Goal: Task Accomplishment & Management: Manage account settings

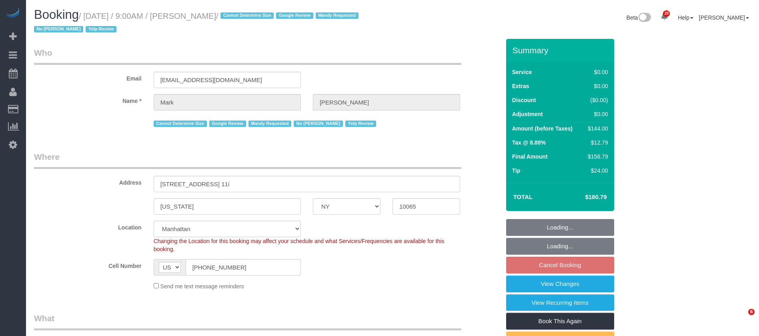
select select "NY"
select select "1"
select select "string:stripe-pm_1NrOAx4VGloSiKo7wj9JgzF0"
select select "spot2"
select select "number:57"
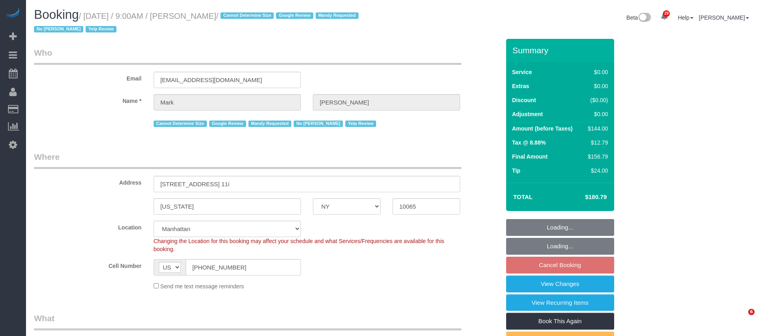
select select "number:73"
select select "number:15"
select select "number:6"
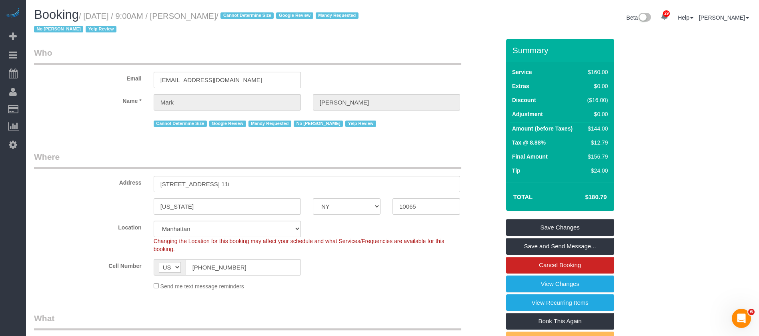
drag, startPoint x: 85, startPoint y: 15, endPoint x: 234, endPoint y: 12, distance: 148.9
click at [234, 12] on small "/ October 01, 2025 / 9:00AM / Mark Geyer / Cannot Determine Size Google Review …" at bounding box center [197, 23] width 327 height 22
copy small "October 01, 2025 / 9:00AM / Mark Geyer"
drag, startPoint x: 287, startPoint y: 142, endPoint x: 326, endPoint y: 172, distance: 49.7
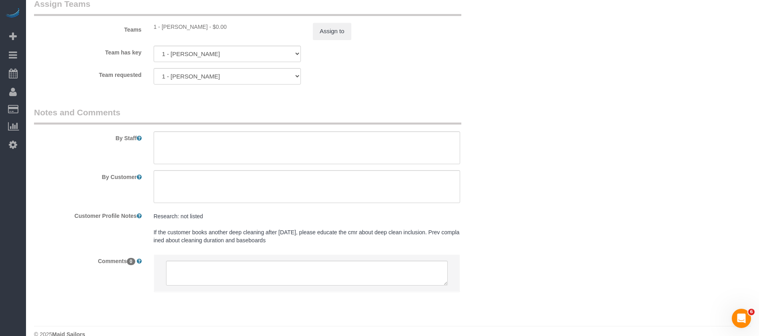
scroll to position [1080, 0]
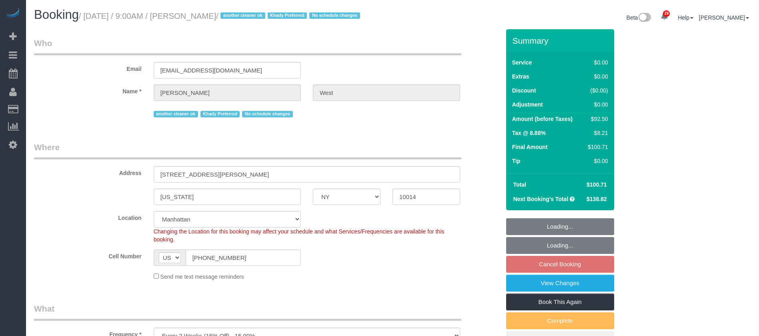
select select "NY"
select select "spot2"
select select "number:57"
select select "number:73"
select select "number:14"
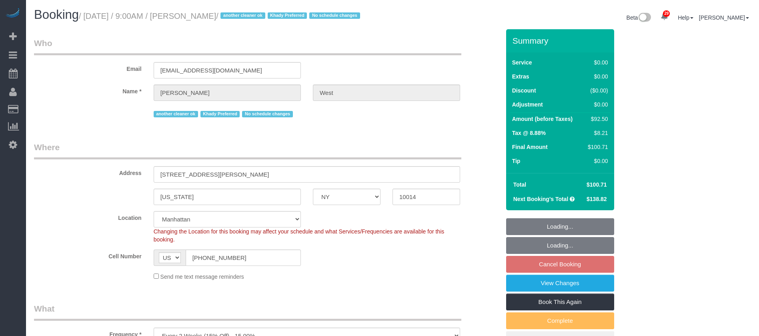
select select "number:5"
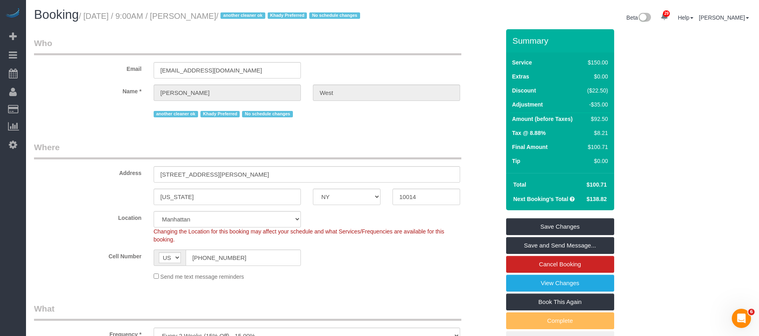
drag, startPoint x: 87, startPoint y: 16, endPoint x: 233, endPoint y: 17, distance: 146.4
click at [233, 17] on small "/ October 01, 2025 / 9:00AM / Laura West / another cleaner ok Khady Preferred N…" at bounding box center [221, 16] width 284 height 9
copy small "October 01, 2025 / 9:00AM / Laura West"
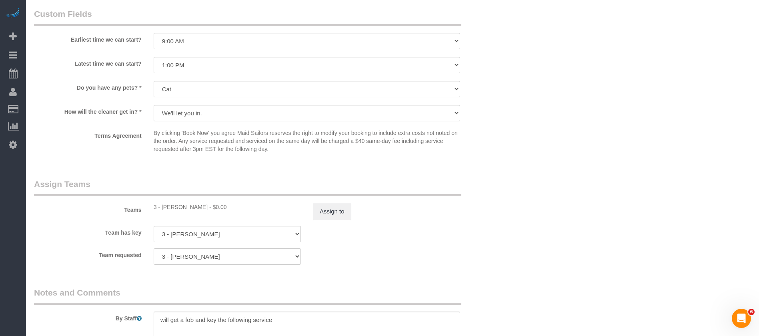
scroll to position [960, 0]
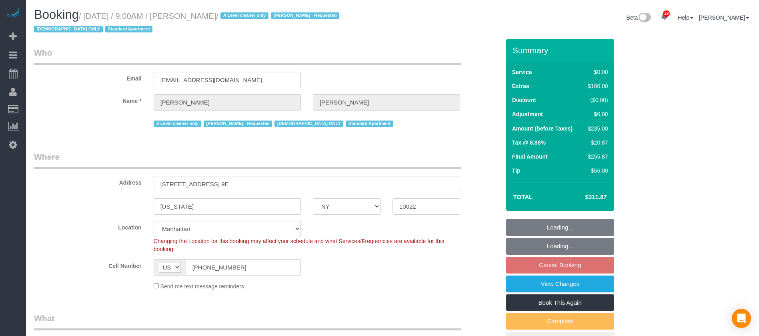
select select "NY"
select select "1"
select select "string:stripe-pm_1FfUHP4VGloSiKo7jLMQ7GPI"
select select "spot2"
select select "number:89"
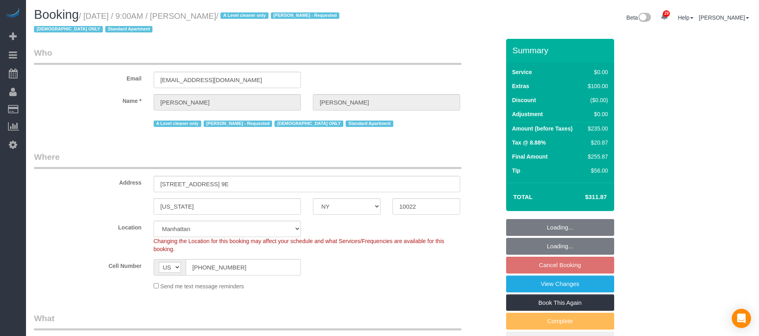
select select "number:71"
select select "number:15"
select select "number:5"
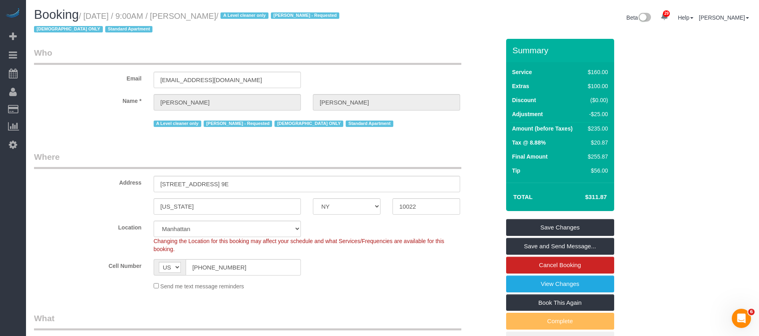
drag, startPoint x: 86, startPoint y: 15, endPoint x: 223, endPoint y: 31, distance: 137.7
click at [233, 9] on h1 "Booking / October 01, 2025 / 9:00AM / Valerie Popp / A Level cleaner only Eveli…" at bounding box center [210, 21] width 352 height 27
copy small "October 01, 2025 / 9:00AM / Valerie Popp"
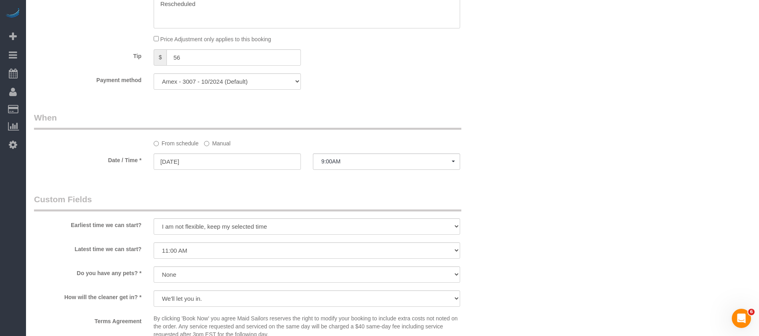
scroll to position [780, 0]
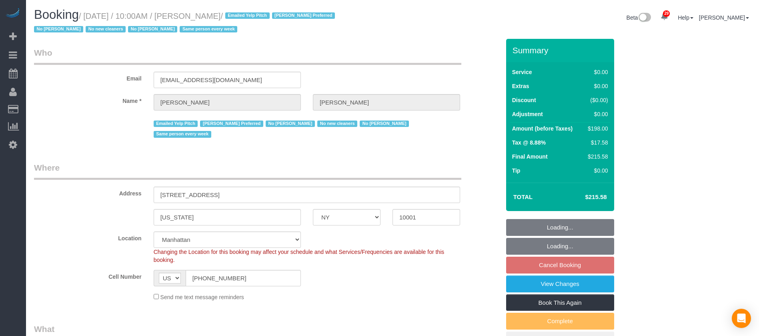
select select "NY"
select select "2"
select select "spot3"
select select "number:56"
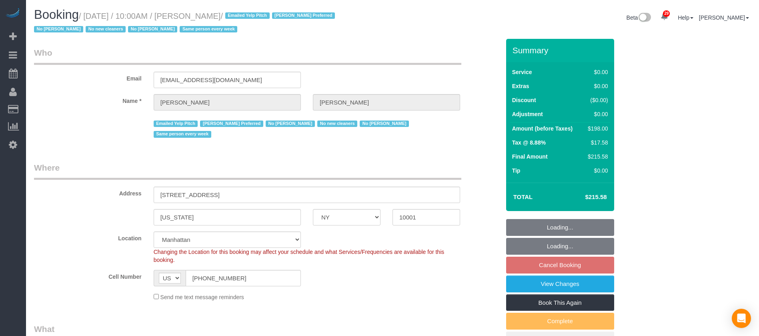
select select "number:77"
select select "number:15"
select select "number:6"
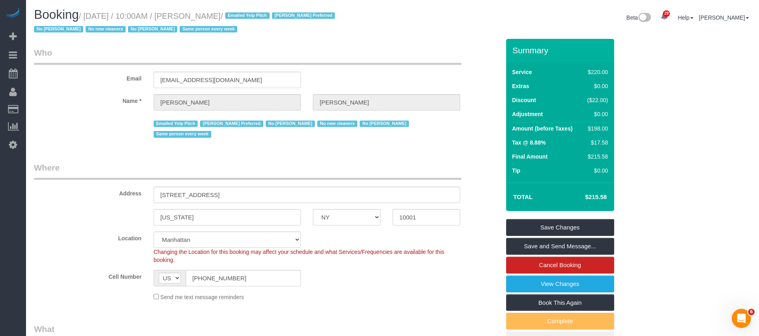
drag, startPoint x: 86, startPoint y: 15, endPoint x: 259, endPoint y: 18, distance: 172.4
click at [259, 18] on small "/ October 01, 2025 / 10:00AM / Alice Cunningham / Emailed Yelp Pitch Ingrid Mal…" at bounding box center [185, 23] width 303 height 22
copy small "October 01, 2025 / 10:00AM / Alice Cunningham"
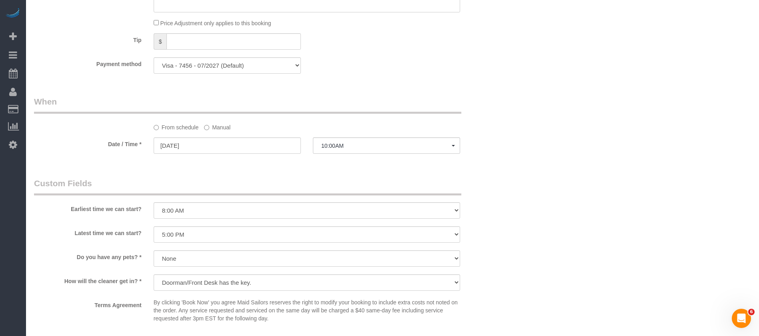
scroll to position [960, 0]
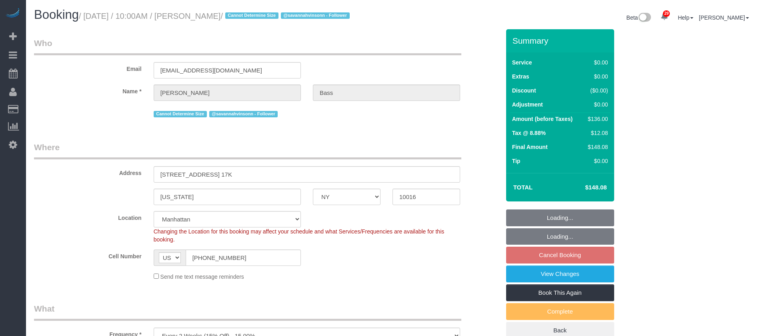
select select "NY"
select select "1"
select select "spot61"
select select "number:63"
select select "number:90"
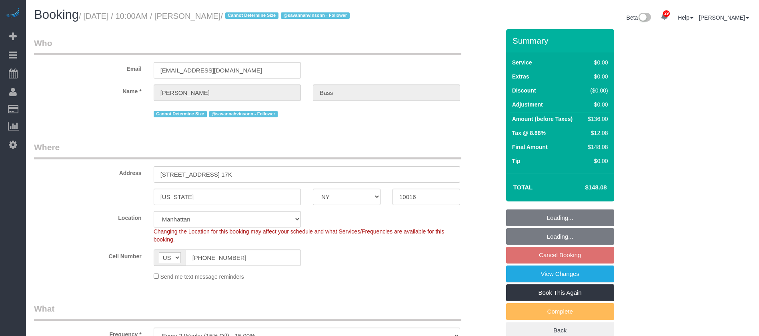
select select "number:15"
select select "number:6"
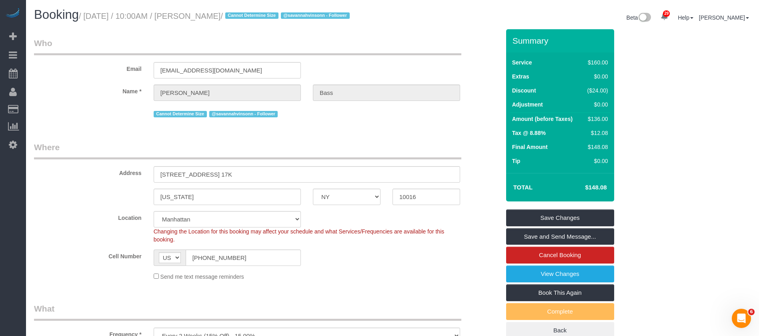
drag, startPoint x: 85, startPoint y: 12, endPoint x: 234, endPoint y: 15, distance: 149.2
click at [234, 15] on small "/ October 01, 2025 / 10:00AM / Emily Bass / Cannot Determine Size @savannahvins…" at bounding box center [215, 16] width 273 height 9
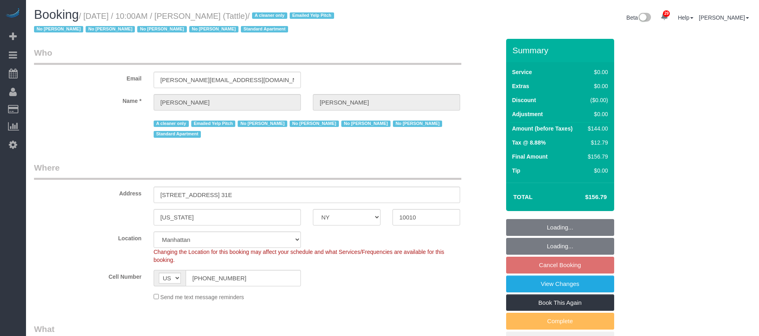
select select "NY"
select select "1"
select select "spot61"
select select "number:89"
select select "number:90"
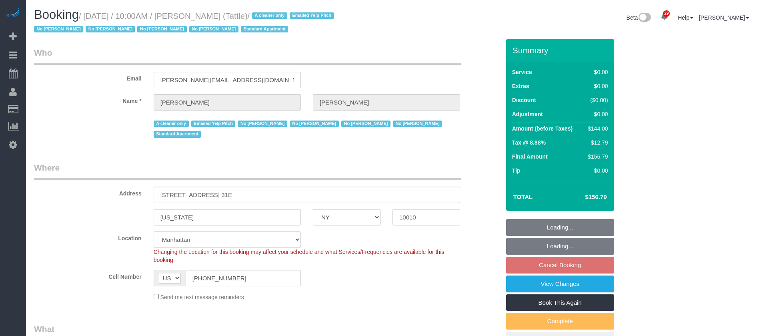
select select "number:15"
select select "number:5"
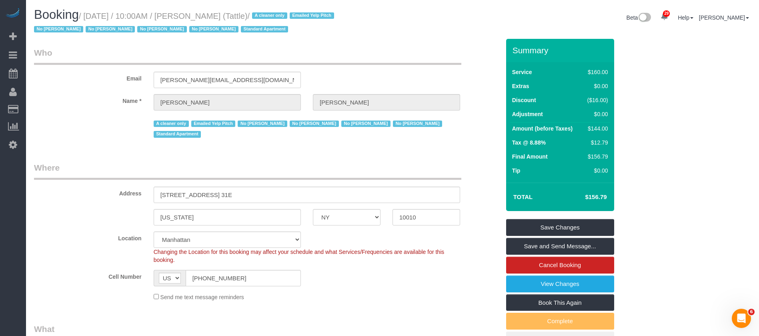
drag, startPoint x: 88, startPoint y: 14, endPoint x: 239, endPoint y: 16, distance: 150.4
click at [239, 16] on small "/ October 01, 2025 / 10:00AM / Alex Beltrani (Tattle) / A cleaner only Emailed …" at bounding box center [185, 23] width 302 height 22
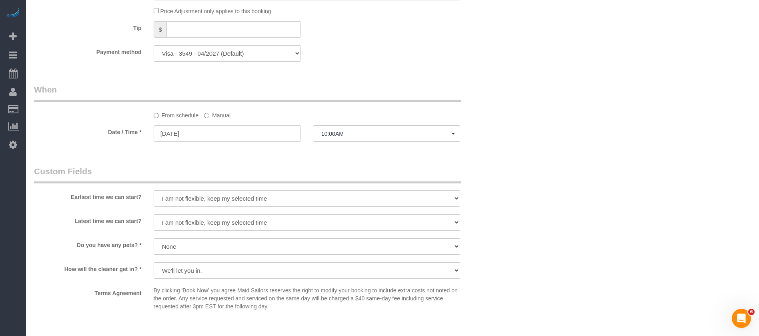
scroll to position [900, 0]
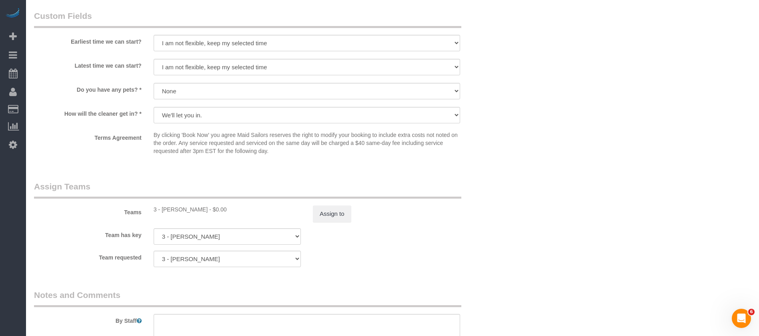
click at [328, 204] on div "Teams 3 - Anette Lopez - $0.00 Assign to" at bounding box center [267, 201] width 478 height 42
click at [328, 210] on button "Assign to" at bounding box center [332, 213] width 38 height 17
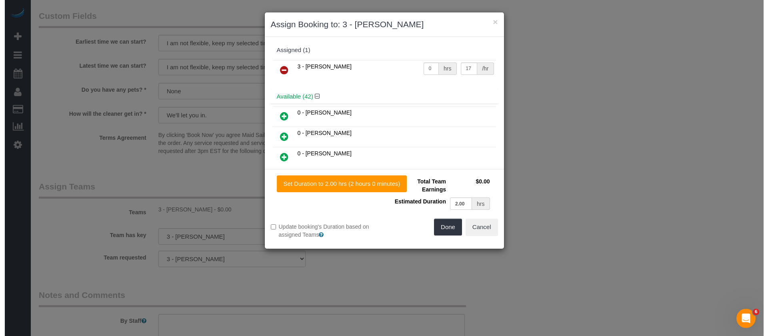
scroll to position [890, 0]
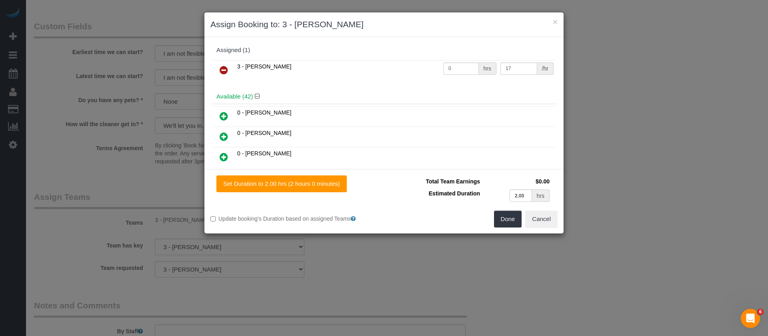
click at [221, 71] on icon at bounding box center [224, 70] width 8 height 10
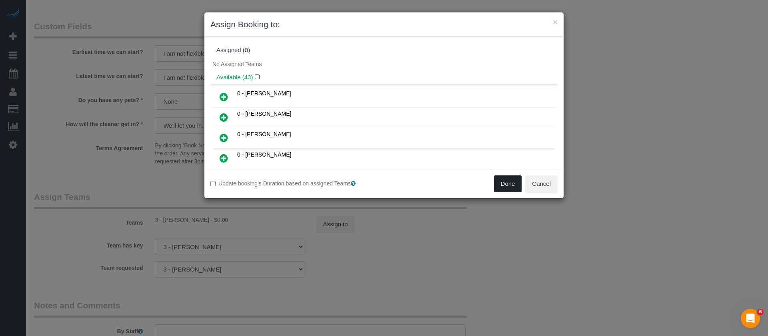
click at [508, 184] on button "Done" at bounding box center [508, 183] width 28 height 17
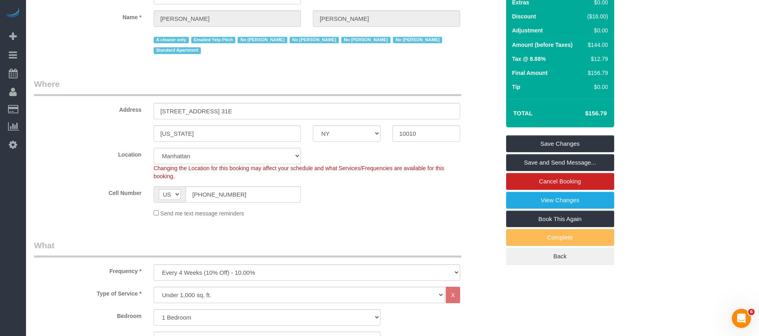
scroll to position [0, 0]
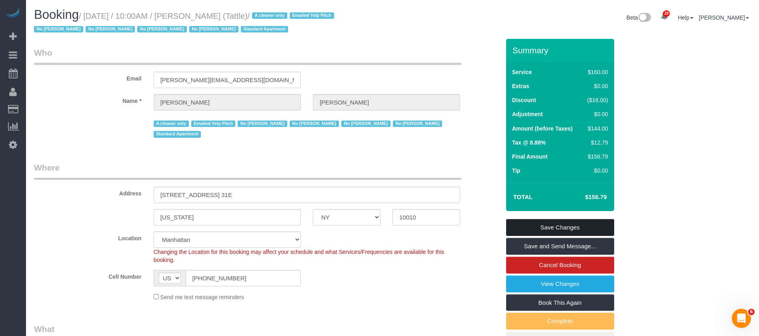
click at [555, 225] on link "Save Changes" at bounding box center [560, 227] width 108 height 17
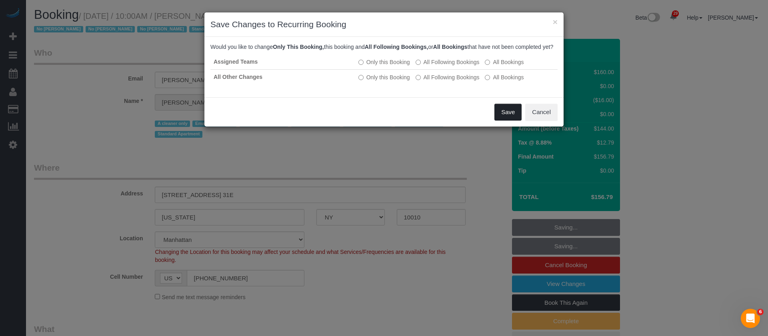
click at [508, 116] on button "Save" at bounding box center [507, 112] width 27 height 17
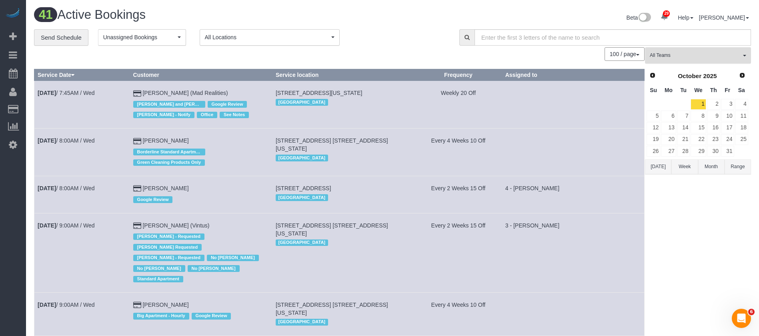
click at [738, 51] on button "All Teams" at bounding box center [698, 55] width 106 height 16
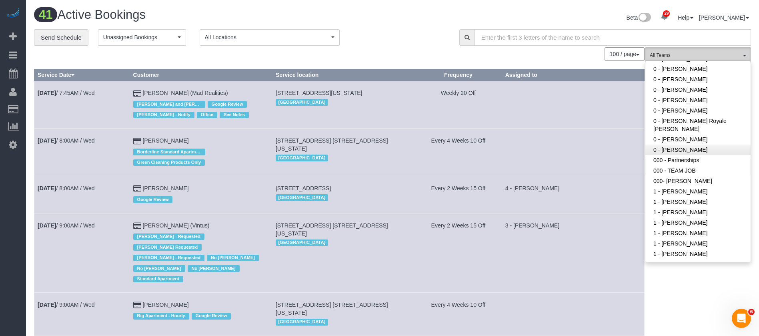
scroll to position [120, 0]
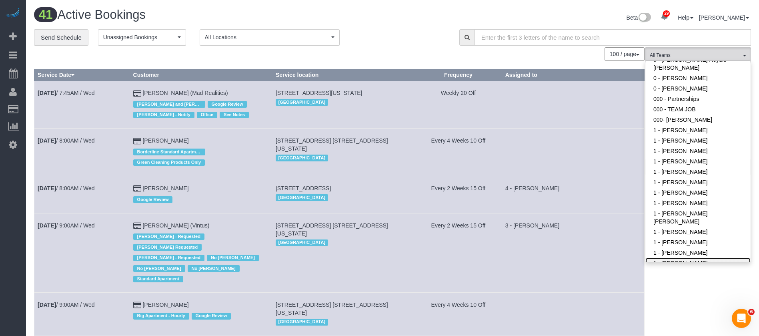
click at [694, 258] on link "1 - [PERSON_NAME]" at bounding box center [697, 263] width 105 height 10
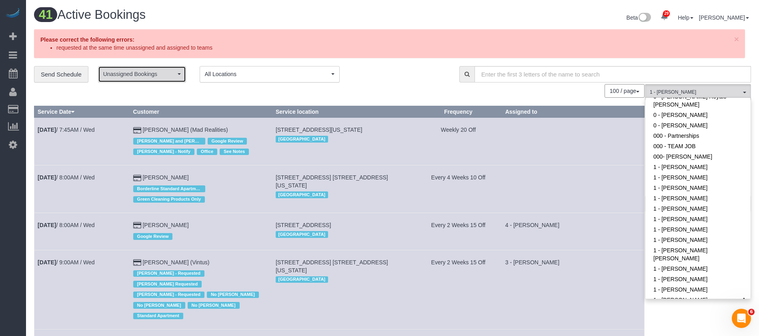
click at [172, 75] on span "Unassigned Bookings" at bounding box center [139, 74] width 72 height 8
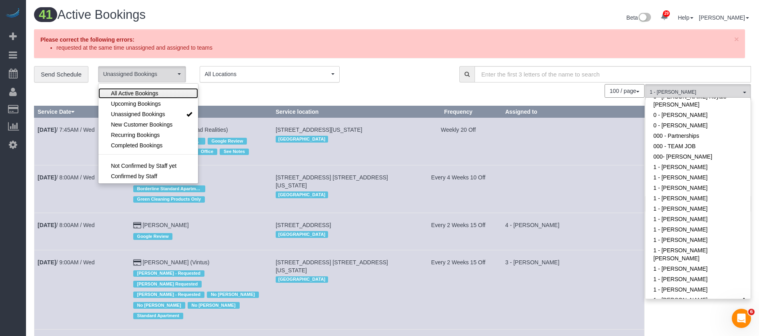
click at [152, 97] on span "All Active Bookings" at bounding box center [134, 93] width 47 height 8
select select "***"
drag, startPoint x: 398, startPoint y: 70, endPoint x: 738, endPoint y: 145, distance: 347.9
click at [400, 70] on div "**********" at bounding box center [240, 74] width 413 height 17
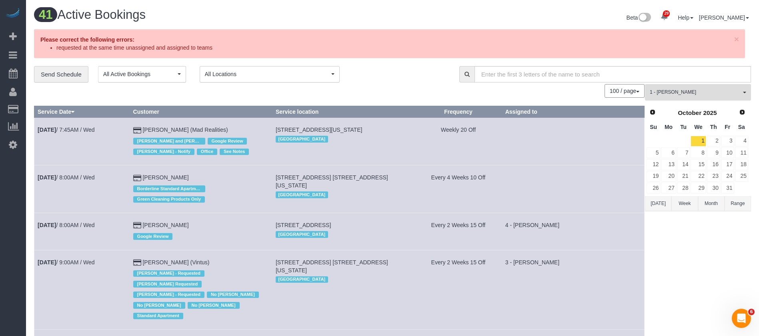
click at [731, 96] on button "1 - Ingrid Malasi All Teams" at bounding box center [698, 92] width 106 height 16
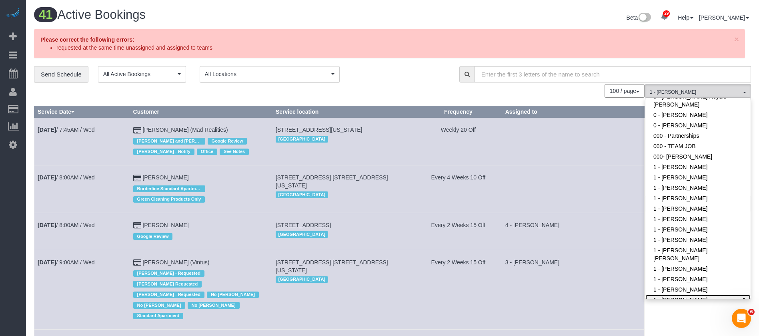
drag, startPoint x: 705, startPoint y: 279, endPoint x: 699, endPoint y: 275, distance: 7.8
click at [705, 294] on link "1 - [PERSON_NAME]" at bounding box center [697, 299] width 105 height 10
click at [736, 39] on span "×" at bounding box center [736, 38] width 5 height 9
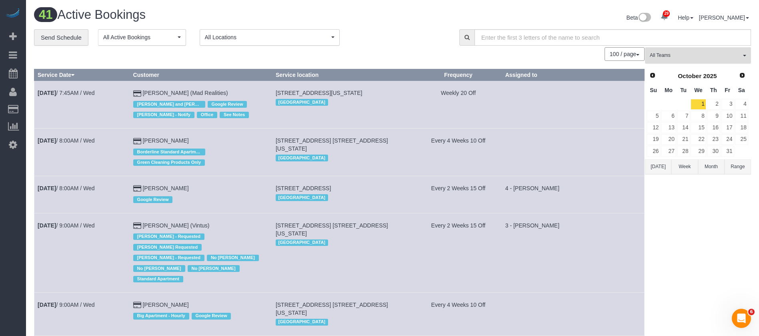
click at [741, 56] on button "All Teams" at bounding box center [698, 55] width 106 height 16
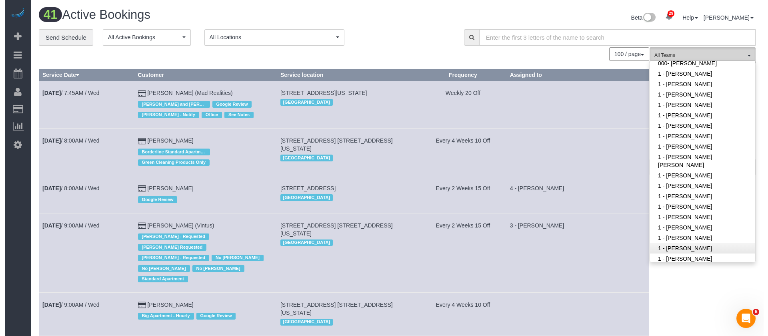
scroll to position [240, 0]
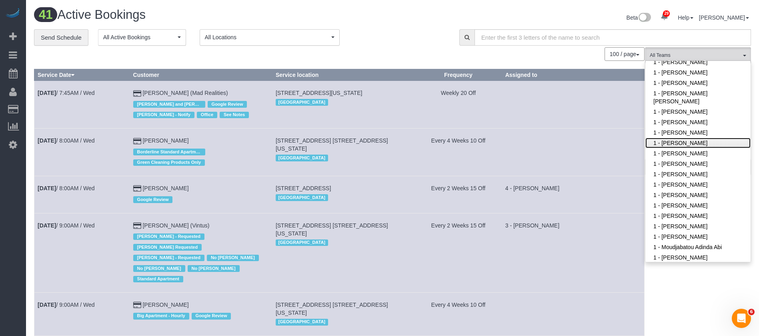
click at [689, 138] on link "1 - [PERSON_NAME]" at bounding box center [697, 143] width 105 height 10
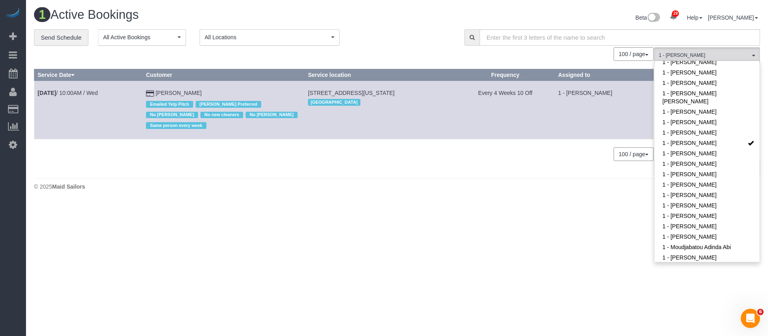
drag, startPoint x: 355, startPoint y: 90, endPoint x: 456, endPoint y: 123, distance: 106.1
click at [456, 92] on td "9 West 31st Street, Apt.39b, New York, NY 10001 Manhattan" at bounding box center [379, 110] width 151 height 58
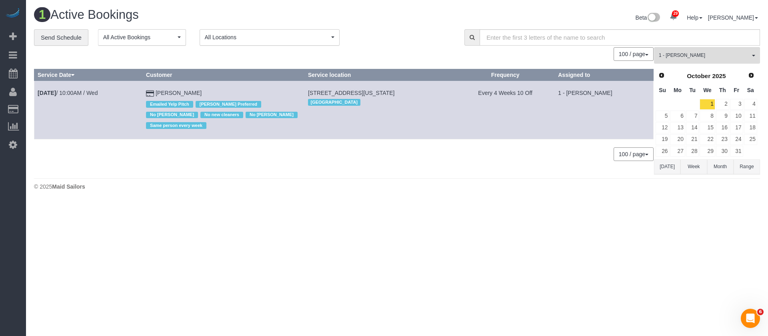
drag, startPoint x: 456, startPoint y: 123, endPoint x: 327, endPoint y: 101, distance: 130.6
click at [454, 123] on td "9 West 31st Street, Apt.39b, New York, NY 10001 Manhattan" at bounding box center [379, 110] width 151 height 58
drag, startPoint x: 314, startPoint y: 90, endPoint x: 482, endPoint y: 104, distance: 169.4
click at [456, 86] on td "9 West 31st Street, Apt.39b, New York, NY 10001 Manhattan" at bounding box center [379, 110] width 151 height 58
copy span "9 West 31st Street, Apt.39b, New York, NY 10001"
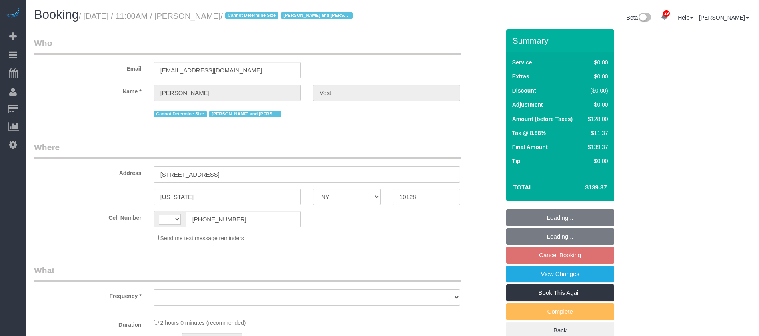
select select "NY"
select select "spot4"
select select "number:57"
select select "number:74"
select select "number:15"
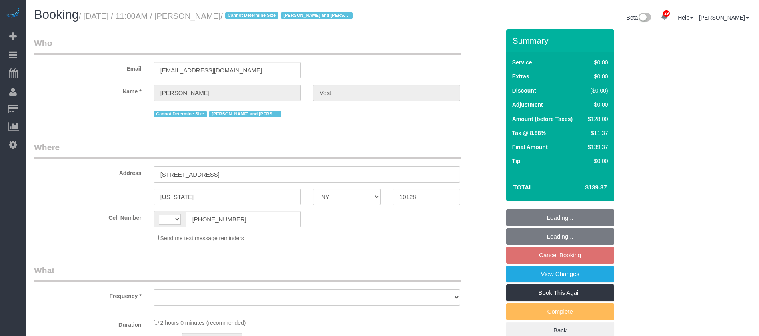
select select "number:6"
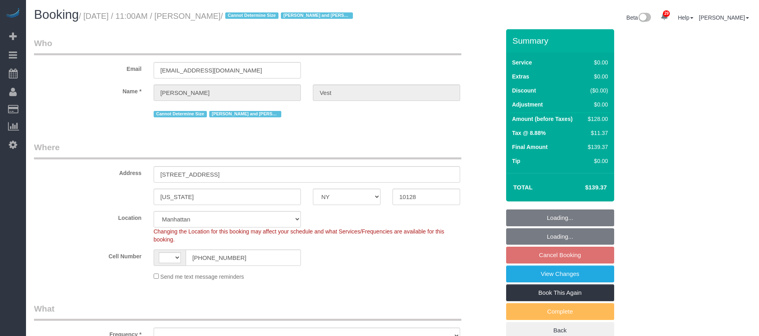
select select "string:stripe-pm_1R74TQ4VGloSiKo7zsvzPauP"
select select "spot62"
select select "string:US"
select select "object:2306"
select select "1"
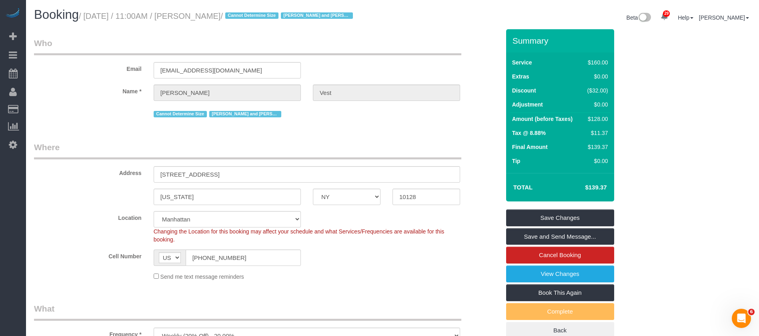
drag, startPoint x: 96, startPoint y: 16, endPoint x: 243, endPoint y: 14, distance: 146.8
click at [243, 14] on small "/ October 01, 2025 / 11:00AM / Jennifer Vest / Cannot Determine Size Isabella a…" at bounding box center [217, 16] width 276 height 9
copy small "October 01, 2025 / 11:00AM / Jennifer Vest"
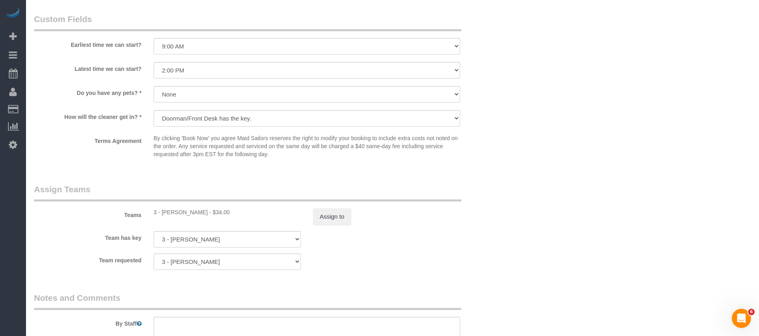
scroll to position [1020, 0]
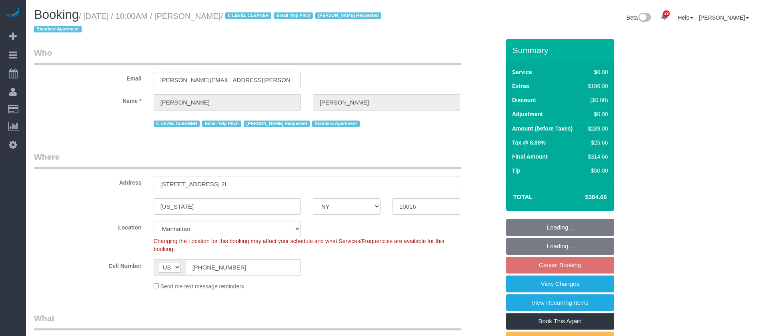
select select "NY"
select select "1"
select select "spot3"
select select "number:89"
select select "number:90"
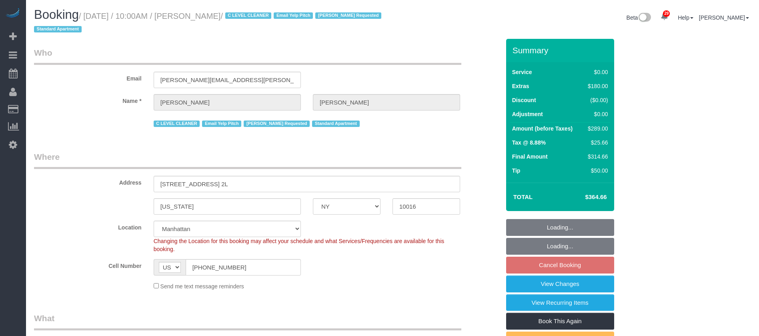
select select "number:15"
select select "number:6"
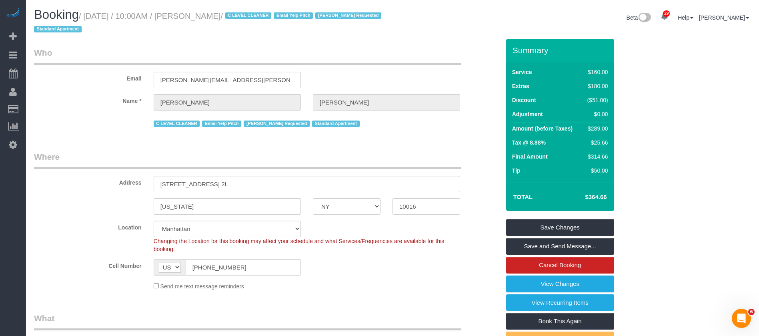
drag, startPoint x: 87, startPoint y: 18, endPoint x: 268, endPoint y: 14, distance: 181.2
click at [268, 14] on small "/ [DATE] / 10:00AM / [PERSON_NAME] / C LEVEL CLEANER Email Yelp Pitch [PERSON_N…" at bounding box center [209, 23] width 350 height 22
copy small "[DATE] / 10:00AM / [PERSON_NAME]"
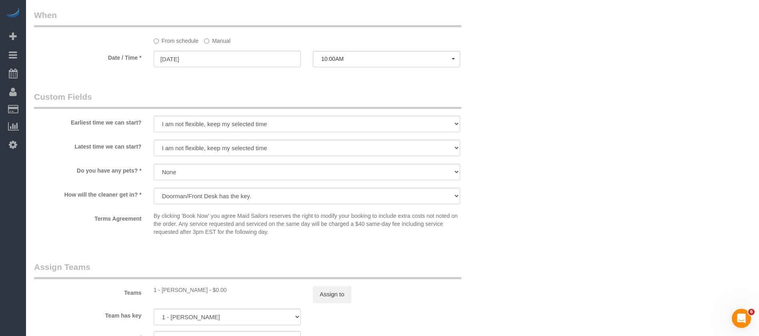
scroll to position [960, 0]
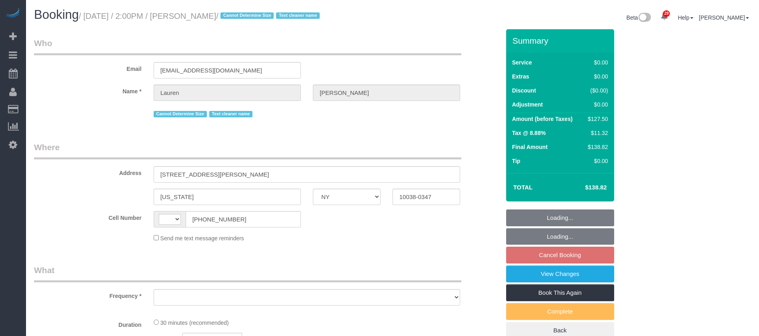
select select "NY"
select select "spot7"
select select "number:89"
select select "number:90"
select select "number:15"
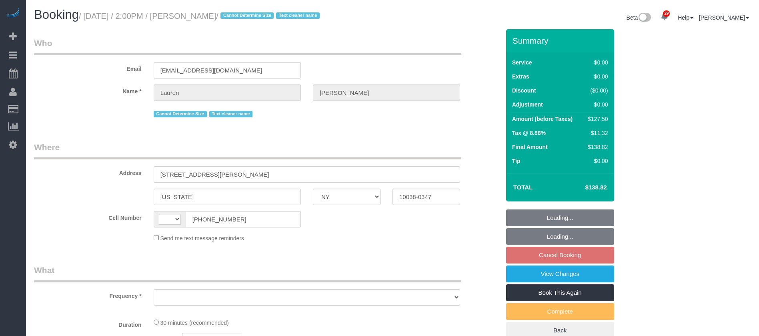
select select "number:5"
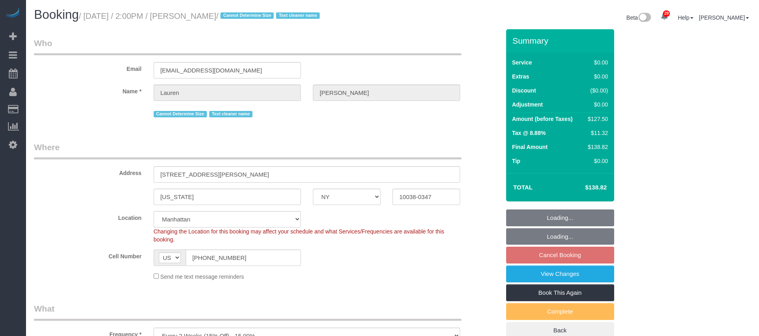
select select "string:US"
select select "object:1904"
select select "string:stripe-pm_1REMk24VGloSiKo7t1T9C341"
select select "spot65"
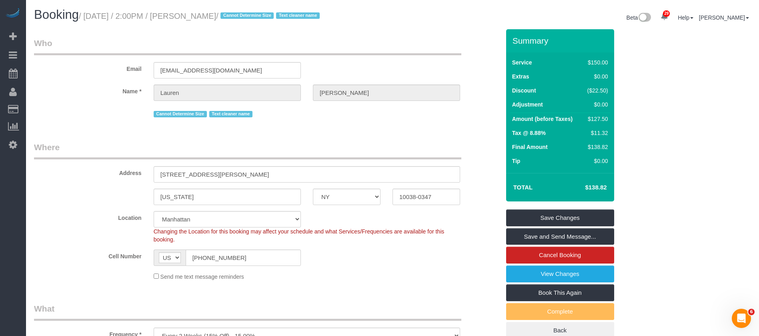
drag, startPoint x: 86, startPoint y: 16, endPoint x: 238, endPoint y: 14, distance: 151.6
click at [238, 14] on small "/ October 01, 2025 / 2:00PM / Lauren Dana / Cannot Determine Size Text cleaner …" at bounding box center [200, 16] width 243 height 9
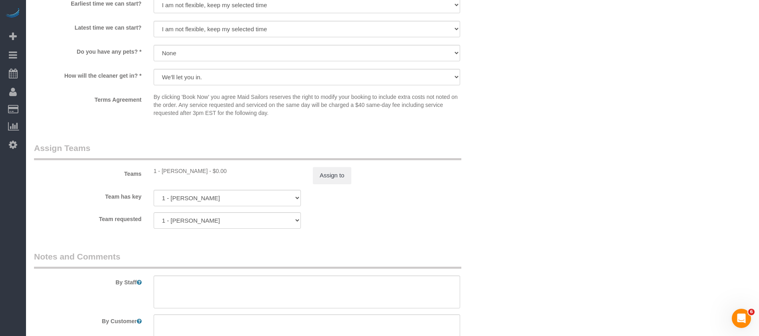
scroll to position [1074, 0]
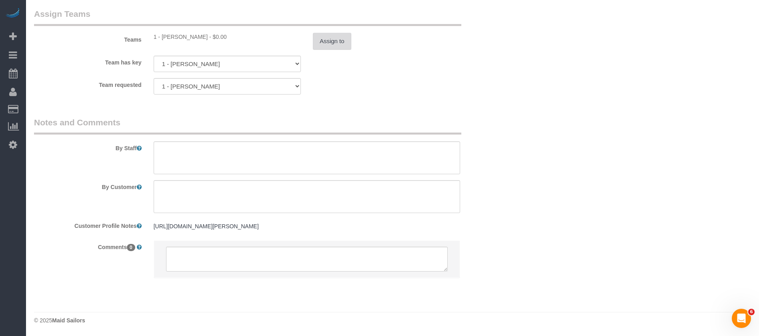
click at [327, 34] on button "Assign to" at bounding box center [332, 41] width 38 height 17
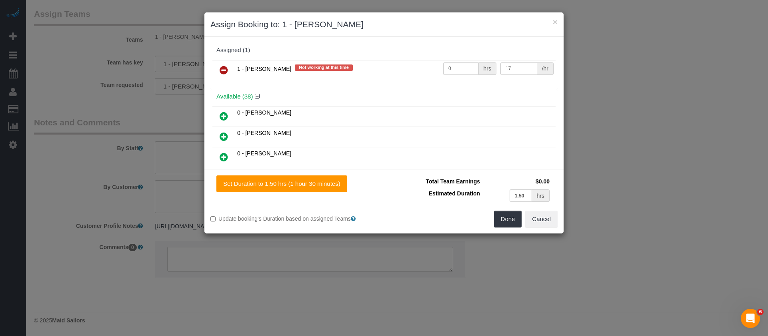
click at [226, 67] on icon at bounding box center [224, 70] width 8 height 10
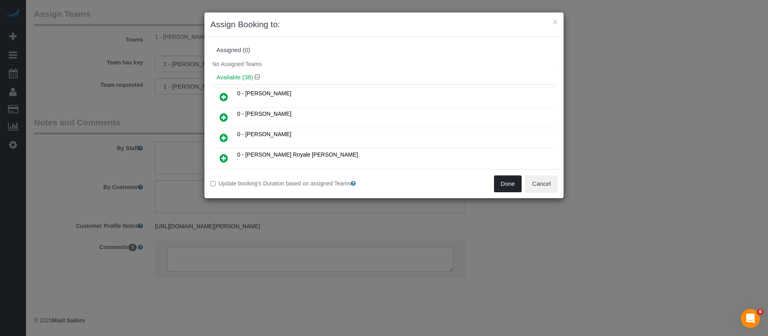
drag, startPoint x: 499, startPoint y: 185, endPoint x: 496, endPoint y: 181, distance: 5.4
click at [500, 184] on button "Done" at bounding box center [508, 183] width 28 height 17
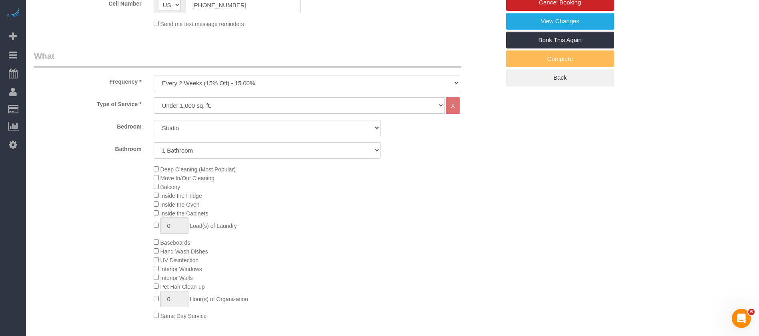
scroll to position [114, 0]
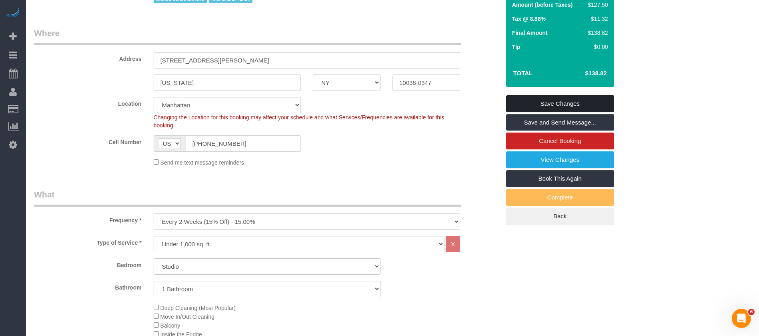
click at [571, 98] on link "Save Changes" at bounding box center [560, 103] width 108 height 17
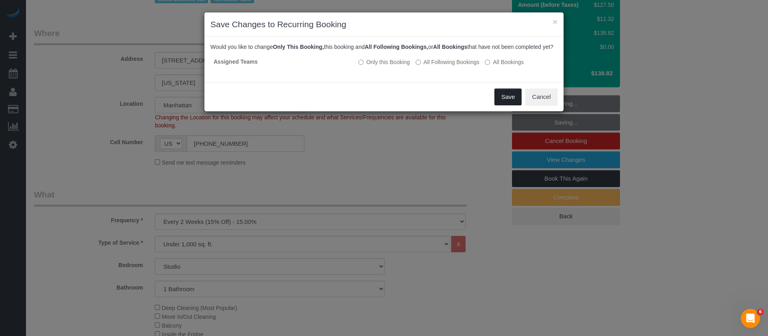
click at [504, 103] on button "Save" at bounding box center [507, 96] width 27 height 17
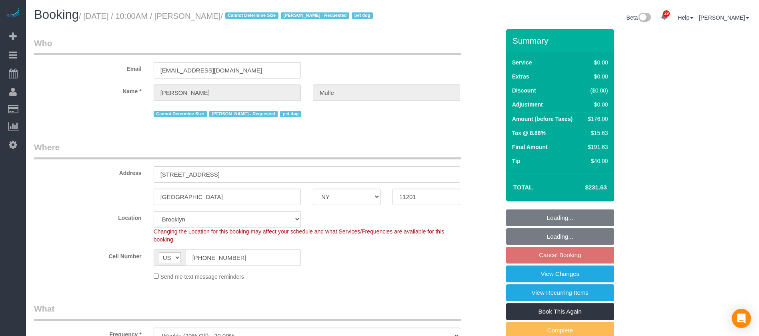
select select "NY"
select select "2"
select select "spot3"
select select "number:58"
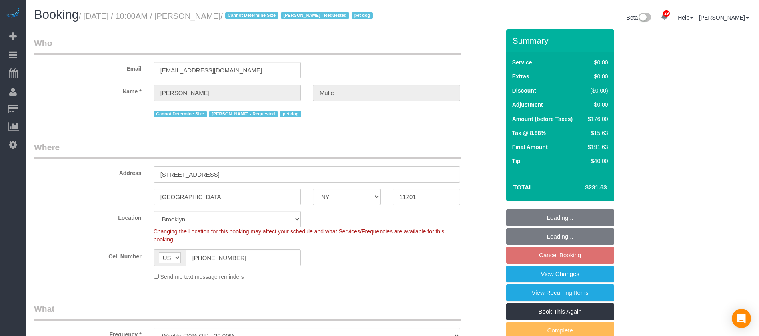
select select "number:76"
select select "number:13"
select select "number:6"
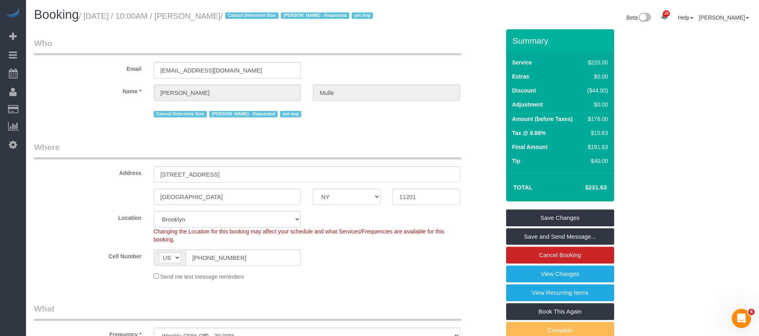
drag, startPoint x: 86, startPoint y: 15, endPoint x: 239, endPoint y: 11, distance: 153.3
click at [239, 11] on h1 "Booking / October 01, 2025 / 10:00AM / David Mulle / Cannot Determine Size Evel…" at bounding box center [210, 15] width 352 height 14
copy small "October 01, 2025 / 10:00AM / David Mulle"
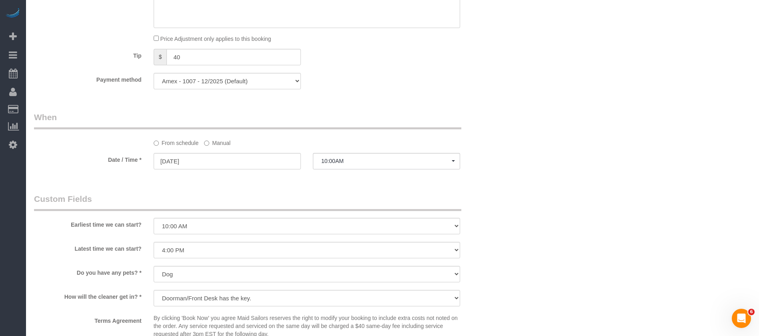
scroll to position [900, 0]
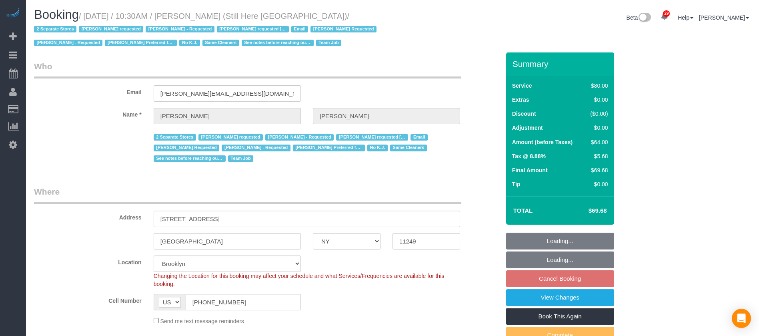
select select "NY"
select select "string:stripe-pm_1Oyz8t4VGloSiKo71skqOF54"
select select "number:89"
select select "number:90"
select select "number:15"
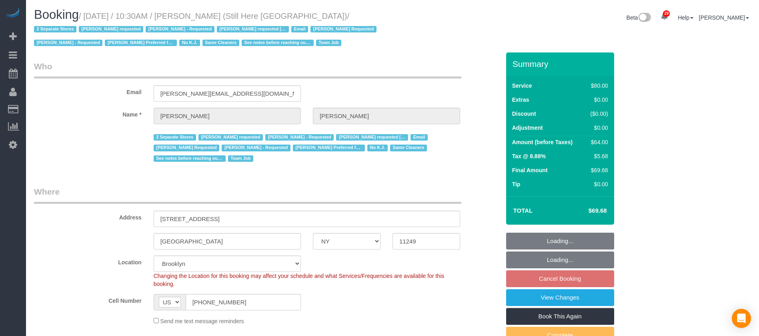
select select "number:5"
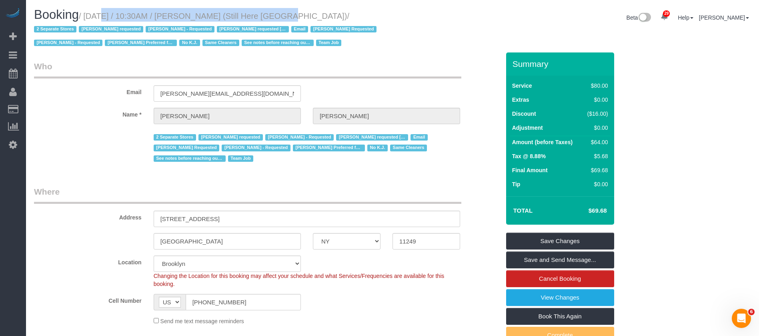
drag, startPoint x: 86, startPoint y: 14, endPoint x: 269, endPoint y: 16, distance: 182.4
click at [269, 16] on small "/ October 01, 2025 / 10:30AM / Francesca Racanelli (Still Here NYC) / 2 Separat…" at bounding box center [206, 30] width 345 height 36
copy small "October 01, 2025 / 10:30AM / Francesca Racanelli"
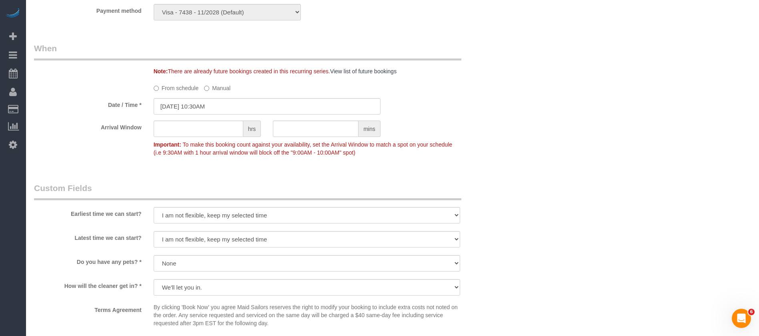
scroll to position [840, 0]
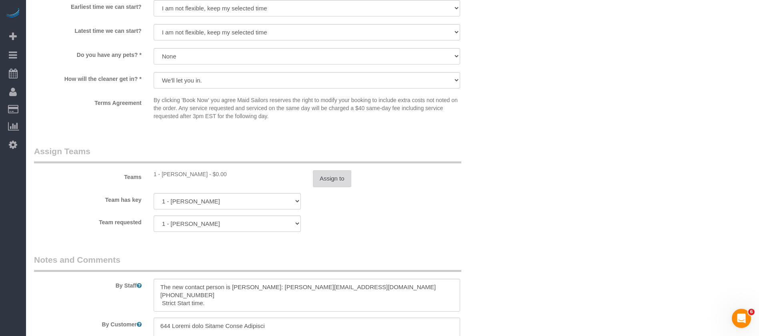
click at [337, 176] on button "Assign to" at bounding box center [332, 178] width 38 height 17
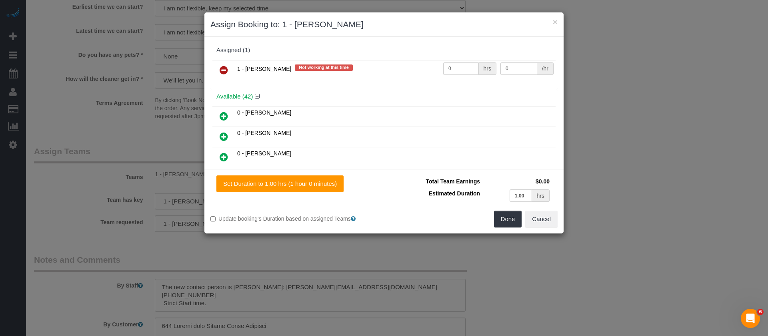
click at [224, 66] on icon at bounding box center [224, 70] width 8 height 10
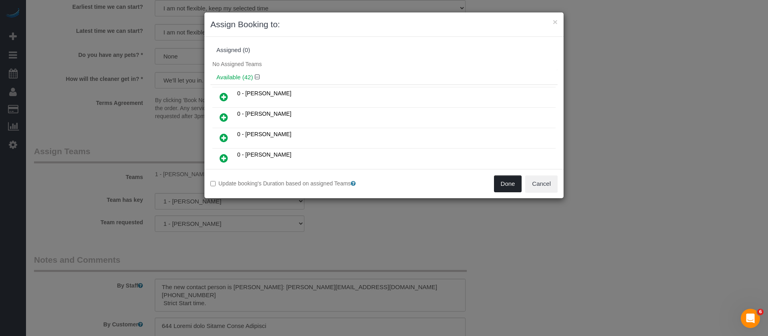
drag, startPoint x: 509, startPoint y: 186, endPoint x: 509, endPoint y: 175, distance: 11.6
click at [509, 186] on button "Done" at bounding box center [508, 183] width 28 height 17
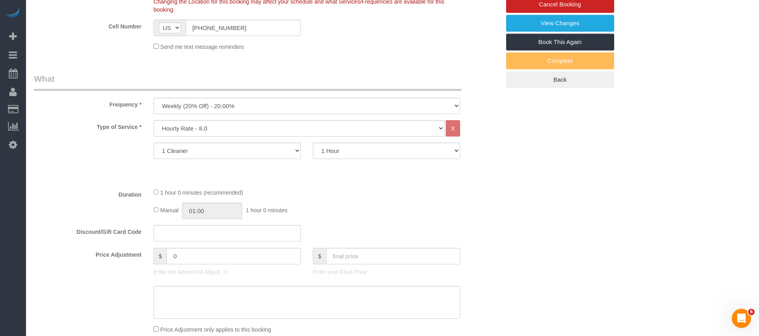
scroll to position [60, 0]
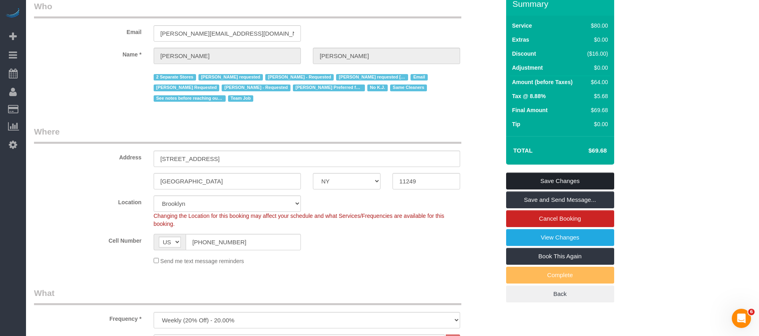
drag, startPoint x: 551, startPoint y: 180, endPoint x: 521, endPoint y: 169, distance: 31.5
click at [550, 180] on link "Save Changes" at bounding box center [560, 180] width 108 height 17
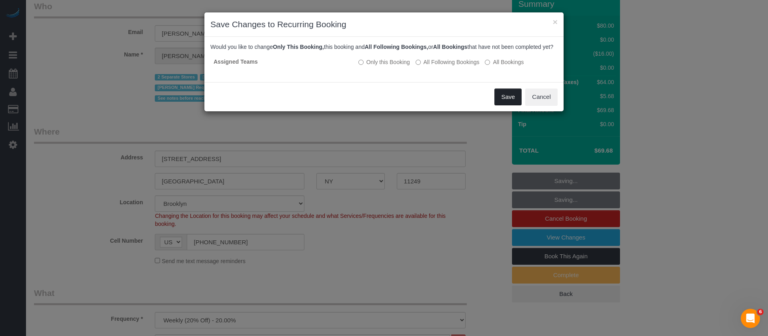
click at [505, 103] on button "Save" at bounding box center [507, 96] width 27 height 17
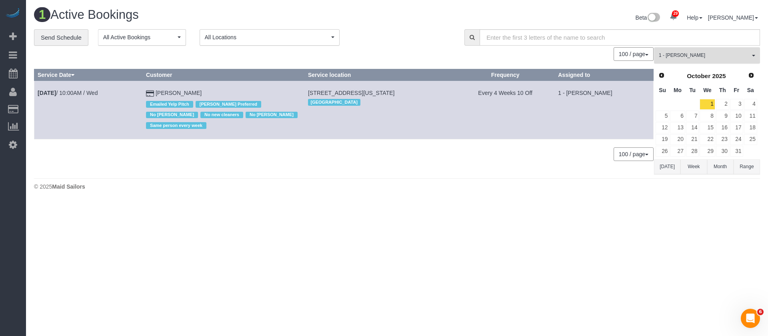
drag, startPoint x: 744, startPoint y: 58, endPoint x: 751, endPoint y: 83, distance: 26.6
click at [744, 57] on span "1 - [PERSON_NAME]" at bounding box center [704, 55] width 91 height 7
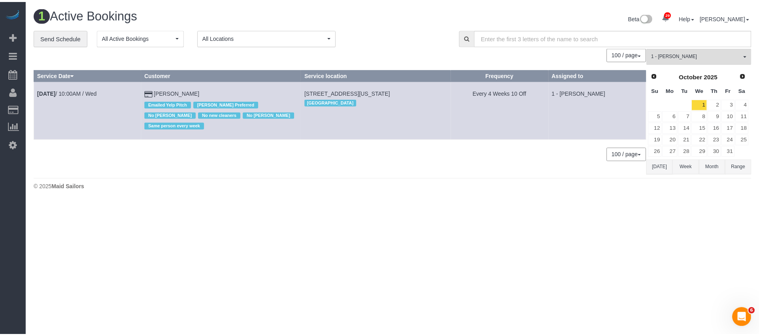
scroll to position [206, 0]
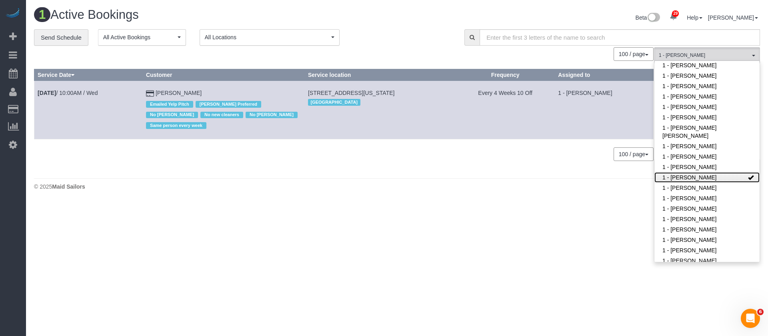
drag, startPoint x: 730, startPoint y: 162, endPoint x: 726, endPoint y: 158, distance: 5.8
click at [731, 172] on link "1 - [PERSON_NAME]" at bounding box center [706, 177] width 105 height 10
click at [406, 35] on div "**********" at bounding box center [243, 37] width 418 height 17
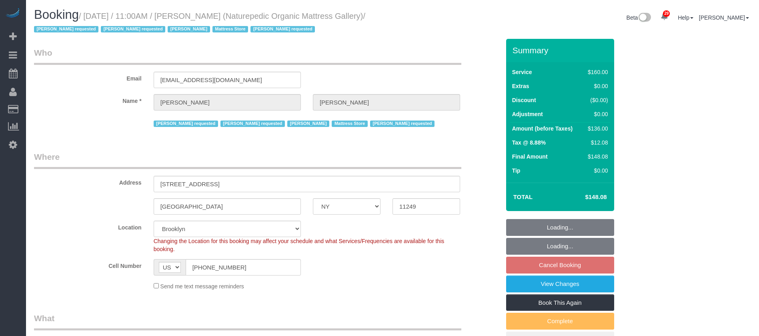
select select "NY"
select select "spot64"
select select "number:89"
select select "number:90"
select select "number:15"
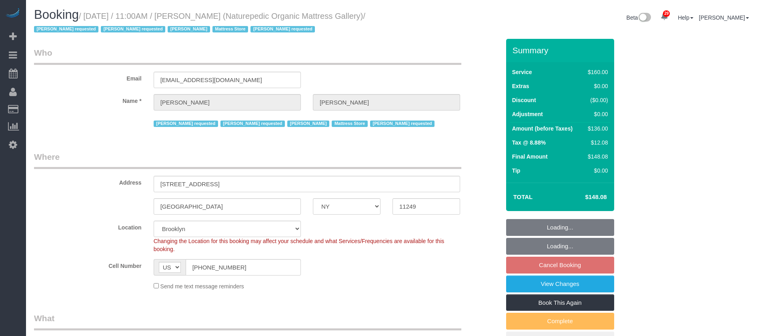
select select "number:5"
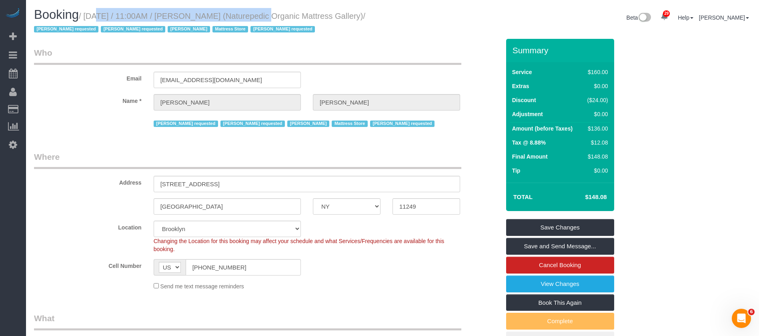
drag, startPoint x: 84, startPoint y: 16, endPoint x: 245, endPoint y: 16, distance: 160.4
click at [245, 17] on small "/ [DATE] / 11:00AM / [PERSON_NAME] (Naturepedic Organic Mattress Gallery) / [PE…" at bounding box center [199, 23] width 331 height 22
copy small "[DATE] / 11:00AM / [PERSON_NAME]"
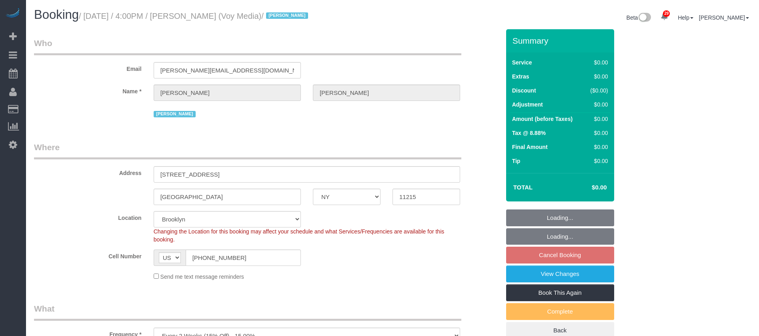
select select "NY"
select select "120"
select select "spot69"
select select "number:89"
select select "number:90"
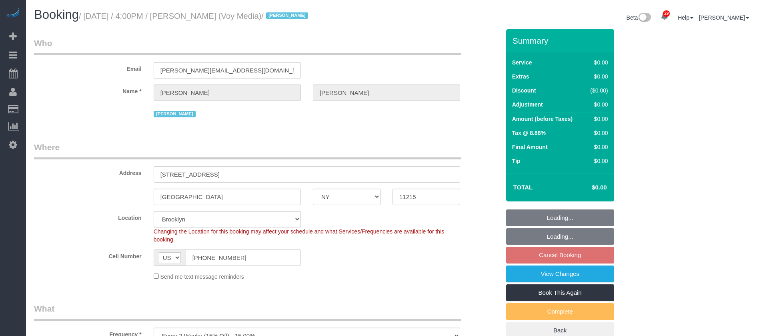
select select "number:15"
select select "number:5"
select select "number:21"
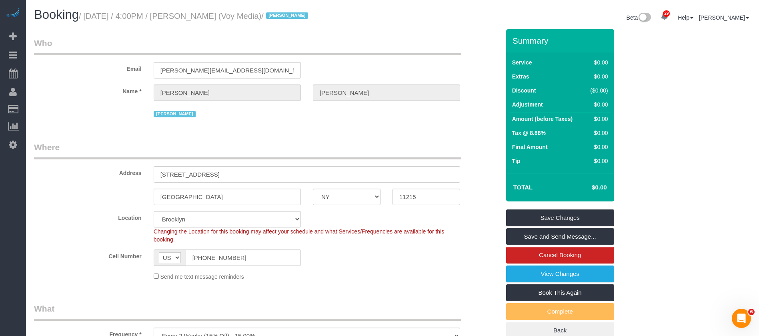
drag, startPoint x: 88, startPoint y: 13, endPoint x: 237, endPoint y: 12, distance: 149.6
click at [237, 12] on small "/ [DATE] / 4:00PM / [PERSON_NAME] (Voy Media) / [PERSON_NAME]" at bounding box center [195, 16] width 232 height 9
copy small "[DATE] / 4:00PM / [PERSON_NAME]"
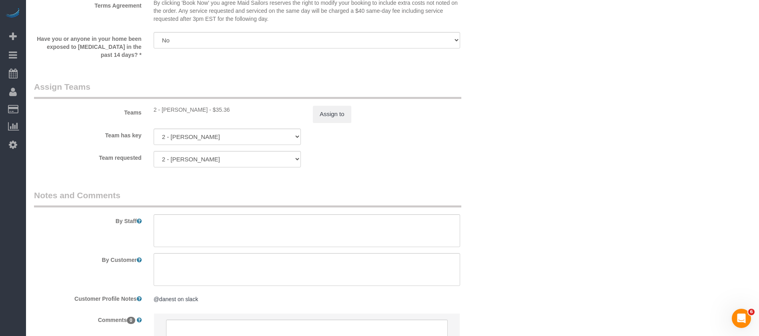
scroll to position [840, 0]
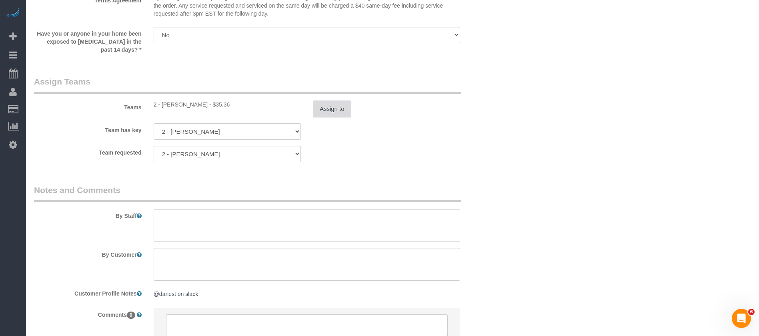
click at [332, 111] on button "Assign to" at bounding box center [332, 108] width 38 height 17
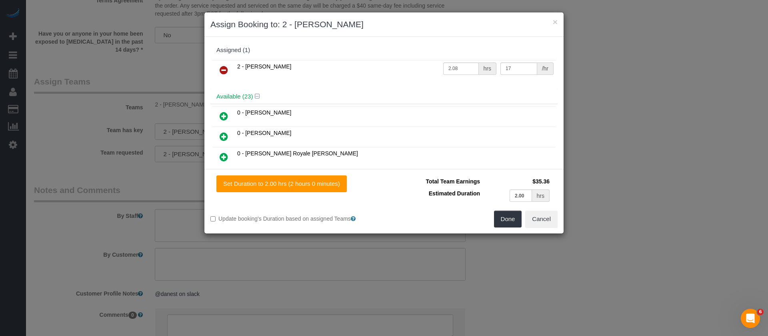
drag, startPoint x: 223, startPoint y: 68, endPoint x: 256, endPoint y: 73, distance: 33.5
click at [224, 68] on icon at bounding box center [224, 70] width 8 height 10
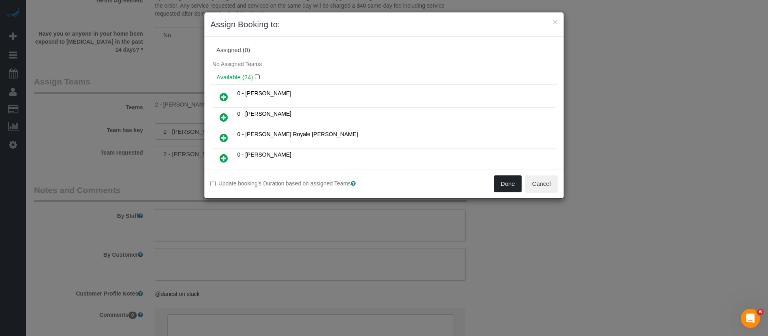
drag, startPoint x: 501, startPoint y: 181, endPoint x: 478, endPoint y: 182, distance: 22.8
click at [501, 180] on button "Done" at bounding box center [508, 183] width 28 height 17
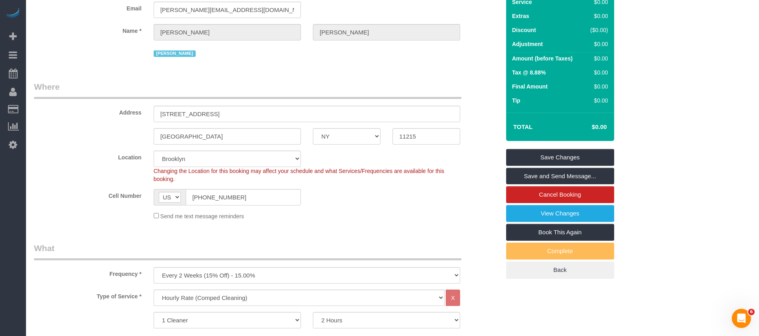
scroll to position [60, 0]
drag, startPoint x: 547, startPoint y: 150, endPoint x: 467, endPoint y: 121, distance: 85.3
click at [547, 150] on link "Save Changes" at bounding box center [560, 157] width 108 height 17
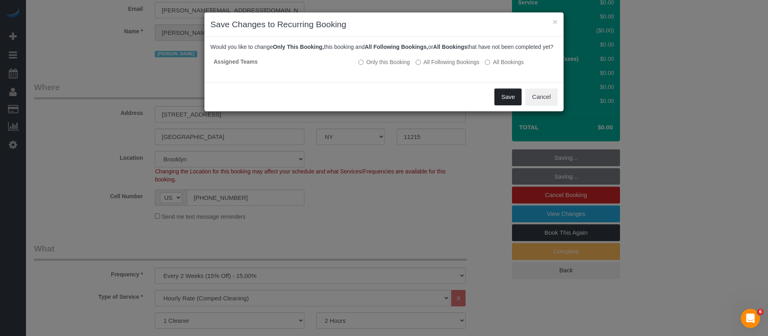
click at [504, 104] on button "Save" at bounding box center [507, 96] width 27 height 17
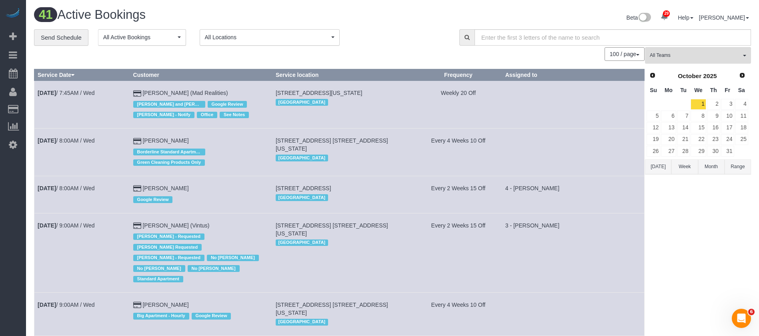
click at [320, 36] on span "All Locations" at bounding box center [267, 37] width 124 height 8
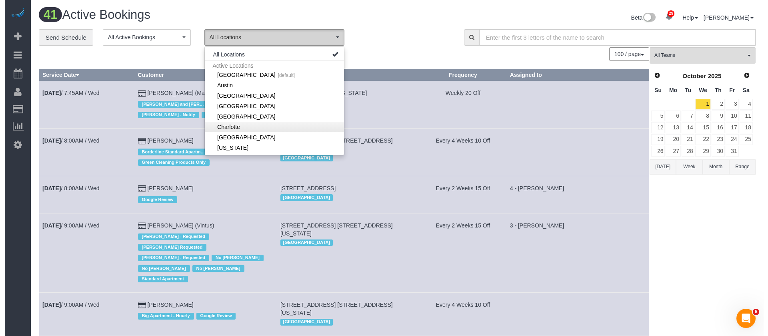
scroll to position [114, 0]
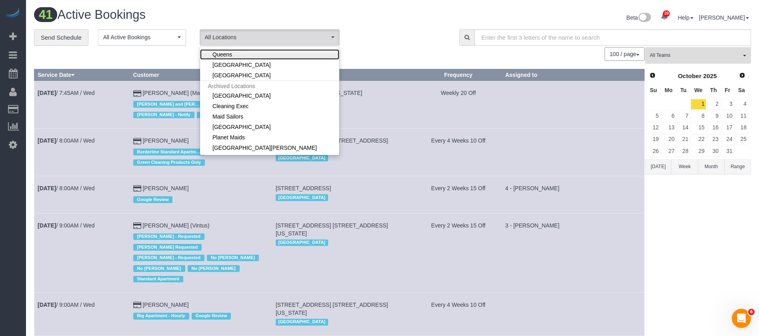
click at [240, 53] on link "Queens" at bounding box center [269, 54] width 139 height 10
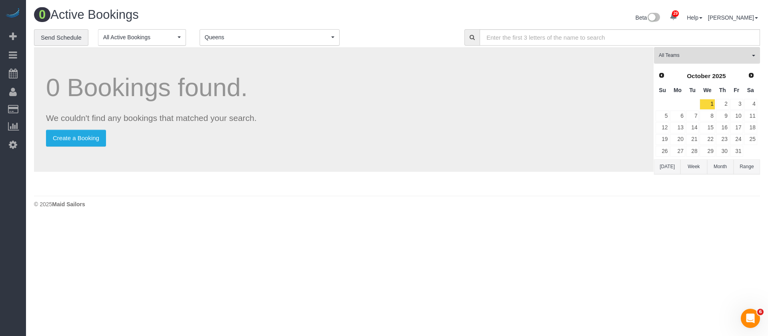
click at [308, 33] on span "Queens" at bounding box center [267, 37] width 124 height 8
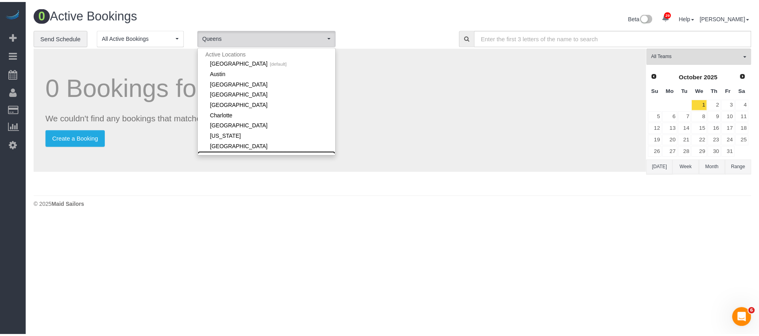
scroll to position [0, 0]
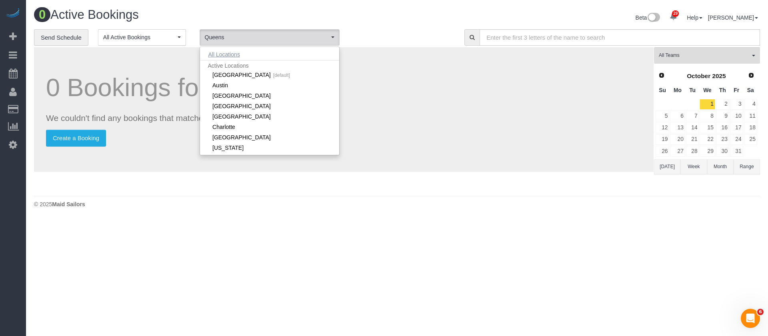
click at [232, 56] on button "All Locations" at bounding box center [224, 54] width 48 height 11
click at [379, 9] on h1 "41 Active Bookings" at bounding box center [212, 15] width 357 height 14
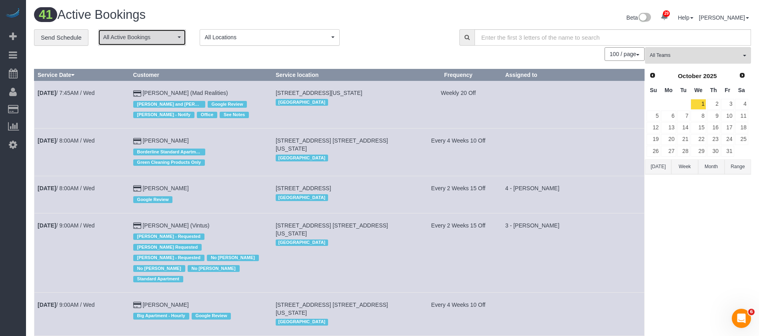
click at [178, 41] on button "All Active Bookings" at bounding box center [142, 37] width 88 height 16
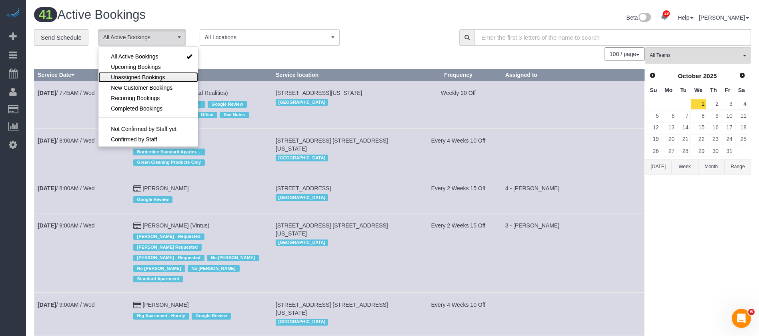
drag, startPoint x: 154, startPoint y: 78, endPoint x: 257, endPoint y: 73, distance: 103.4
click at [154, 78] on span "Unassigned Bookings" at bounding box center [138, 77] width 54 height 8
select select "**********"
click at [374, 23] on div "41 Active Bookings" at bounding box center [210, 16] width 364 height 17
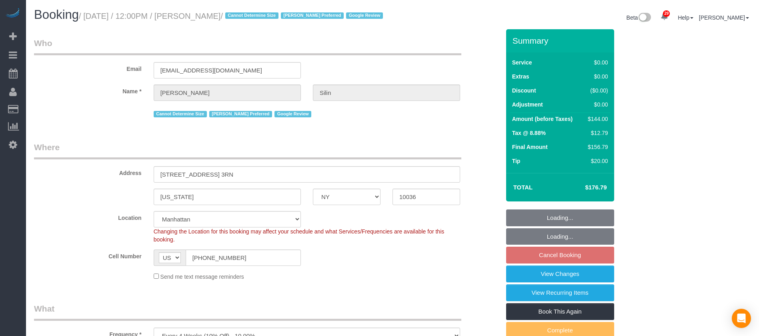
select select "NY"
select select "1"
select select "spot5"
select select "number:89"
select select "number:75"
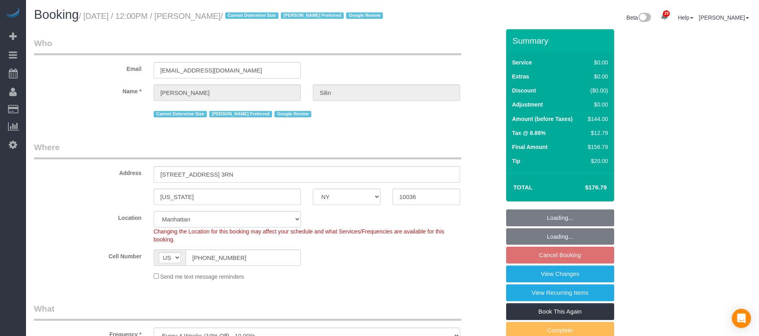
select select "number:15"
select select "number:5"
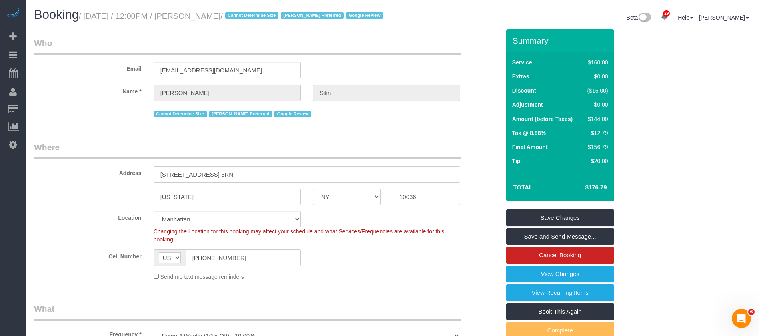
drag, startPoint x: 86, startPoint y: 17, endPoint x: 231, endPoint y: 15, distance: 145.2
click at [231, 15] on small "/ October 01, 2025 / 12:00PM / Dale Silin / Cannot Determine Size Eveling Merca…" at bounding box center [232, 16] width 306 height 9
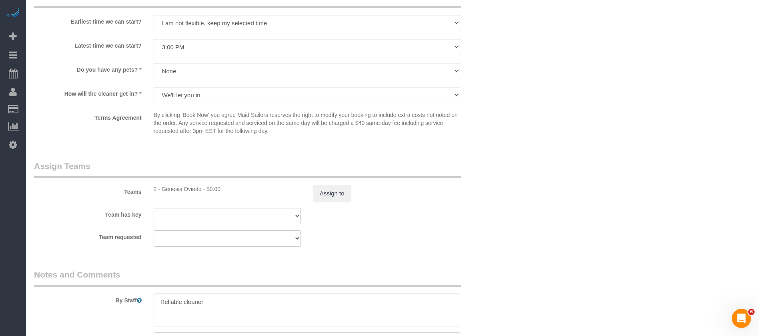
scroll to position [960, 0]
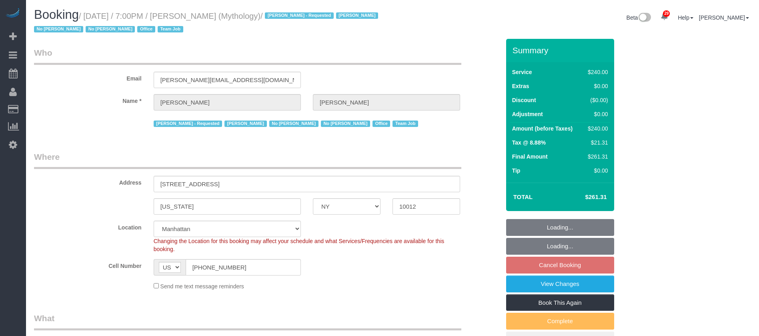
select select "NY"
select select "2"
select select "120"
select select "spot12"
select select "number:89"
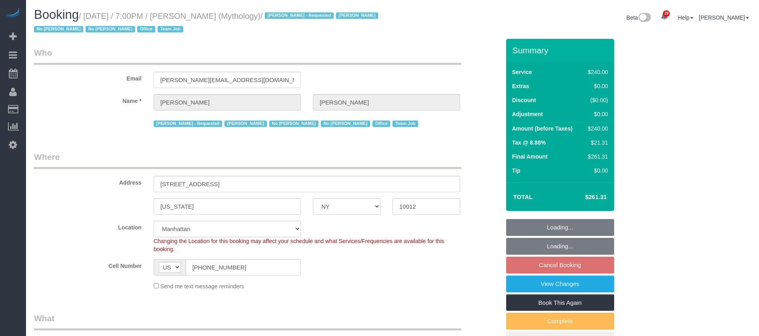
select select "number:90"
select select "number:15"
select select "number:7"
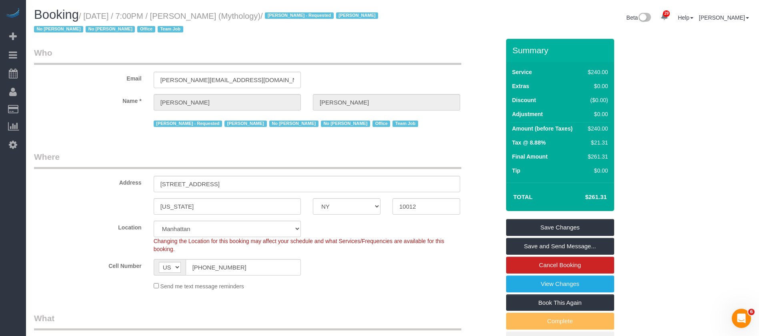
drag, startPoint x: 88, startPoint y: 15, endPoint x: 244, endPoint y: 13, distance: 155.6
click at [244, 13] on small "/ October 01, 2025 / 7:00PM / Elaine Pugsley (Mythology) / Ebony Howard - Reque…" at bounding box center [207, 23] width 346 height 22
copy small "October 01, 2025 / 7:00PM / Elaine Pugsley"
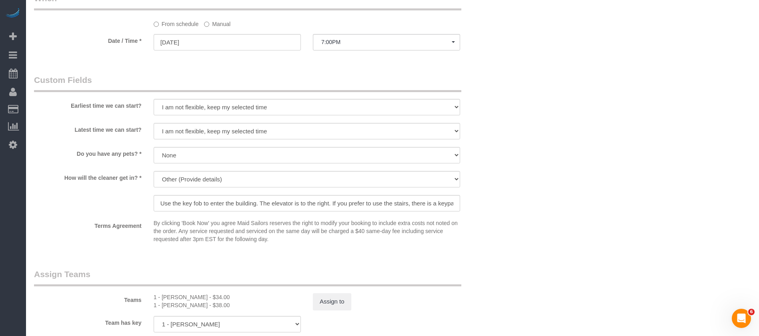
scroll to position [900, 0]
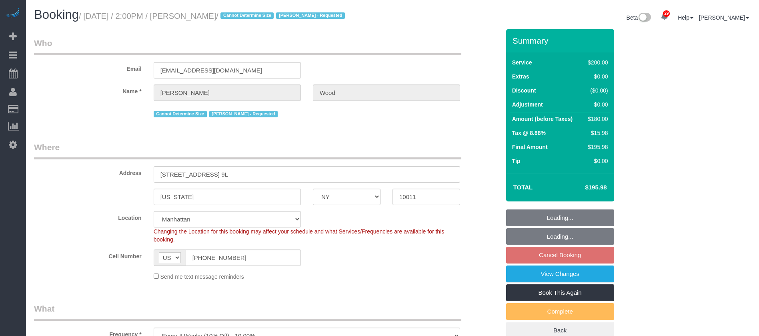
select select "NY"
select select "150"
select select "number:89"
select select "number:90"
select select "number:15"
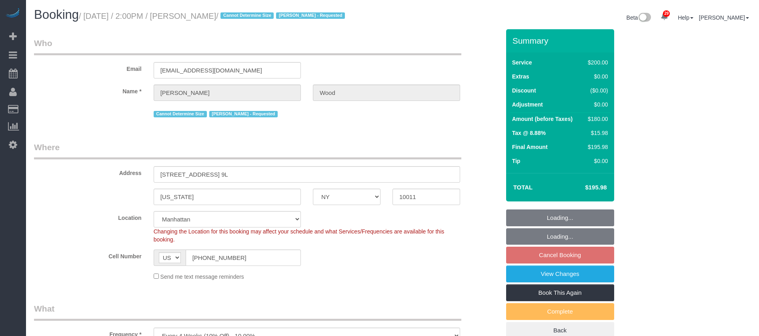
select select "number:6"
select select "spot65"
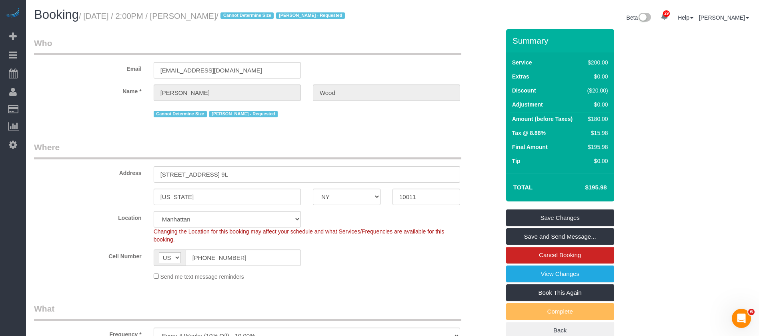
drag, startPoint x: 86, startPoint y: 14, endPoint x: 235, endPoint y: 15, distance: 149.6
click at [235, 15] on small "/ October 01, 2025 / 2:00PM / Kevin Wood / Cannot Determine Size Itik Phillips …" at bounding box center [213, 16] width 268 height 9
copy small "October 01, 2025 / 2:00PM / Kevin Wood"
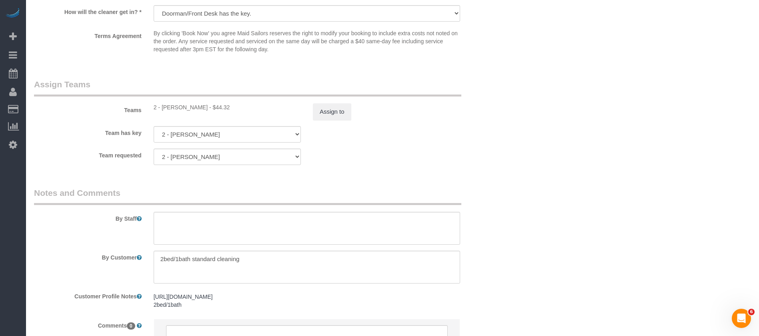
scroll to position [840, 0]
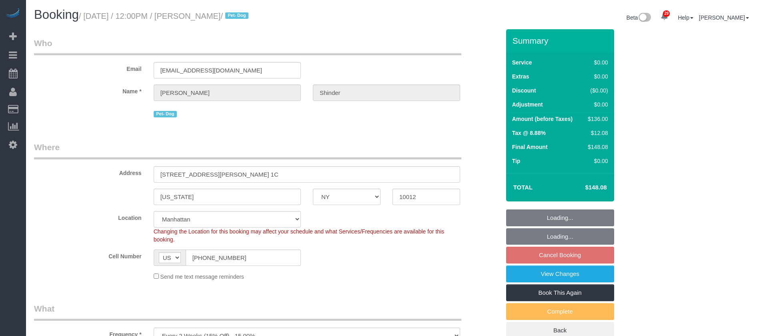
select select "NY"
select select "1"
select select "spot5"
select select "number:89"
select select "number:90"
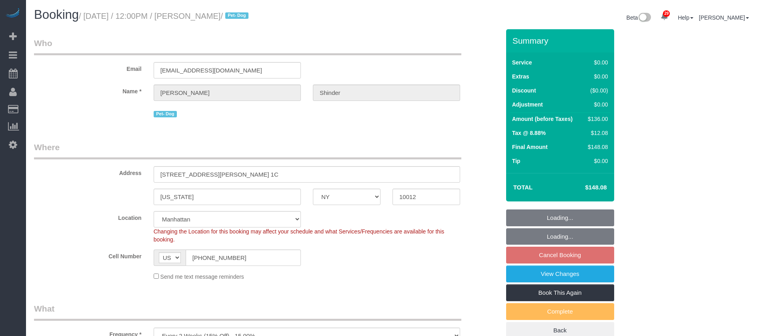
select select "number:13"
select select "number:5"
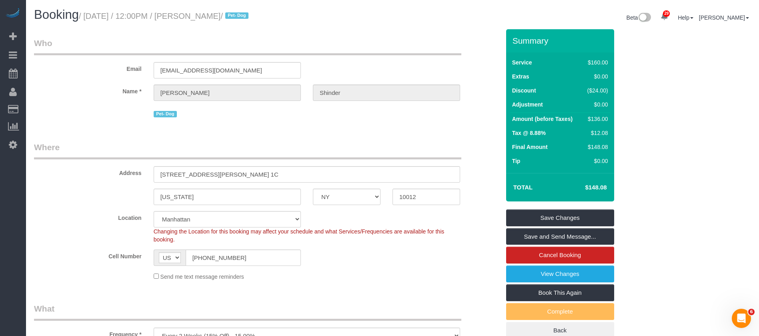
drag, startPoint x: 86, startPoint y: 18, endPoint x: 262, endPoint y: 20, distance: 175.2
click at [251, 14] on small "/ [DATE] / 12:00PM / [PERSON_NAME] / Pet- Dog" at bounding box center [165, 16] width 172 height 9
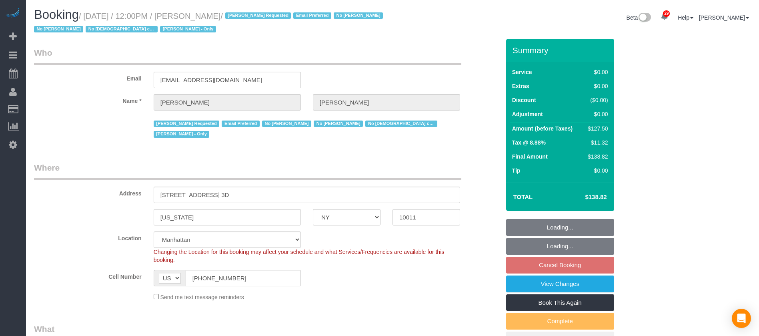
select select "NY"
select select "1"
select select "spot5"
select select "number:89"
select select "number:90"
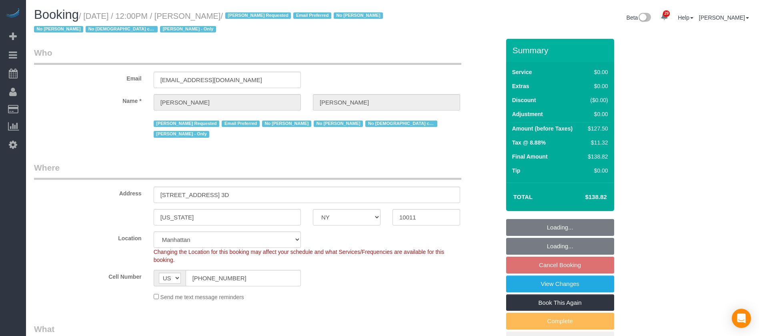
select select "number:15"
select select "number:5"
select select "number:21"
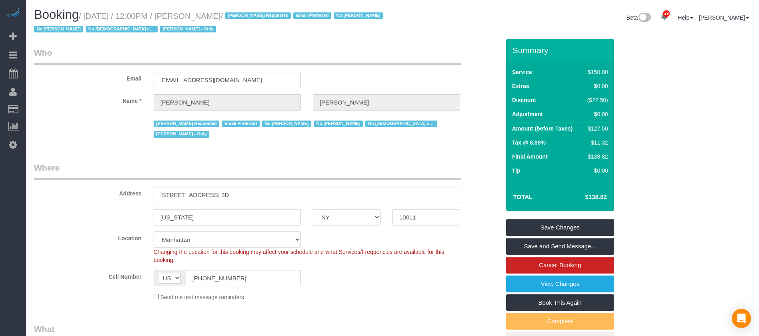
select select "object:1975"
select select "1"
drag, startPoint x: 87, startPoint y: 14, endPoint x: 263, endPoint y: 14, distance: 175.6
click at [263, 14] on small "/ October 01, 2025 / 12:00PM / Michael Donaldson / Arianny Garcia Requested Ema…" at bounding box center [209, 23] width 351 height 22
copy small "October 01, 2025 / 12:00PM / Michael Donaldson"
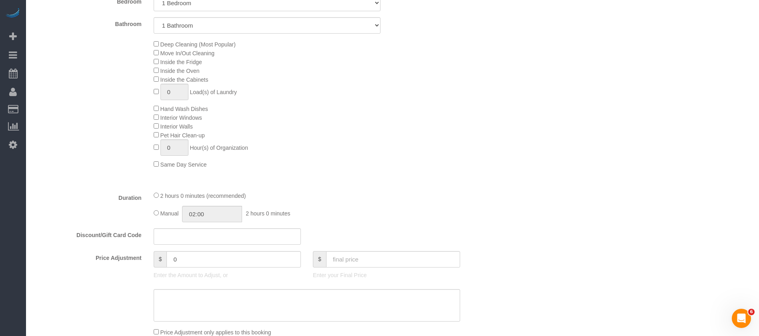
scroll to position [60, 0]
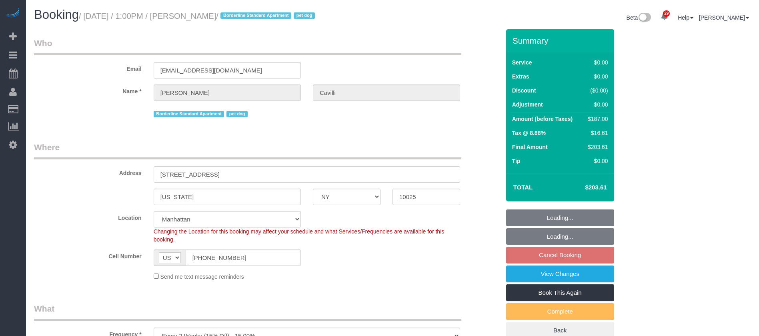
select select "NY"
select select "2"
select select "string:stripe"
select select "spot6"
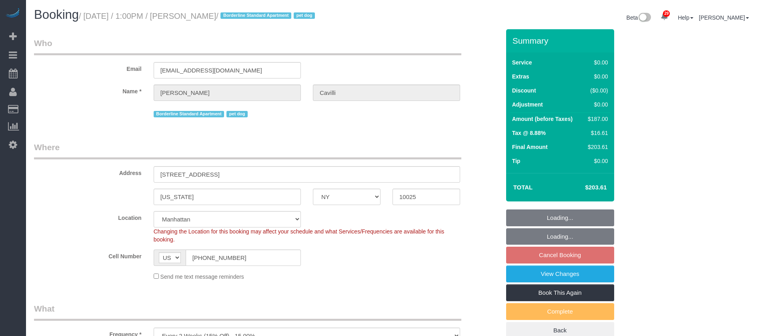
select select "number:89"
select select "number:90"
select select "number:13"
select select "number:5"
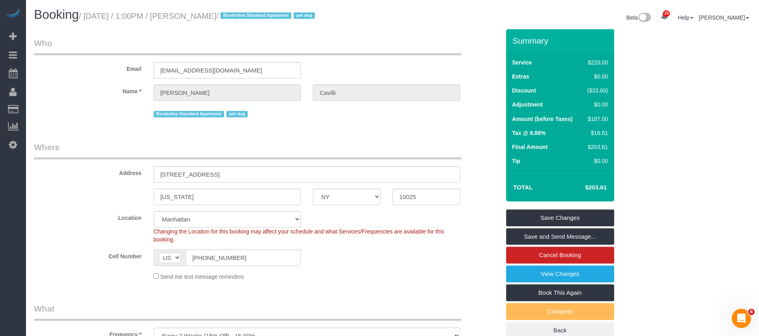
drag, startPoint x: 85, startPoint y: 13, endPoint x: 256, endPoint y: 14, distance: 171.2
click at [257, 14] on small "/ [DATE] / 1:00PM / [PERSON_NAME] / Borderline Standard Apartment pet dog" at bounding box center [198, 16] width 238 height 9
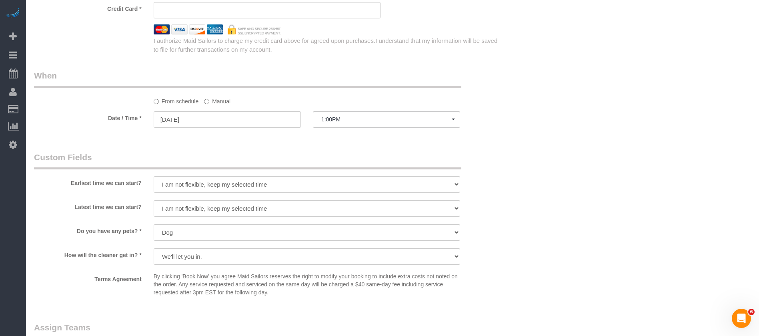
scroll to position [720, 0]
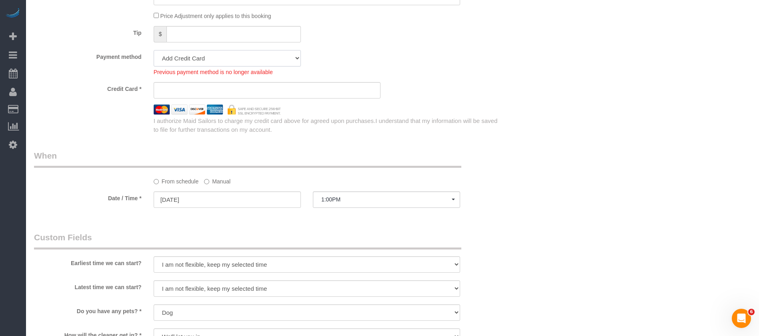
click at [291, 56] on select "Amex - 1008 - 12/2029 (Default) Add Credit Card ─────────────── Cash Check Payp…" at bounding box center [227, 58] width 147 height 16
select select "string:stripe-pm_1RY8gG4VGloSiKo7or0hj2s2"
click at [154, 50] on select "Amex - 1008 - 12/2029 (Default) Add Credit Card ─────────────── Cash Check Payp…" at bounding box center [227, 58] width 147 height 16
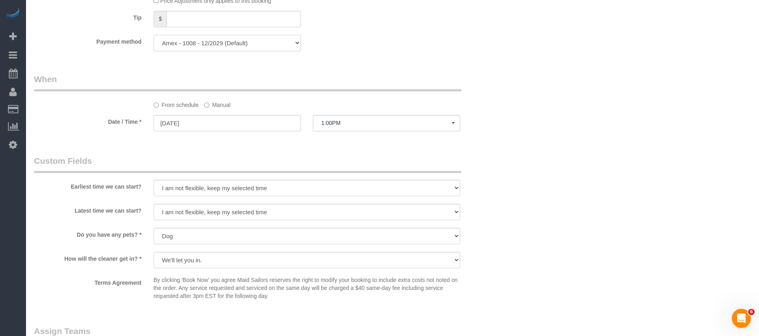
scroll to position [900, 0]
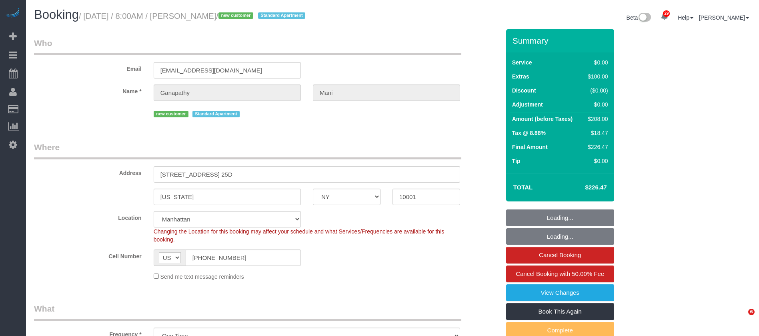
select select "NY"
select select "1"
select select "spot1"
select select "number:58"
select select "number:69"
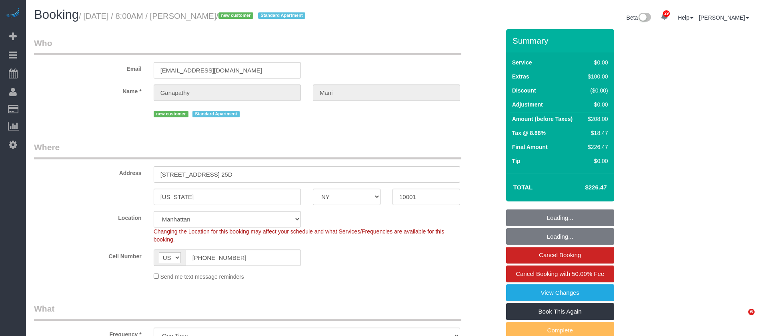
select select "number:15"
select select "number:7"
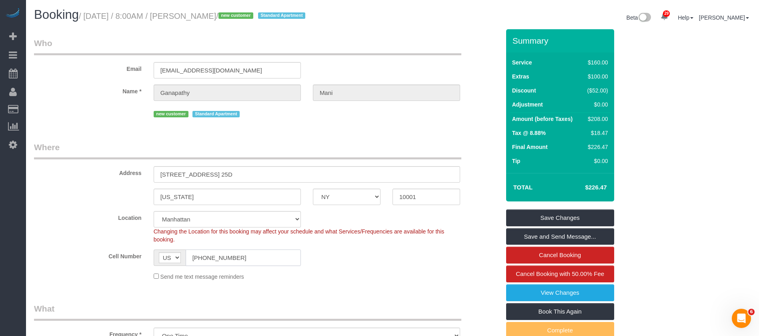
drag, startPoint x: 190, startPoint y: 259, endPoint x: 266, endPoint y: 254, distance: 75.8
click at [266, 254] on input "(765) 417-0474" at bounding box center [243, 257] width 115 height 16
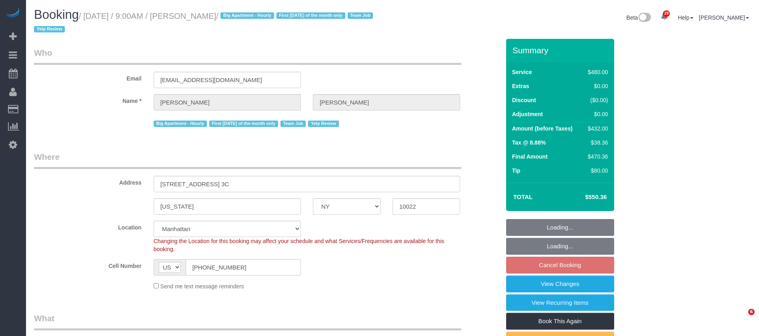
select select "NY"
select select "180"
select select "spot2"
select select "number:89"
select select "number:90"
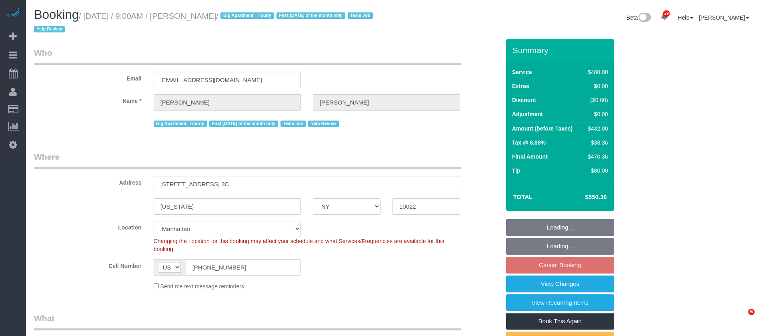
select select "number:15"
select select "number:6"
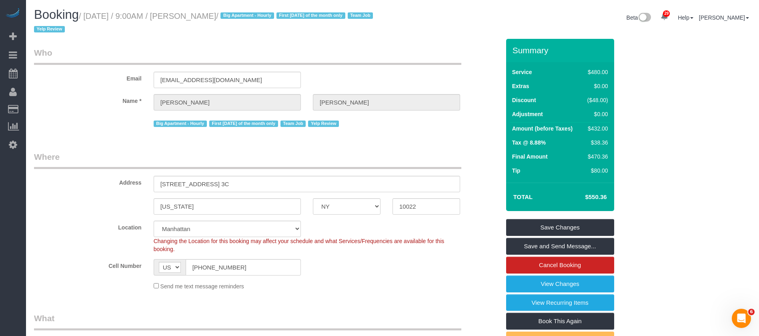
drag, startPoint x: 86, startPoint y: 12, endPoint x: 259, endPoint y: 18, distance: 172.9
click at [259, 18] on small "/ October 01, 2025 / 9:00AM / Bob Heitsenrether / Big Apartment - Hourly First …" at bounding box center [204, 23] width 341 height 22
copy small "October 01, 2025 / 9:00AM / Bob Heitsenrether /"
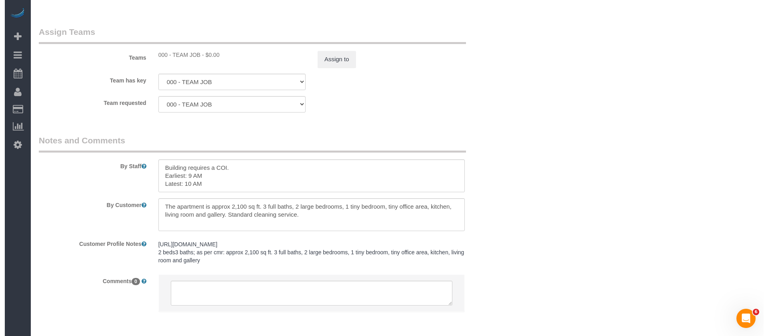
scroll to position [900, 0]
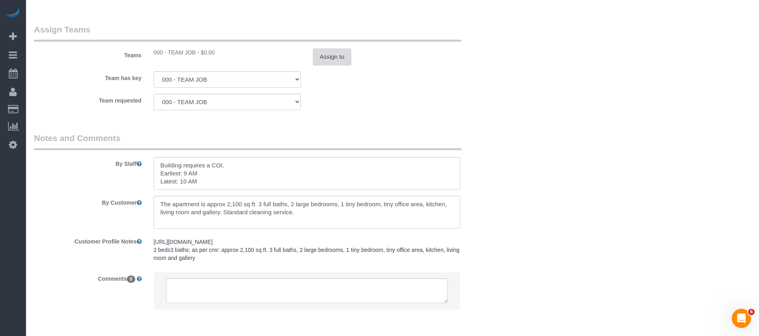
click at [330, 58] on button "Assign to" at bounding box center [332, 56] width 38 height 17
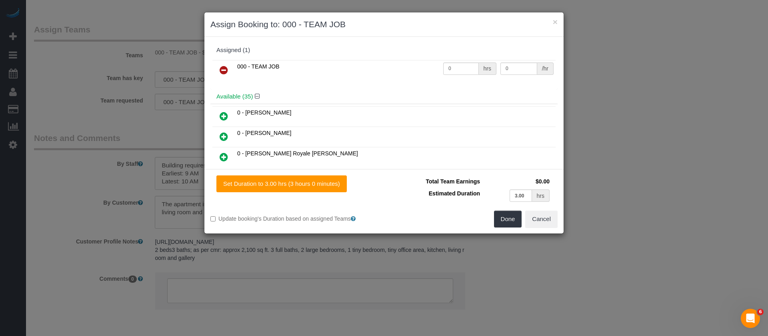
click at [225, 70] on icon at bounding box center [224, 70] width 8 height 10
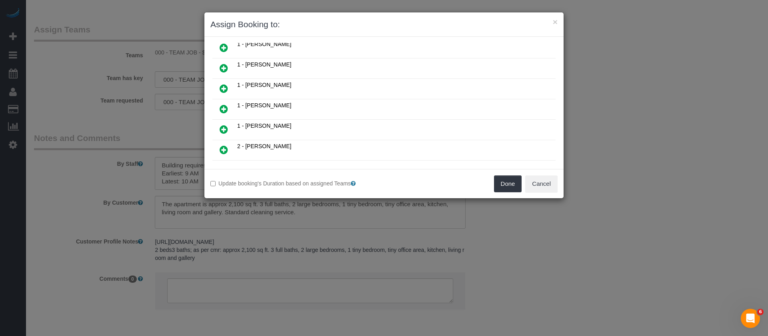
scroll to position [300, 0]
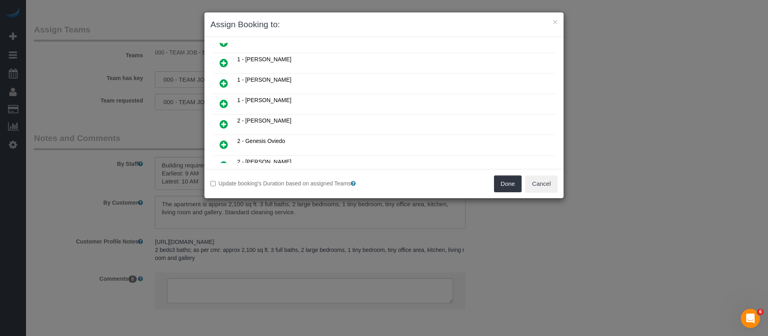
click at [225, 104] on icon at bounding box center [224, 104] width 8 height 10
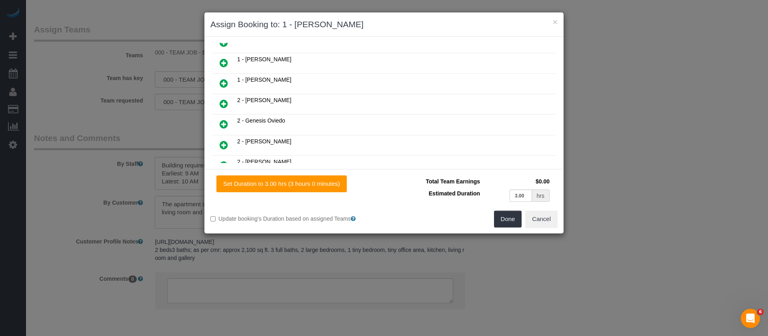
scroll to position [439, 0]
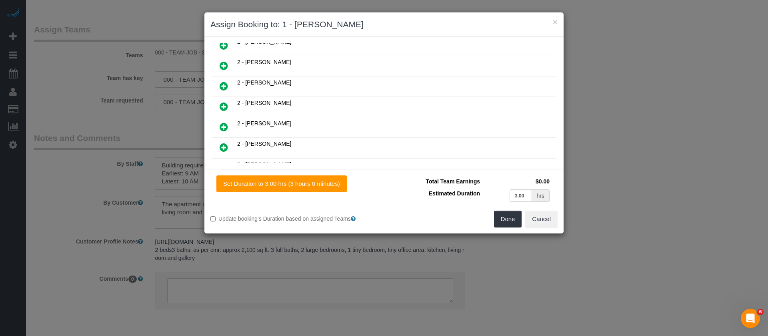
click at [224, 63] on icon at bounding box center [224, 66] width 8 height 10
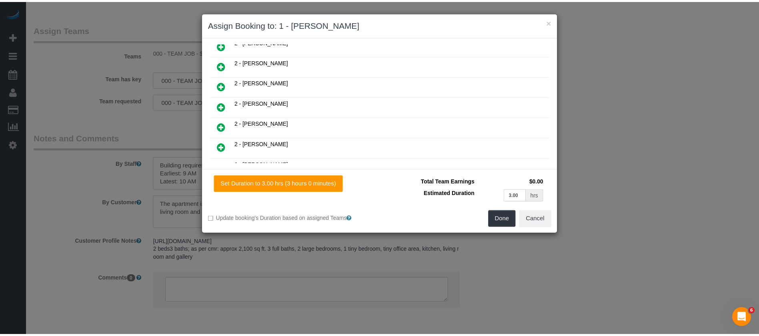
scroll to position [460, 0]
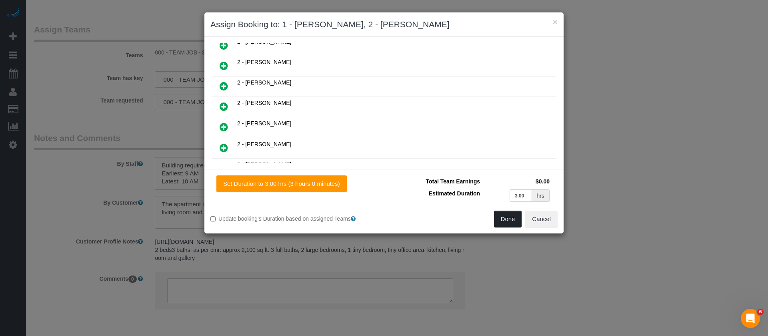
click at [508, 219] on button "Done" at bounding box center [508, 218] width 28 height 17
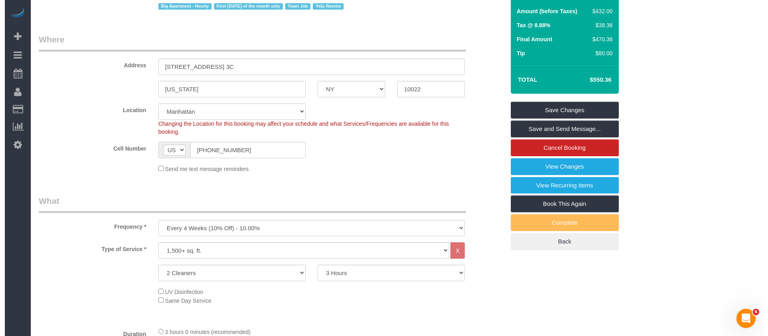
scroll to position [0, 0]
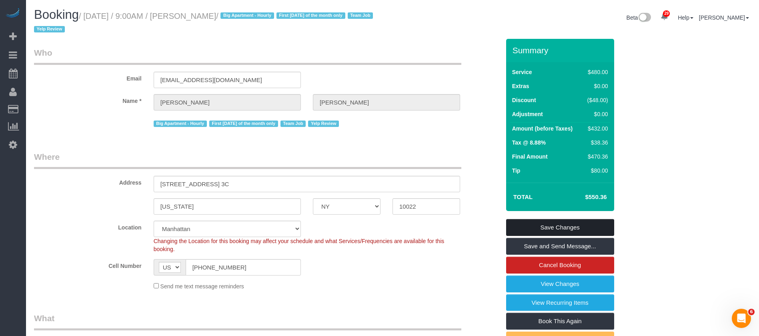
drag, startPoint x: 585, startPoint y: 222, endPoint x: 449, endPoint y: 168, distance: 146.5
click at [584, 223] on link "Save Changes" at bounding box center [560, 227] width 108 height 17
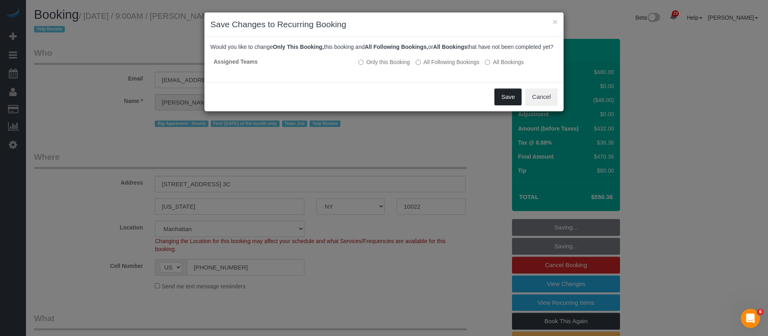
click at [506, 103] on button "Save" at bounding box center [507, 96] width 27 height 17
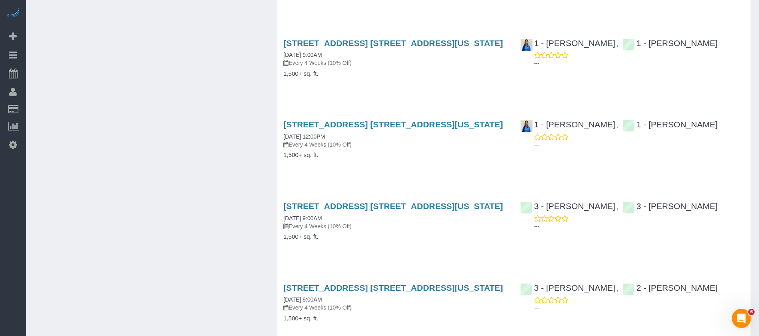
scroll to position [960, 0]
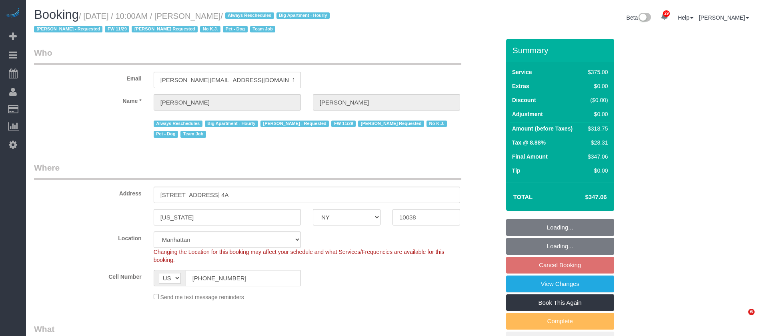
select select "NY"
select select "2"
select select "150"
select select "spot61"
select select "number:89"
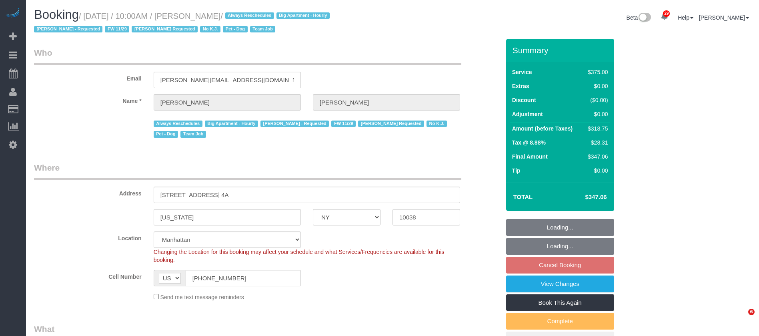
select select "number:90"
select select "number:13"
select select "number:7"
select select "number:21"
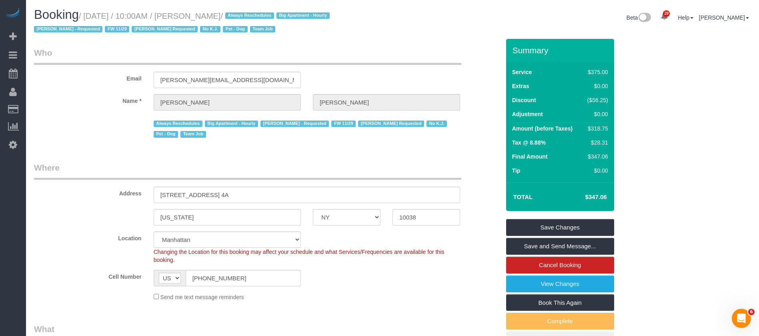
drag, startPoint x: 88, startPoint y: 14, endPoint x: 242, endPoint y: 11, distance: 154.1
click at [242, 11] on h1 "Booking / October 01, 2025 / 10:00AM / Allyson Smith / Always Reschedules Big A…" at bounding box center [210, 21] width 352 height 27
copy small "October 01, 2025 / 10:00AM / Allyson Smith"
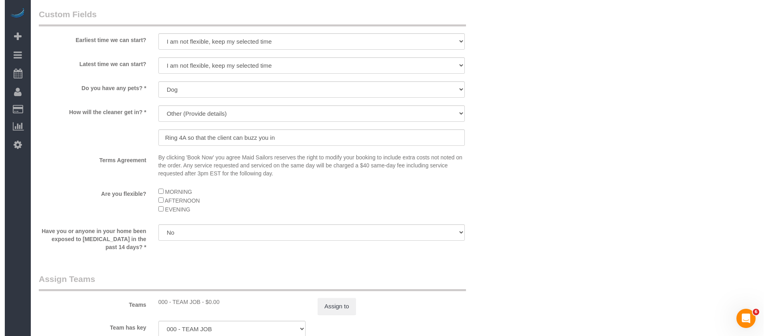
scroll to position [840, 0]
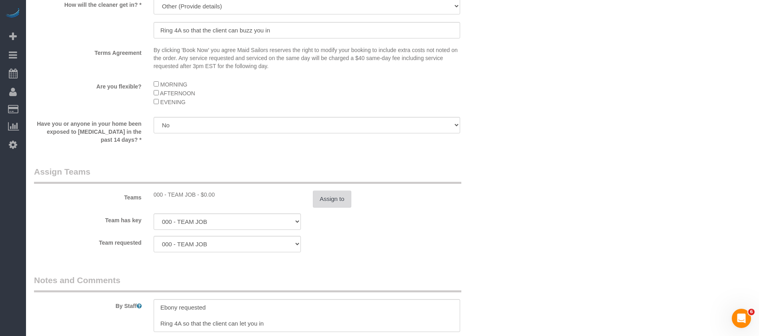
click at [330, 195] on button "Assign to" at bounding box center [332, 198] width 38 height 17
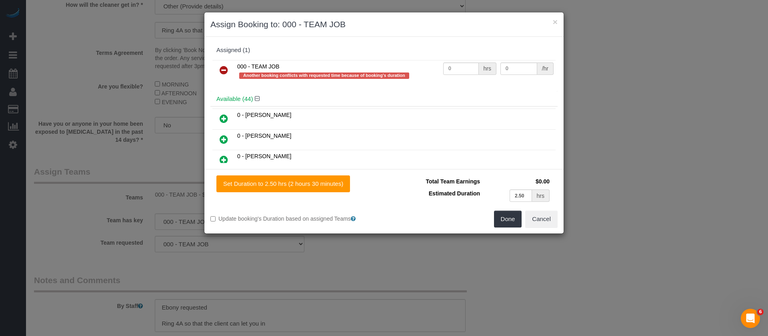
click at [224, 67] on icon at bounding box center [224, 70] width 8 height 10
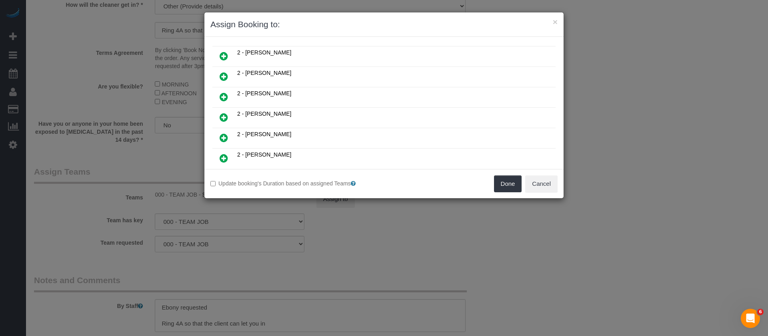
scroll to position [600, 0]
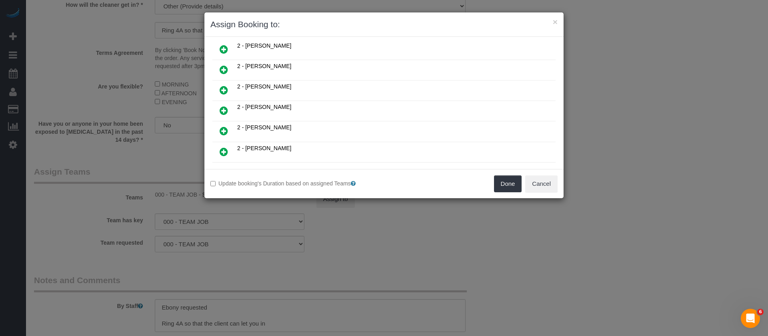
click at [225, 126] on icon at bounding box center [224, 131] width 8 height 10
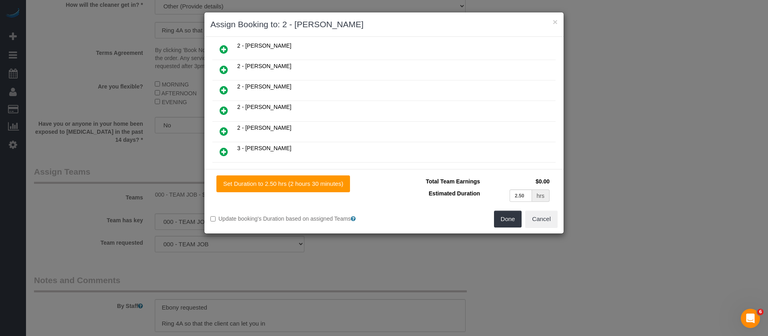
click at [226, 130] on icon at bounding box center [224, 131] width 8 height 10
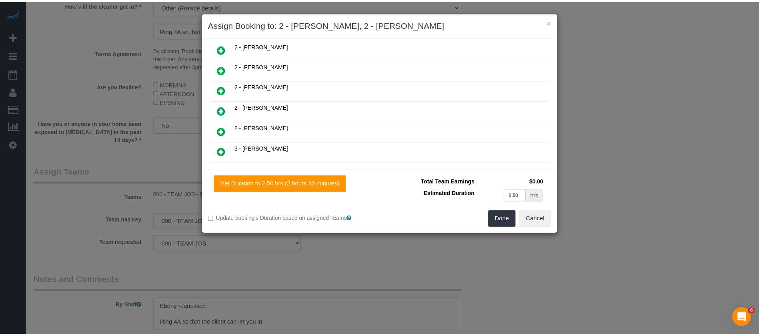
scroll to position [640, 0]
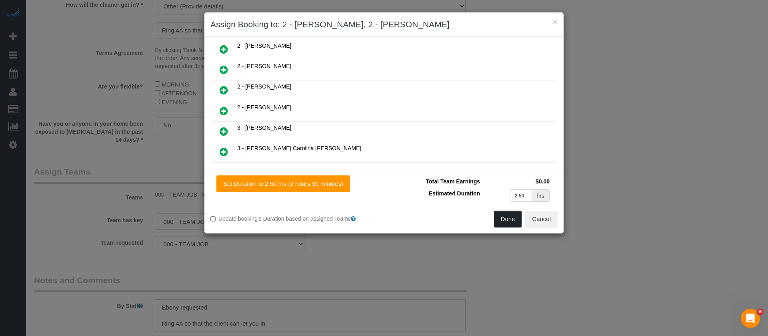
click at [501, 216] on button "Done" at bounding box center [508, 218] width 28 height 17
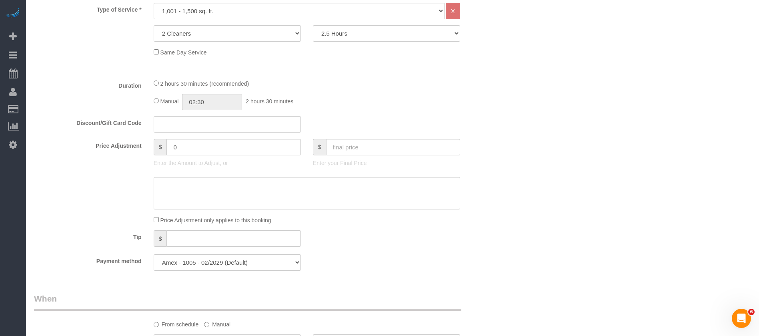
scroll to position [0, 0]
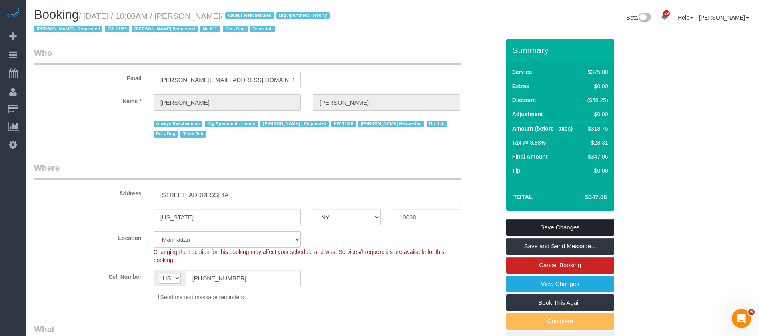
click at [576, 222] on link "Save Changes" at bounding box center [560, 227] width 108 height 17
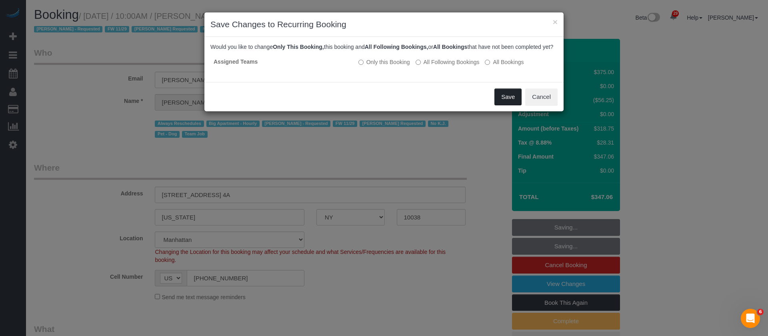
click at [503, 97] on button "Save" at bounding box center [507, 96] width 27 height 17
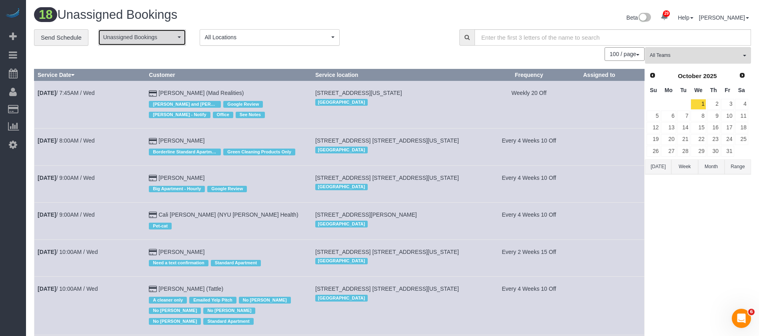
click at [178, 37] on span "button" at bounding box center [179, 37] width 3 height 2
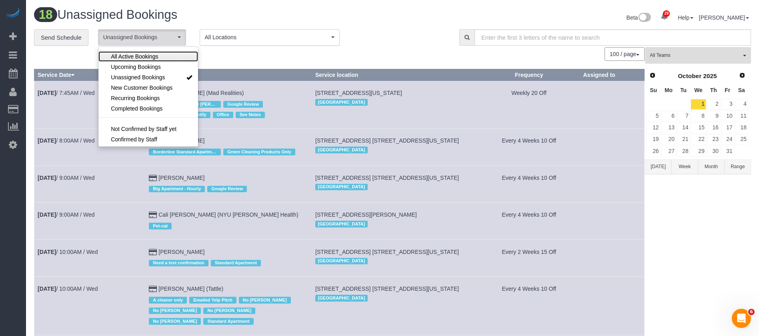
click at [143, 54] on span "All Active Bookings" at bounding box center [134, 56] width 47 height 8
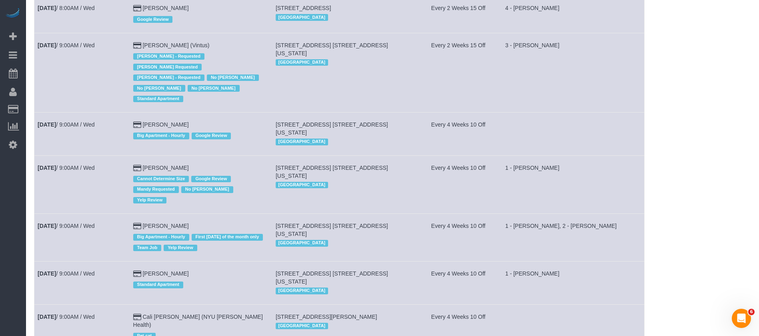
scroll to position [0, 0]
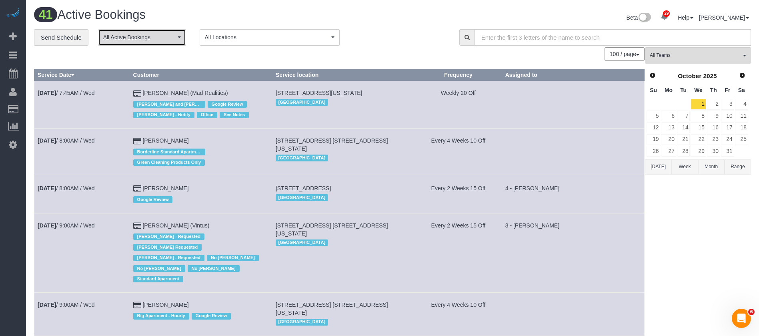
click at [168, 42] on button "All Active Bookings" at bounding box center [142, 37] width 88 height 16
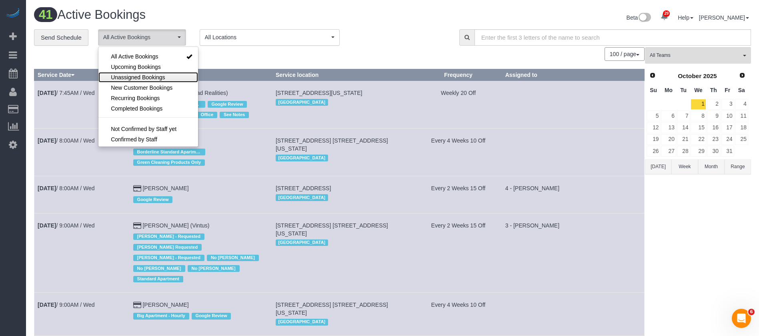
click at [160, 74] on span "Unassigned Bookings" at bounding box center [138, 77] width 54 height 8
select select "**********"
click at [267, 58] on div "100 / page 10 / page 20 / page 30 / page 40 / page 50 / page 100 / page" at bounding box center [339, 54] width 610 height 14
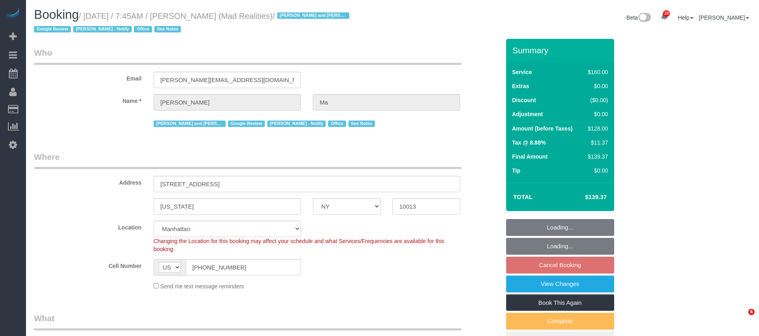
select select "NY"
select select "number:89"
select select "number:90"
select select "number:15"
select select "number:7"
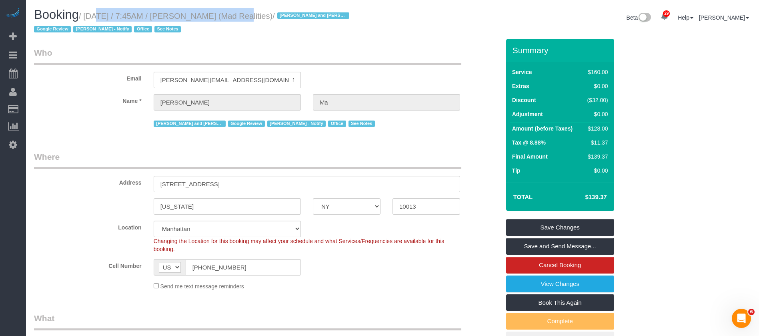
drag, startPoint x: 86, startPoint y: 14, endPoint x: 219, endPoint y: 14, distance: 133.6
click at [219, 14] on small "/ [DATE] / 7:45AM / [PERSON_NAME] (Mad Realities) / [PERSON_NAME] and Amidatou …" at bounding box center [193, 23] width 318 height 22
copy small "[DATE] / 7:45AM / [PERSON_NAME]"
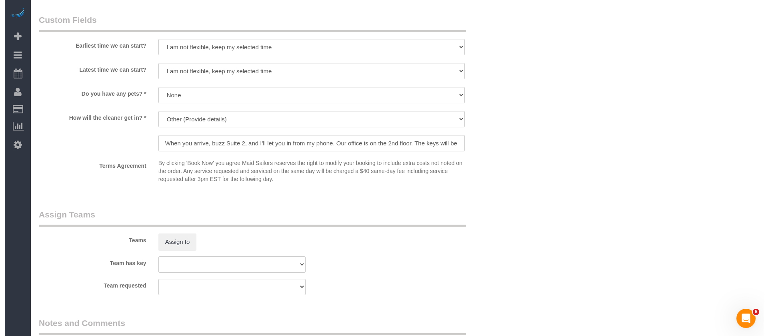
scroll to position [780, 0]
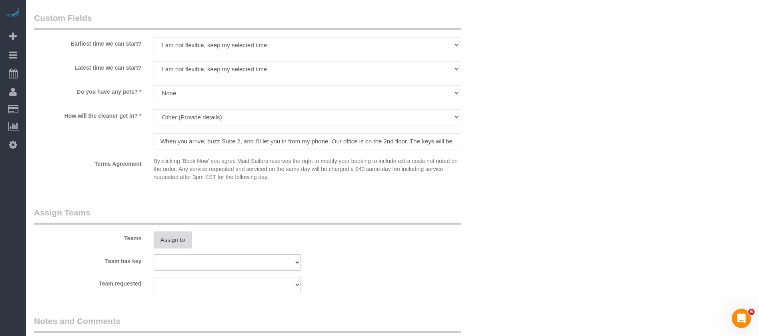
click at [162, 238] on button "Assign to" at bounding box center [173, 239] width 38 height 17
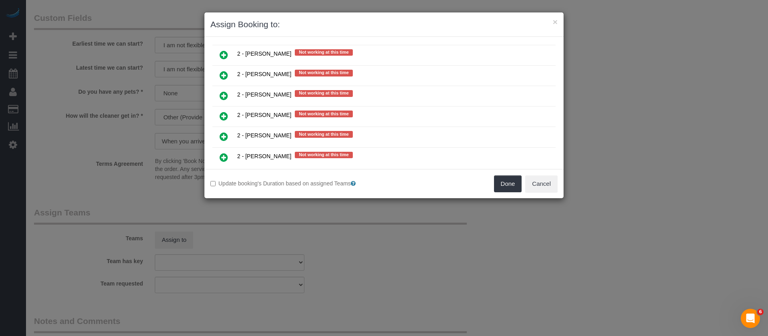
scroll to position [1020, 0]
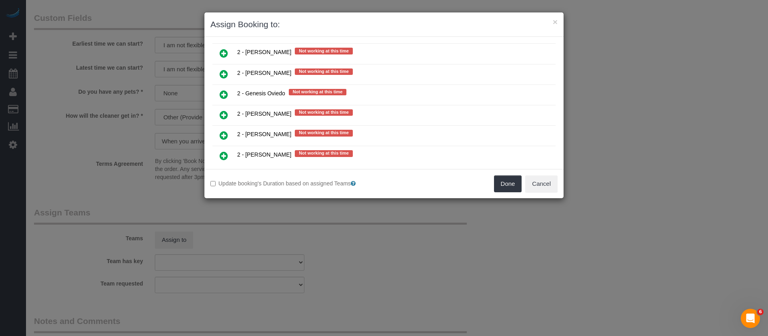
click at [225, 93] on icon at bounding box center [224, 95] width 8 height 10
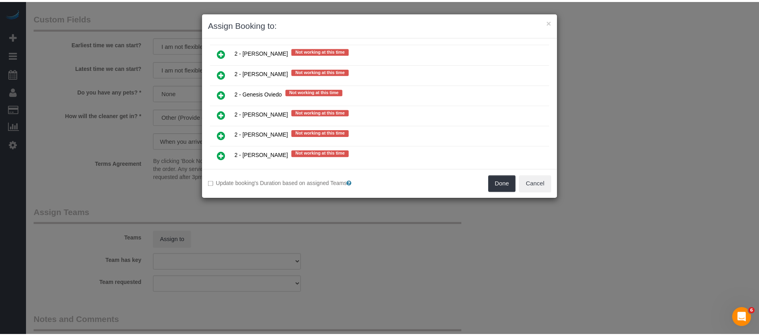
scroll to position [1039, 0]
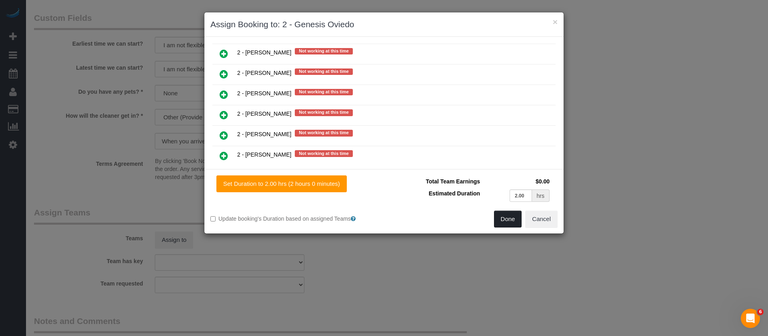
click at [510, 214] on button "Done" at bounding box center [508, 218] width 28 height 17
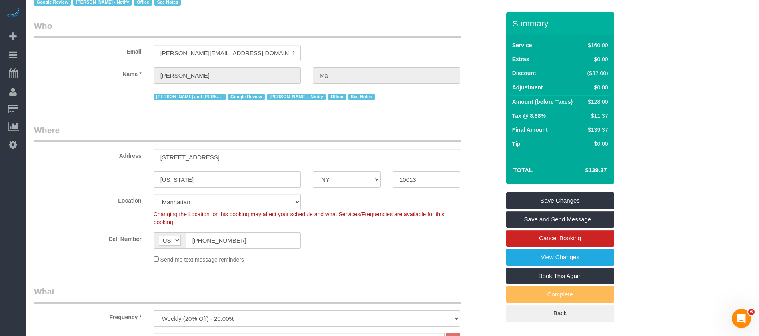
scroll to position [0, 0]
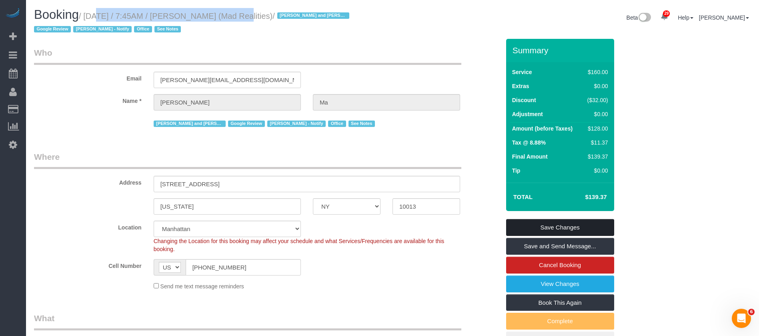
drag, startPoint x: 560, startPoint y: 220, endPoint x: 382, endPoint y: 122, distance: 203.6
click at [561, 220] on link "Save Changes" at bounding box center [560, 227] width 108 height 17
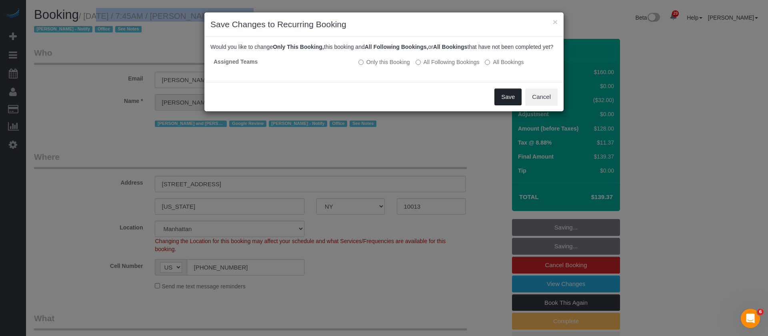
drag, startPoint x: 508, startPoint y: 104, endPoint x: 250, endPoint y: 259, distance: 301.1
click at [508, 103] on button "Save" at bounding box center [507, 96] width 27 height 17
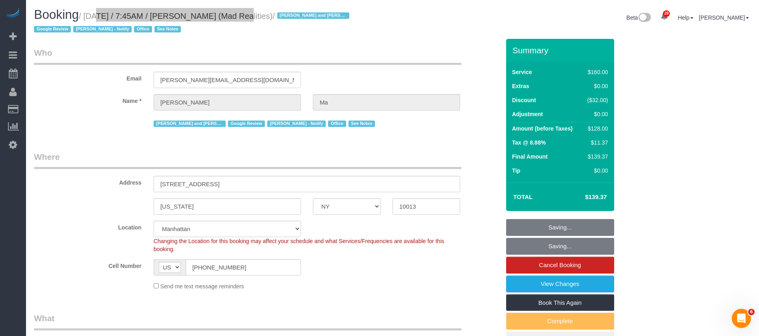
select select "**********"
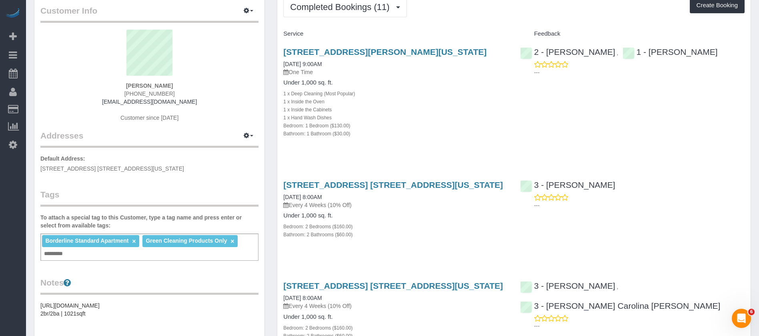
scroll to position [120, 0]
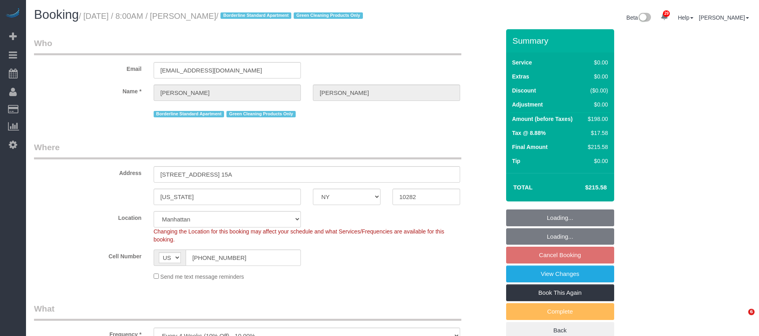
select select "NY"
select select "2"
select select "spot1"
select select "number:56"
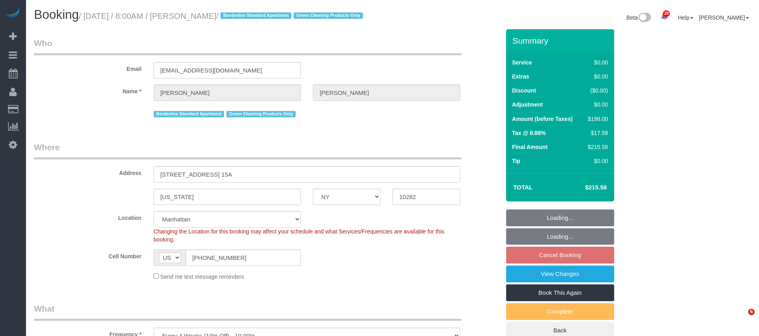
select select "number:72"
select select "number:15"
select select "number:5"
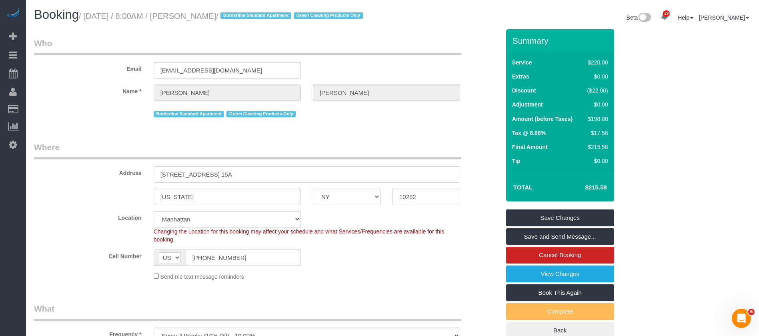
drag, startPoint x: 87, startPoint y: 14, endPoint x: 245, endPoint y: 14, distance: 158.0
click at [245, 14] on small "/ [DATE] / 8:00AM / [PERSON_NAME] / Borderline Standard Apartment Green Cleanin…" at bounding box center [222, 16] width 286 height 9
copy small "[DATE] / 8:00AM / [PERSON_NAME]"
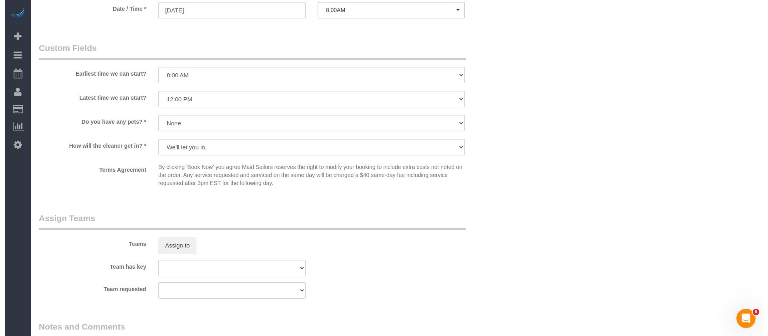
scroll to position [900, 0]
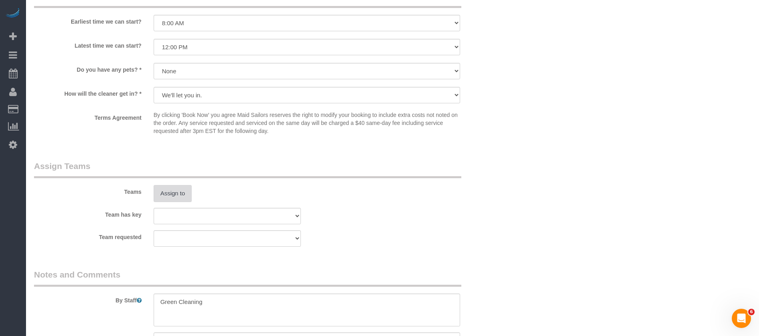
click at [156, 197] on button "Assign to" at bounding box center [173, 193] width 38 height 17
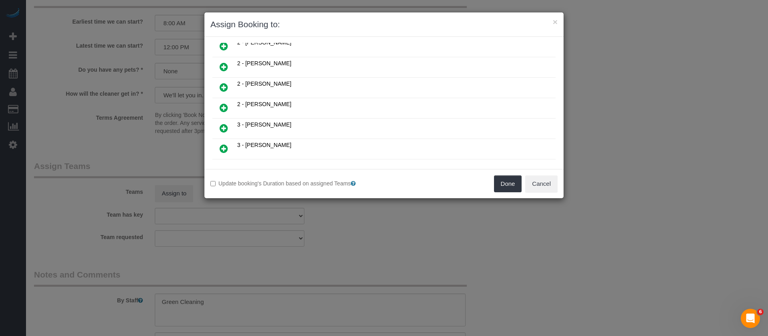
scroll to position [300, 0]
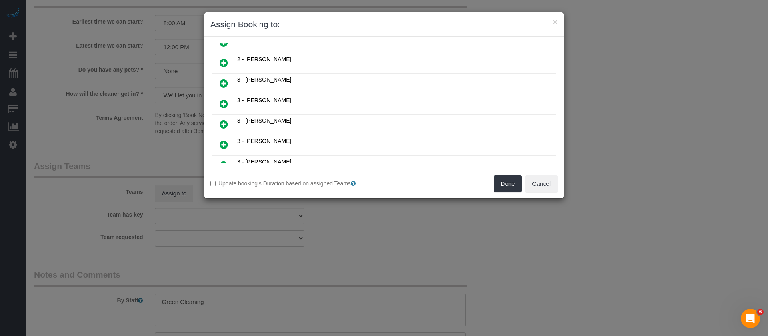
click at [226, 123] on icon at bounding box center [224, 124] width 8 height 10
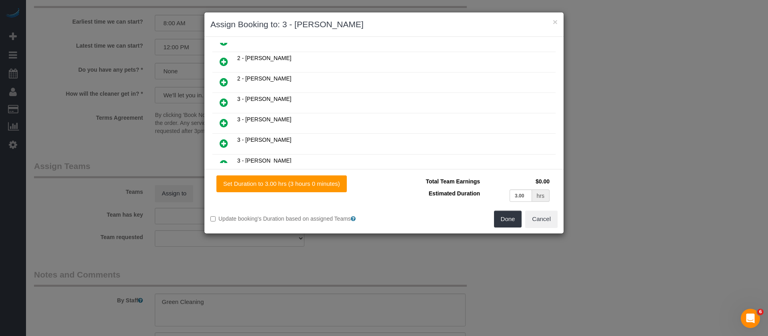
scroll to position [319, 0]
click at [502, 222] on button "Done" at bounding box center [508, 218] width 28 height 17
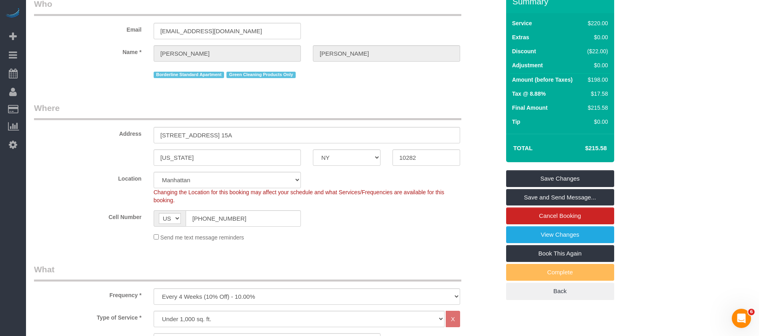
scroll to position [0, 0]
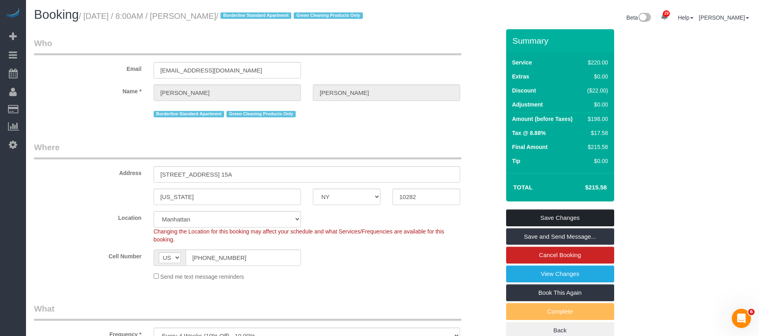
click at [560, 226] on link "Save Changes" at bounding box center [560, 217] width 108 height 17
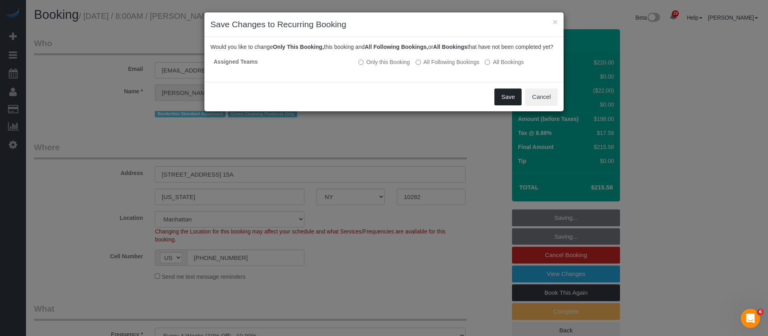
click at [501, 101] on button "Save" at bounding box center [507, 96] width 27 height 17
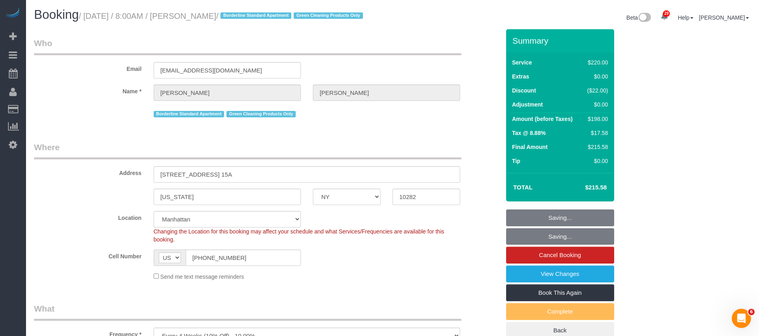
select select "**********"
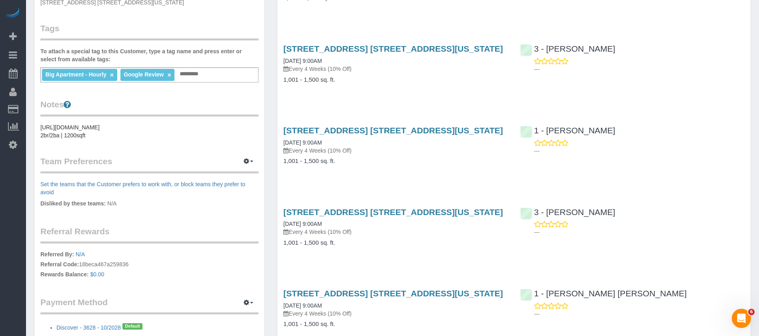
scroll to position [300, 0]
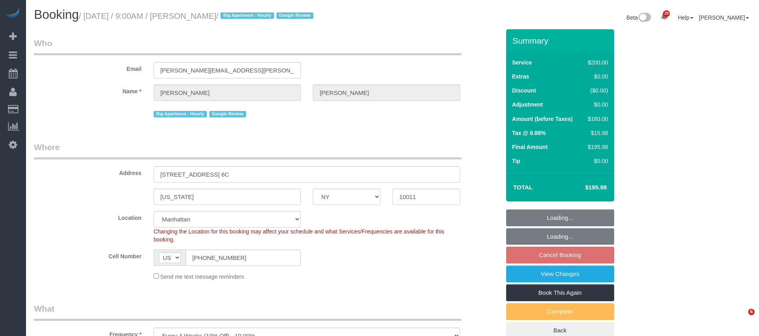
select select "NY"
select select "150"
select select "spot2"
select select "number:57"
select select "number:70"
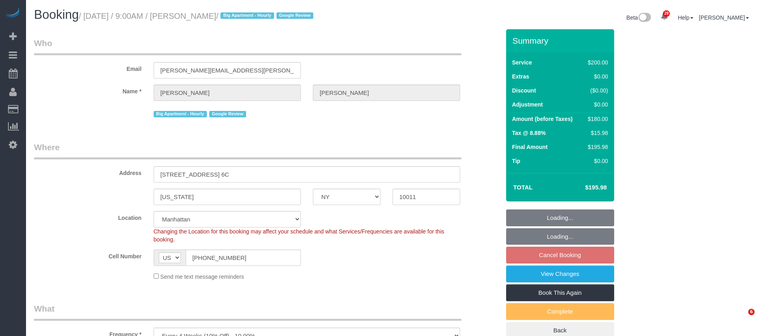
select select "number:15"
select select "number:5"
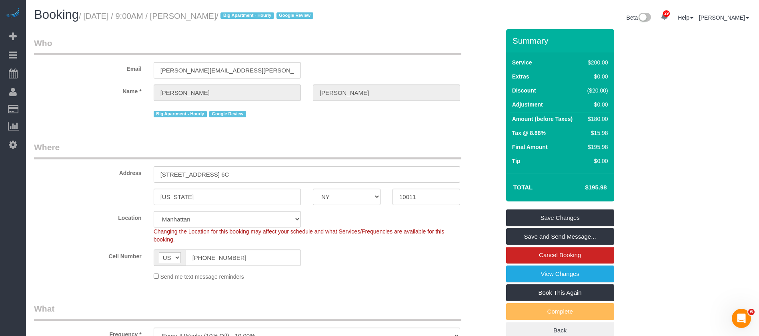
drag, startPoint x: 86, startPoint y: 15, endPoint x: 263, endPoint y: 14, distance: 177.2
click at [263, 14] on small "/ October 01, 2025 / 9:00AM / Jeremy Espenshade / Big Apartment - Hourly Google…" at bounding box center [197, 16] width 237 height 9
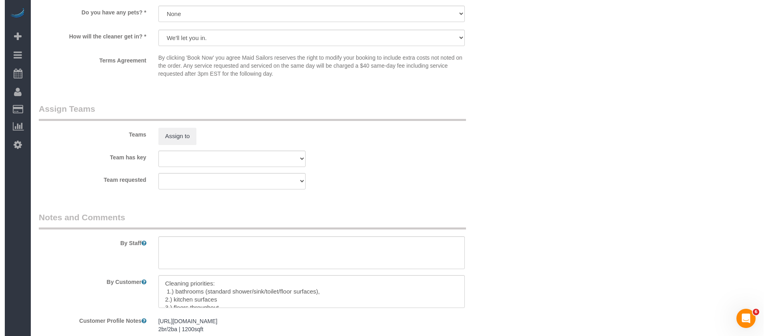
scroll to position [914, 0]
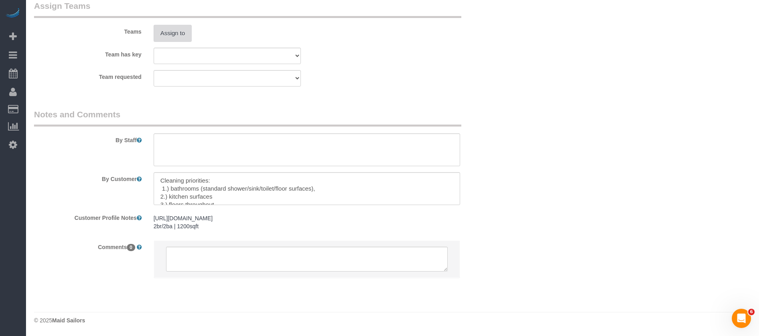
click at [160, 36] on button "Assign to" at bounding box center [173, 33] width 38 height 17
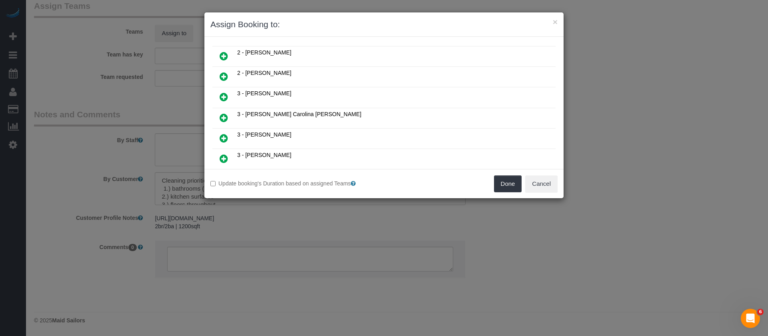
scroll to position [540, 0]
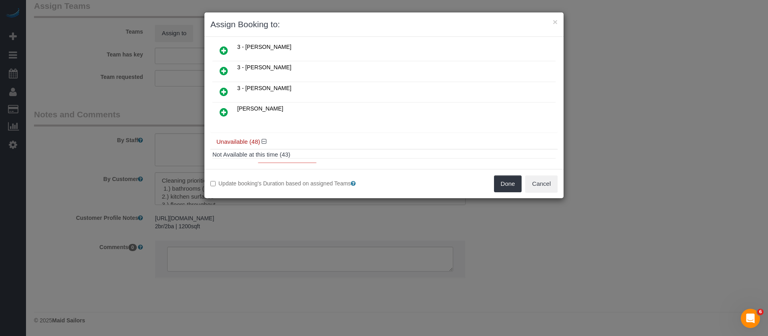
click at [225, 73] on icon at bounding box center [224, 71] width 8 height 10
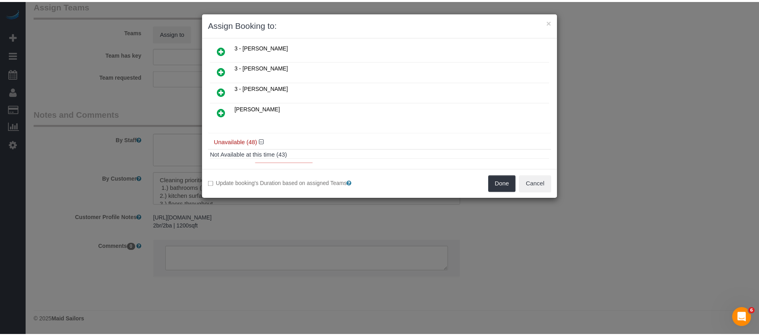
scroll to position [679, 0]
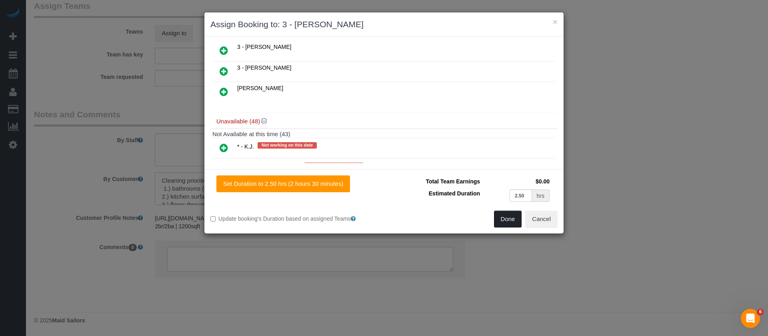
click at [517, 218] on button "Done" at bounding box center [508, 218] width 28 height 17
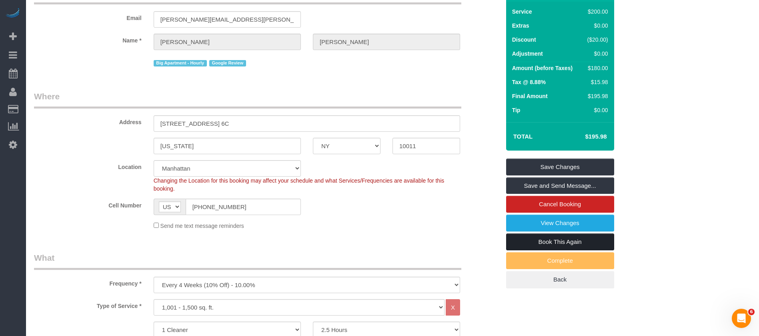
scroll to position [0, 0]
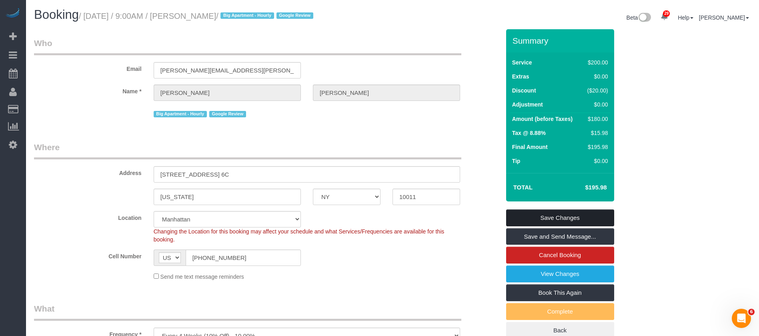
click at [583, 214] on link "Save Changes" at bounding box center [560, 217] width 108 height 17
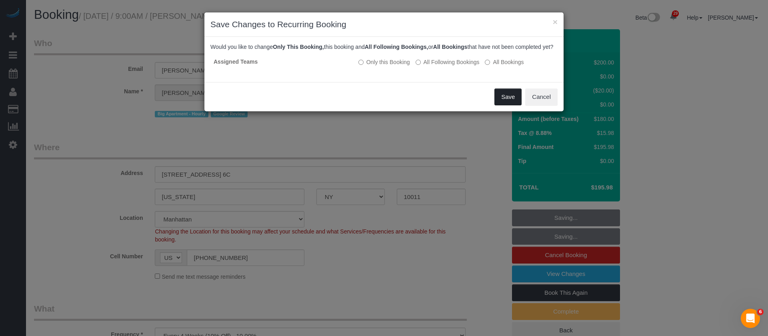
click at [514, 105] on button "Save" at bounding box center [507, 96] width 27 height 17
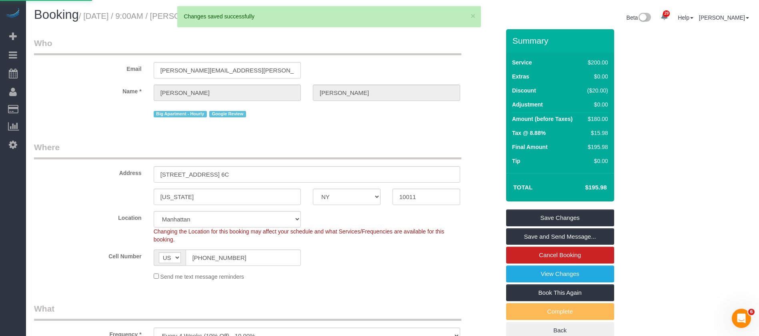
select select "**********"
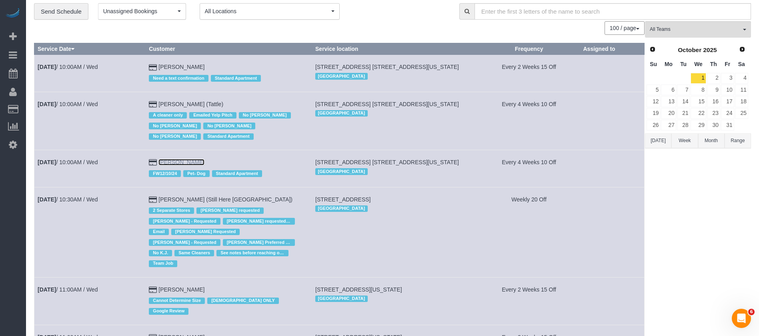
scroll to position [60, 0]
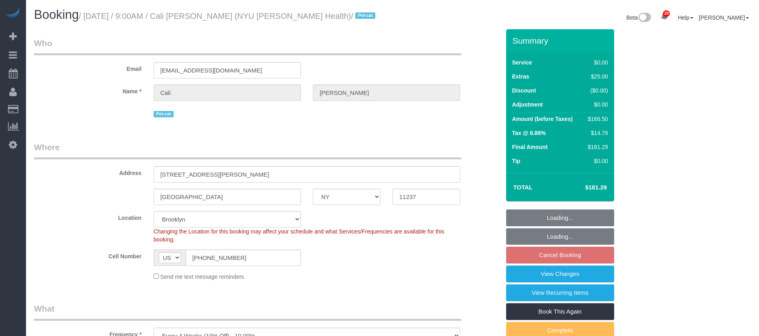
select select "NY"
select select "1"
select select "spot2"
select select "number:56"
select select "number:71"
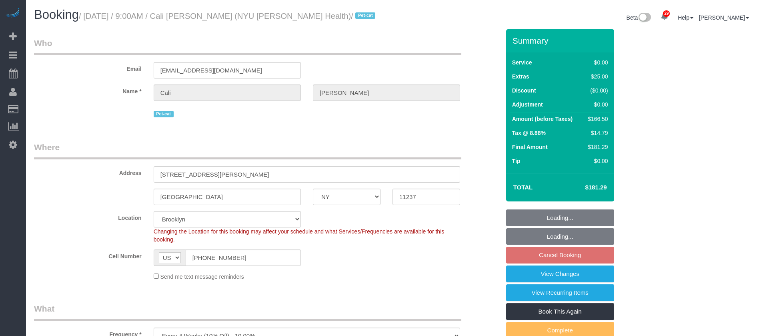
select select "number:14"
select select "number:5"
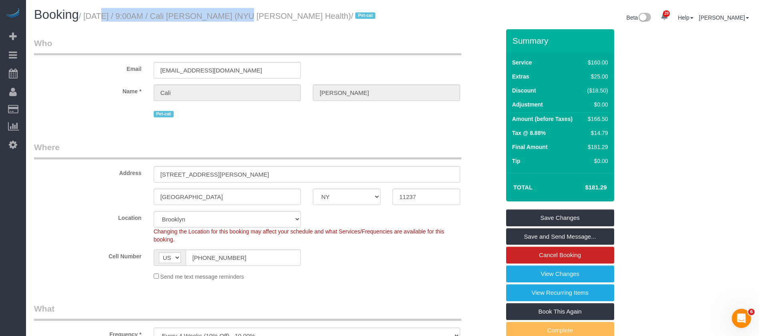
drag, startPoint x: 88, startPoint y: 15, endPoint x: 224, endPoint y: 12, distance: 136.1
click at [224, 12] on small "/ [DATE] / 9:00AM / Cali [PERSON_NAME] (NYU [PERSON_NAME] Health) / Pet-cat" at bounding box center [228, 16] width 299 height 9
copy small "[DATE] / 9:00AM / Cali [PERSON_NAME]"
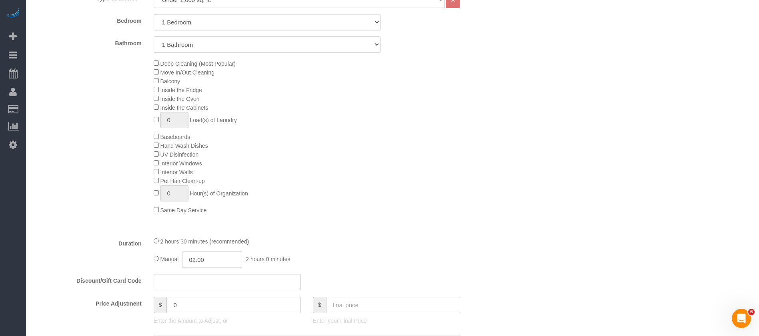
scroll to position [420, 0]
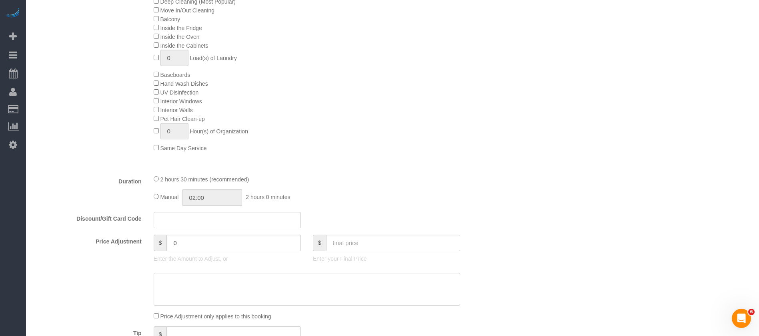
select select "spot62"
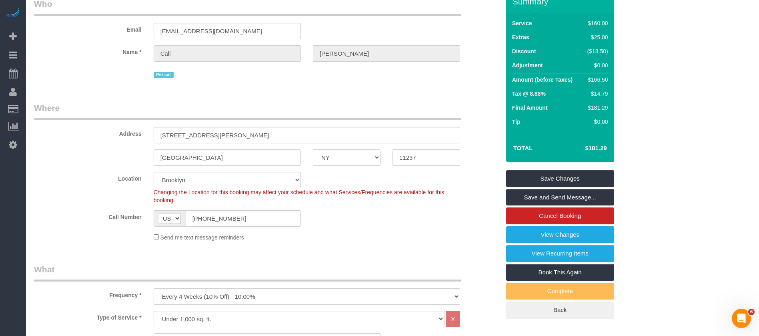
scroll to position [0, 0]
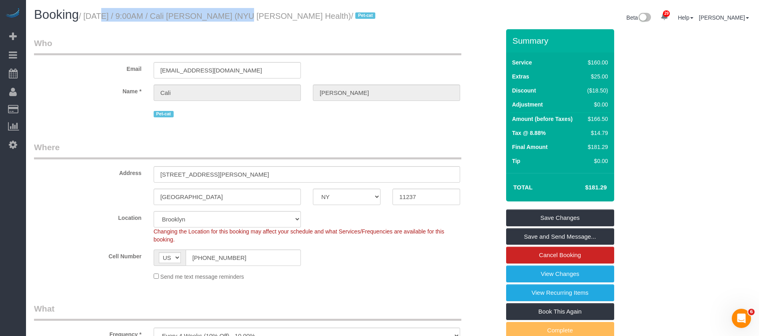
copy small "[DATE] / 9:00AM / Cali [PERSON_NAME]"
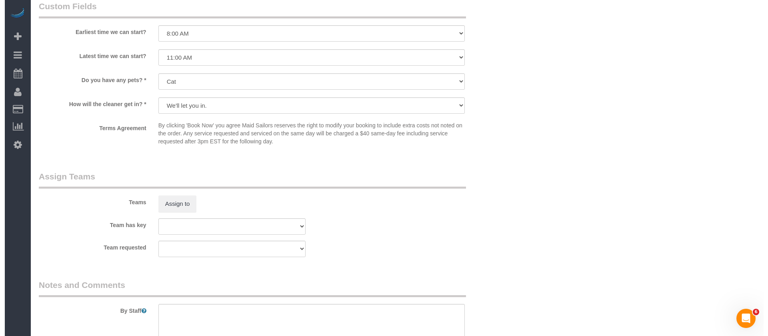
scroll to position [960, 0]
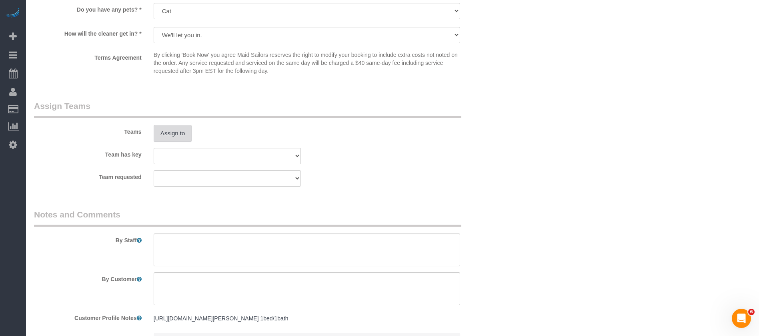
click at [160, 128] on button "Assign to" at bounding box center [173, 133] width 38 height 17
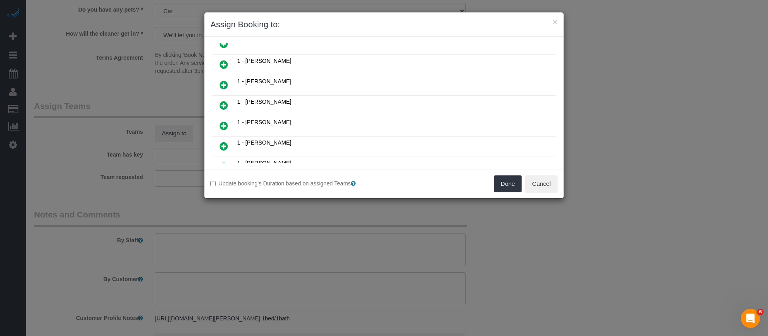
scroll to position [300, 0]
drag, startPoint x: 221, startPoint y: 104, endPoint x: 396, endPoint y: 126, distance: 176.5
click at [222, 104] on icon at bounding box center [224, 104] width 8 height 10
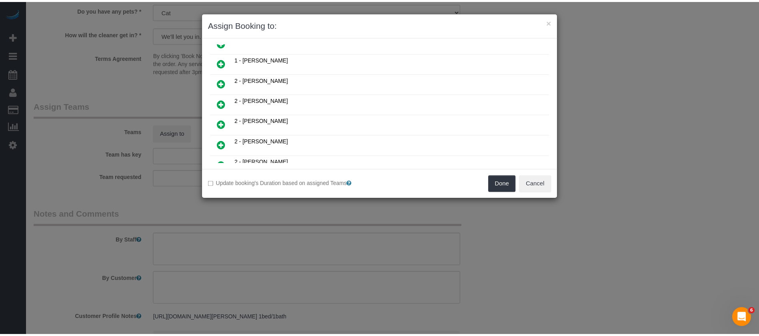
scroll to position [319, 0]
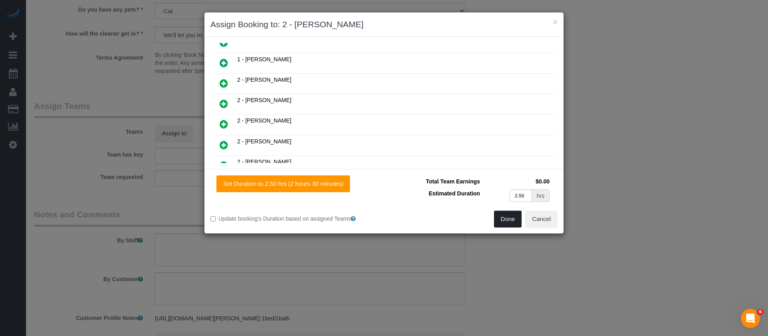
click at [507, 215] on button "Done" at bounding box center [508, 218] width 28 height 17
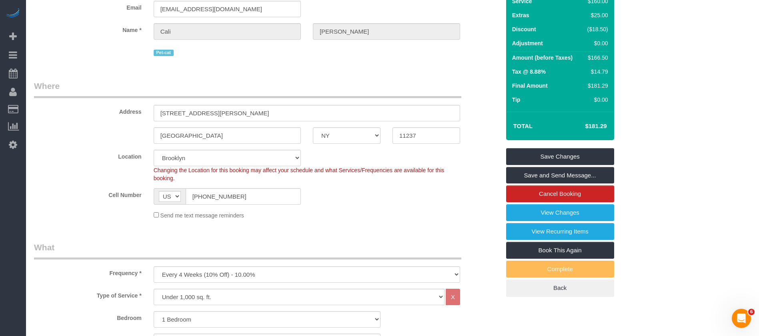
scroll to position [60, 0]
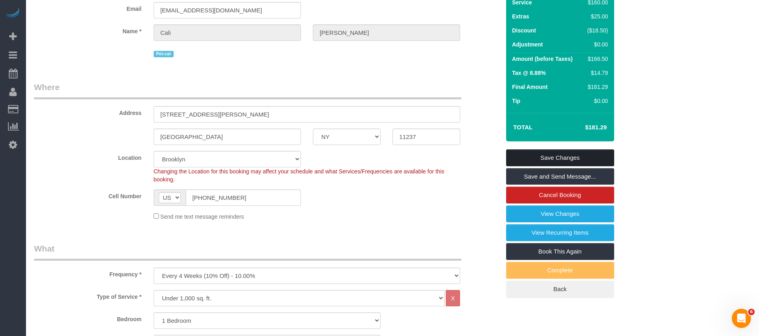
click at [586, 154] on link "Save Changes" at bounding box center [560, 157] width 108 height 17
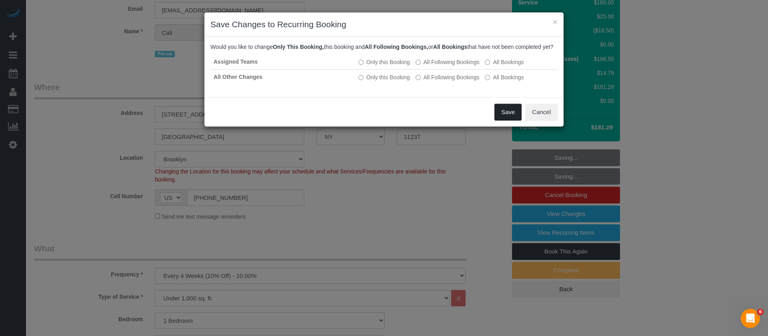
click at [506, 116] on button "Save" at bounding box center [507, 112] width 27 height 17
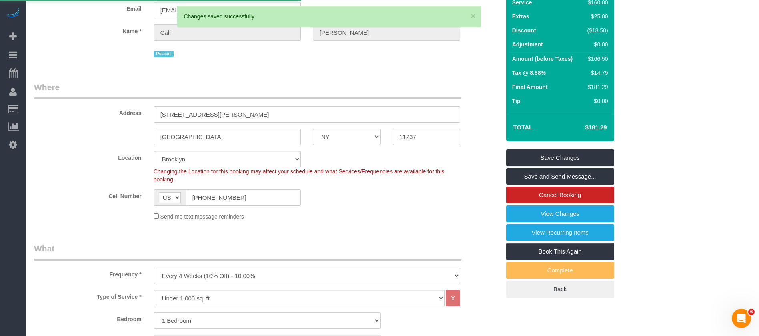
select select "**********"
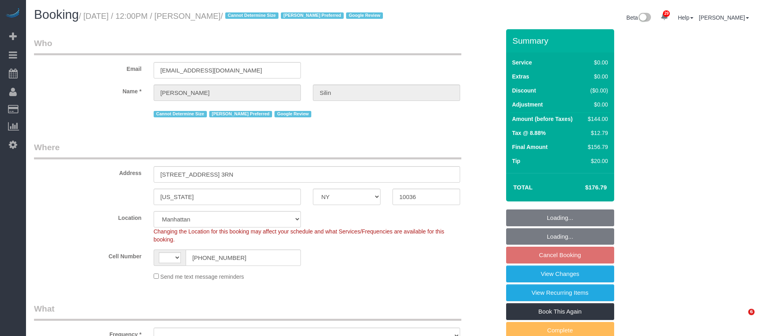
select select "NY"
select select "number:89"
select select "number:75"
select select "number:15"
select select "number:5"
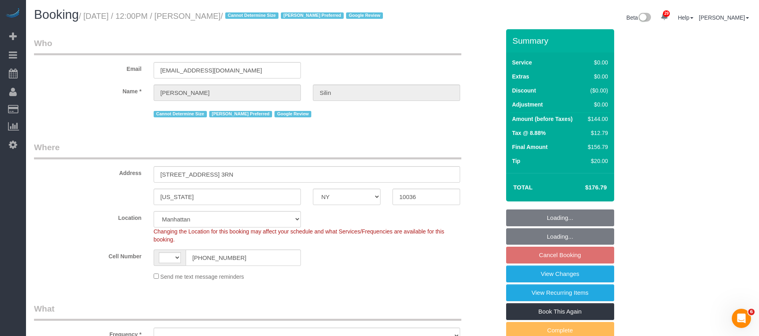
select select "string:US"
select select "object:1075"
select select "1"
select select "object:1538"
select select "spot5"
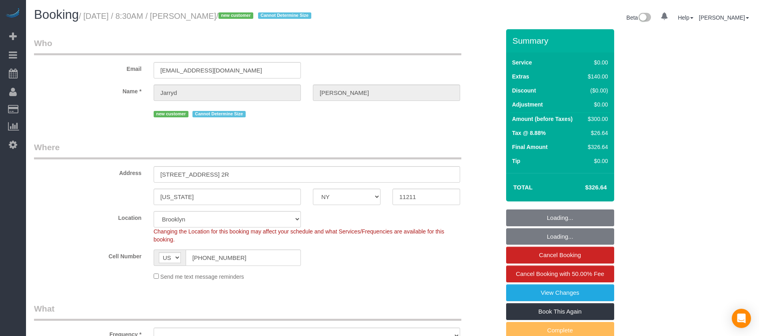
select select "NY"
select select "string:stripe-pm_1SB2hk4VGloSiKo7wBMXRqYv"
select select "number:89"
select select "number:69"
select select "number:15"
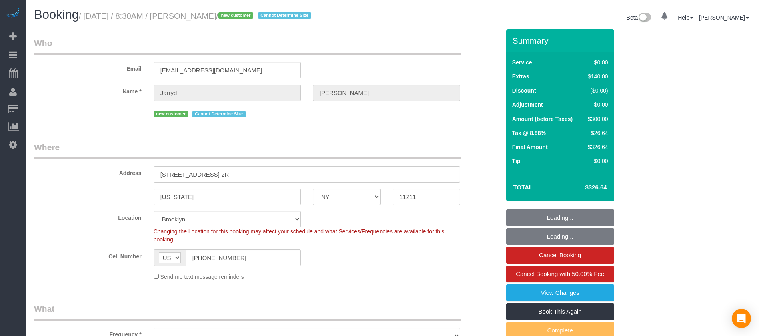
select select "number:5"
select select "object:984"
select select "2"
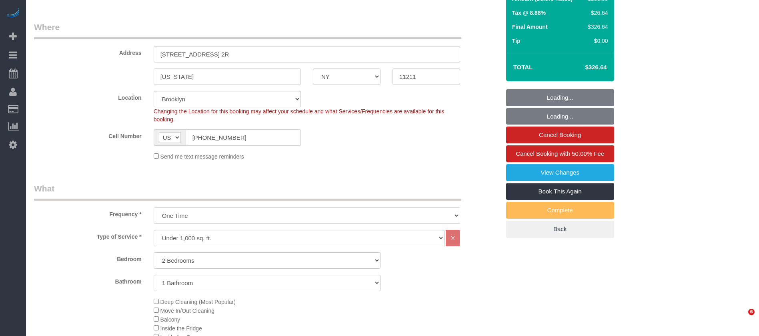
select select "object:1474"
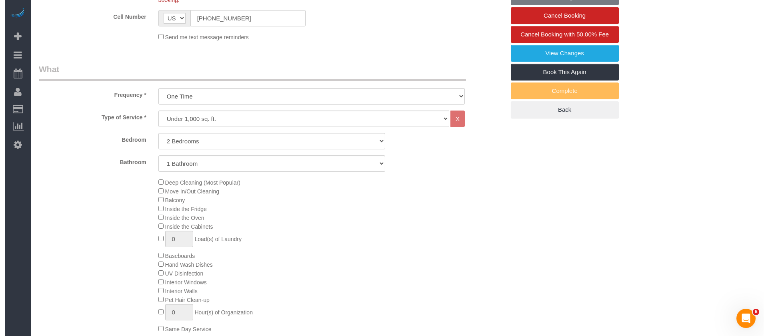
scroll to position [240, 0]
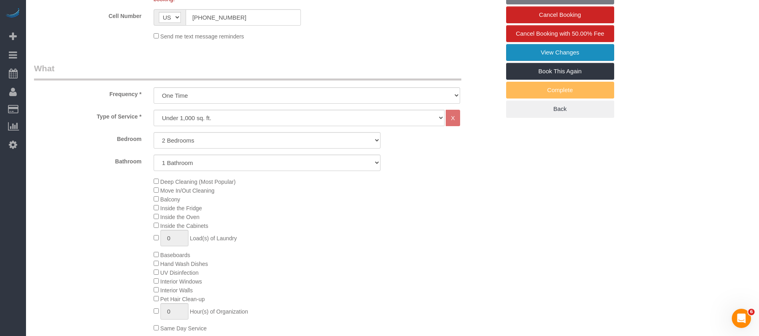
click at [545, 50] on link "View Changes" at bounding box center [560, 52] width 108 height 17
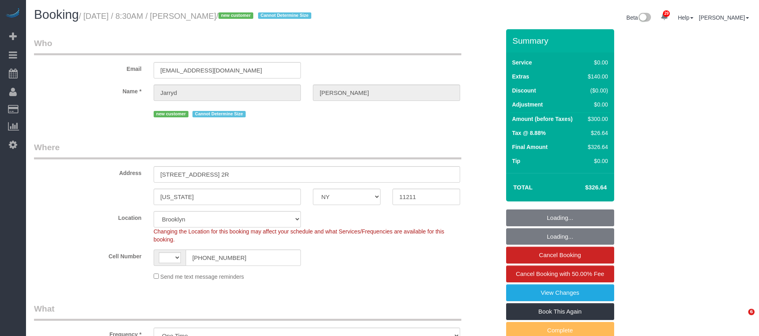
select select "NY"
select select "object:843"
select select "string:US"
select select "string:stripe-pm_1SB2hk4VGloSiKo7wBMXRqYv"
select select "2"
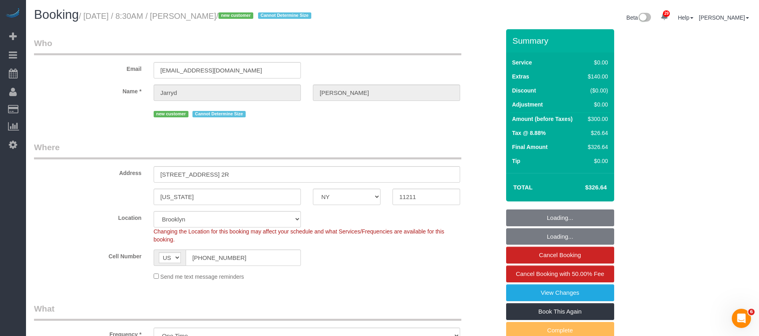
select select "number:89"
select select "number:69"
select select "number:15"
select select "number:5"
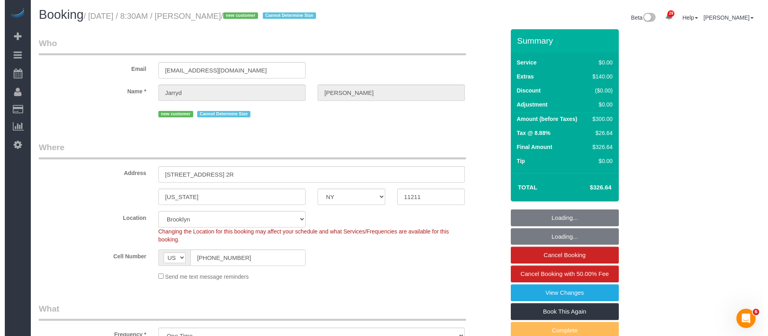
scroll to position [60, 0]
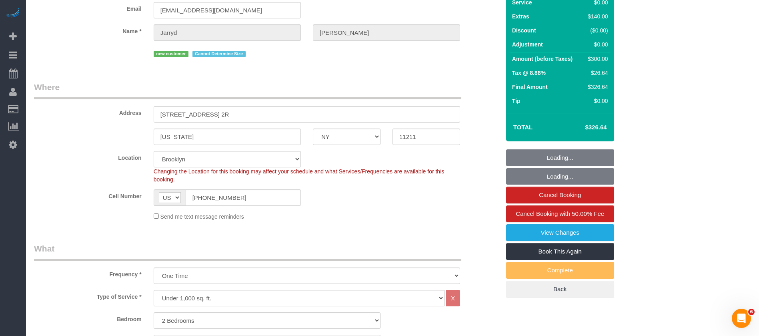
select select "2"
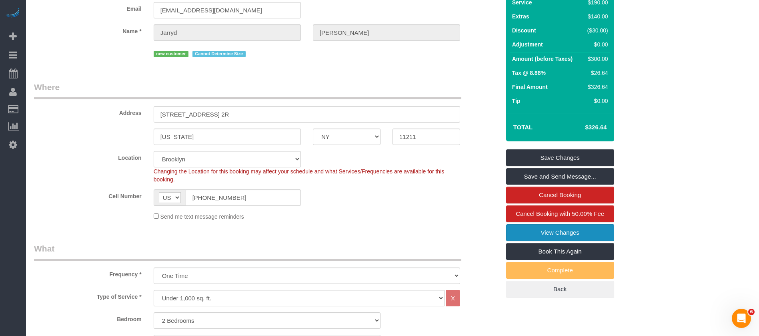
click at [574, 228] on link "View Changes" at bounding box center [560, 232] width 108 height 17
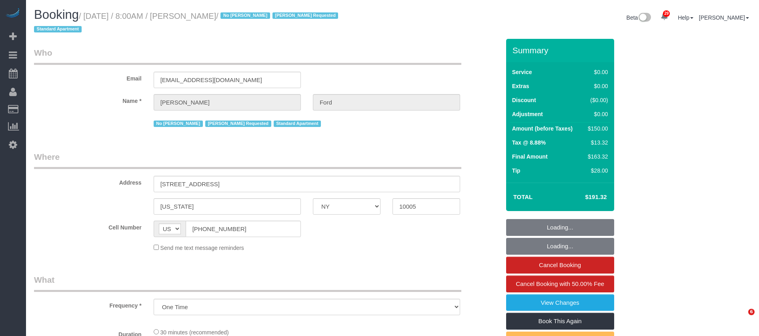
select select "NY"
select select "number:89"
select select "number:90"
select select "number:15"
select select "number:6"
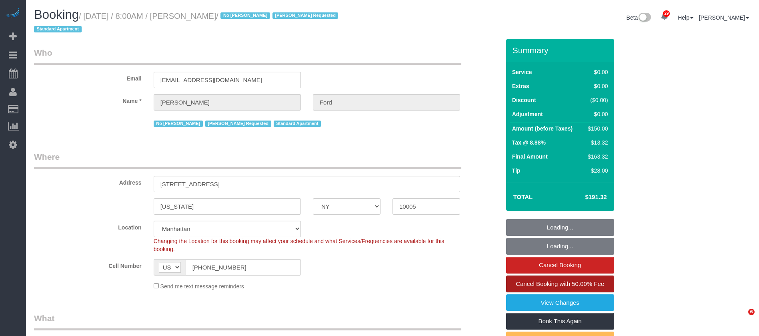
select select "object:1504"
select select "string:stripe-pm_1Je0bP4VGloSiKo7XKUZzyAh"
select select "spot1"
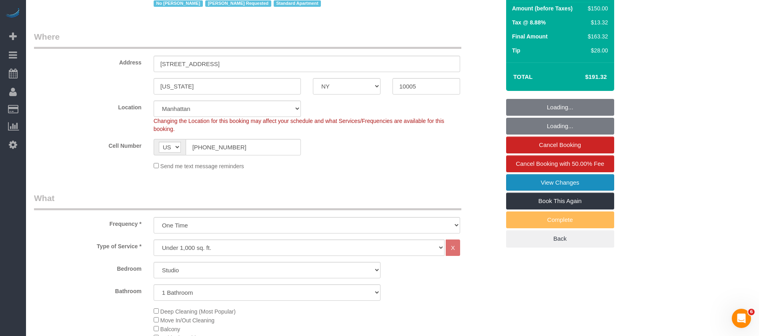
click at [562, 180] on link "View Changes" at bounding box center [560, 182] width 108 height 17
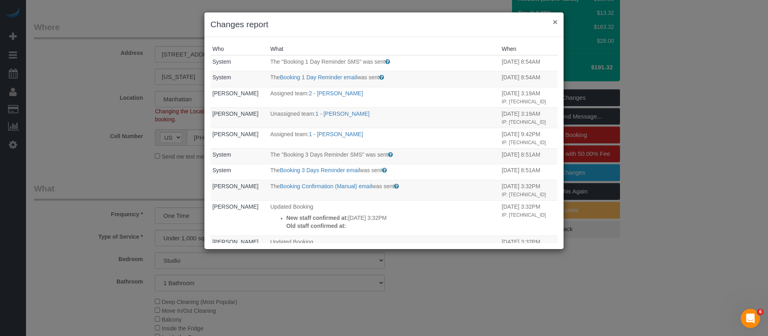
click at [556, 22] on button "×" at bounding box center [555, 22] width 5 height 8
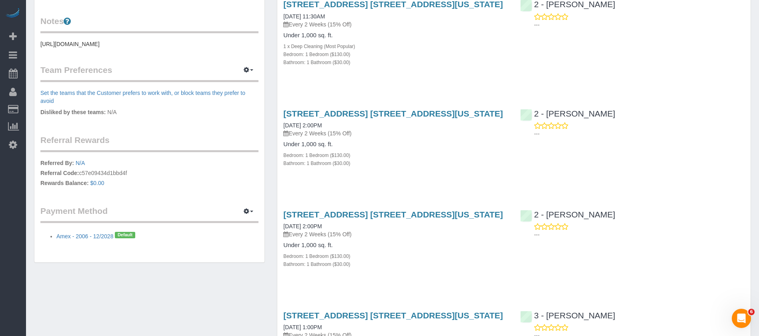
scroll to position [180, 0]
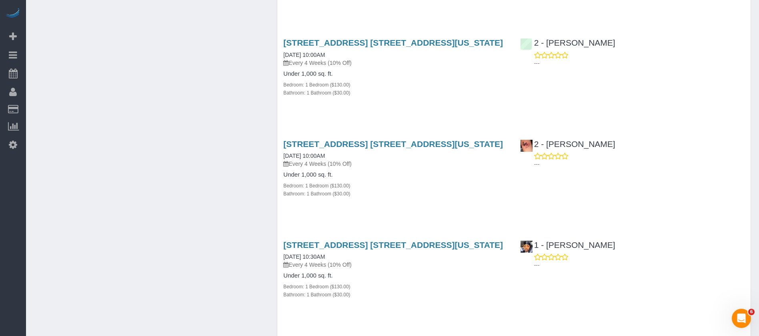
scroll to position [1620, 0]
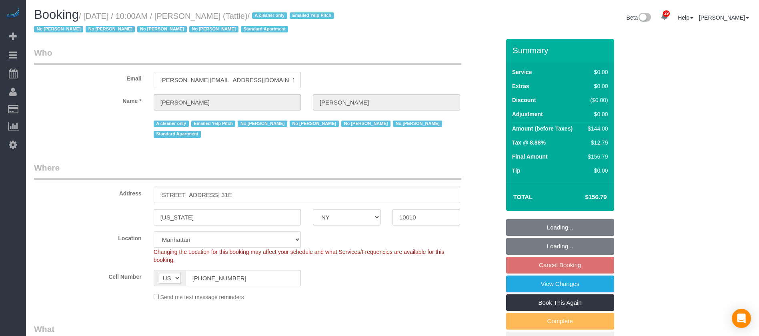
select select "NY"
select select "1"
select select "spot3"
select select "number:89"
select select "number:90"
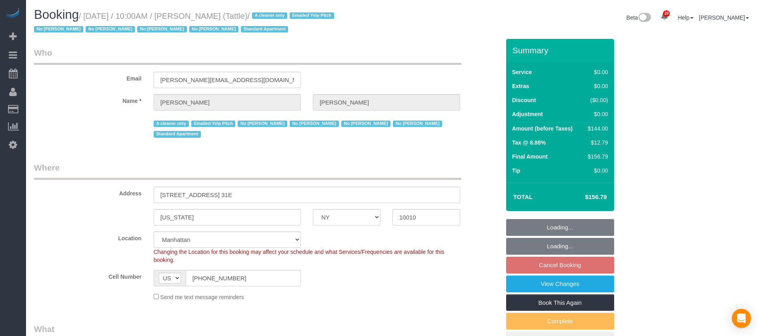
select select "number:15"
select select "number:5"
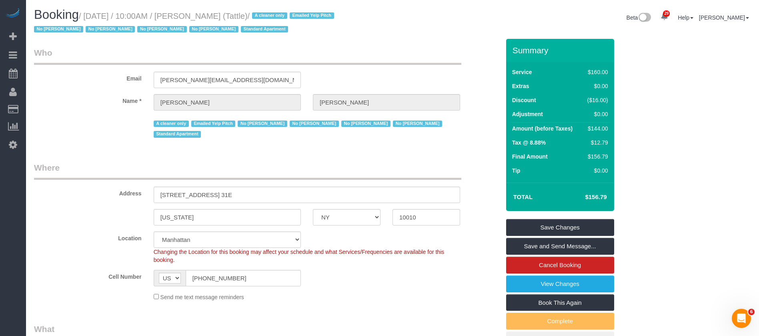
drag, startPoint x: 84, startPoint y: 14, endPoint x: 242, endPoint y: 16, distance: 158.8
click at [242, 16] on small "/ October 01, 2025 / 10:00AM / Alex Beltrani (Tattle) / A cleaner only Emailed …" at bounding box center [185, 23] width 302 height 22
copy small "October 01, 2025 / 10:00AM / Alex Beltrani"
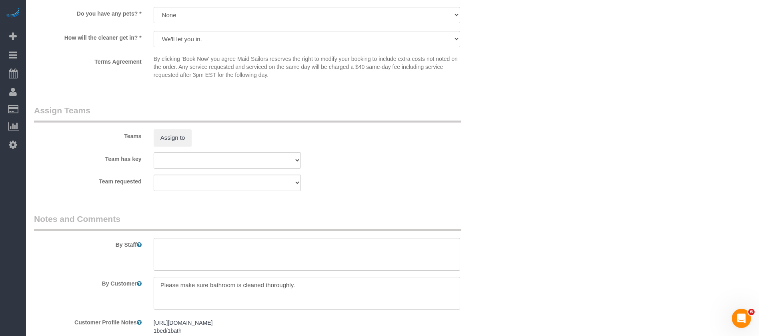
scroll to position [1020, 0]
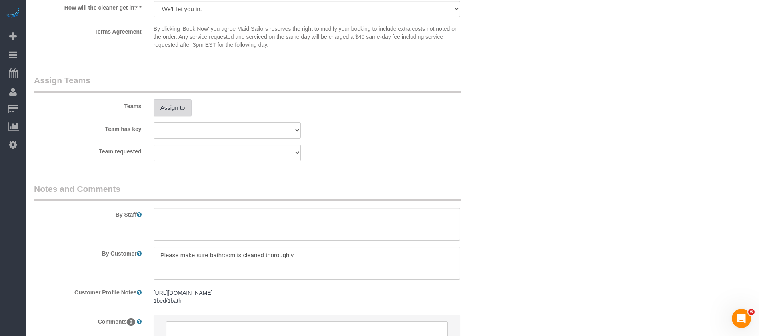
click at [171, 103] on button "Assign to" at bounding box center [173, 107] width 38 height 17
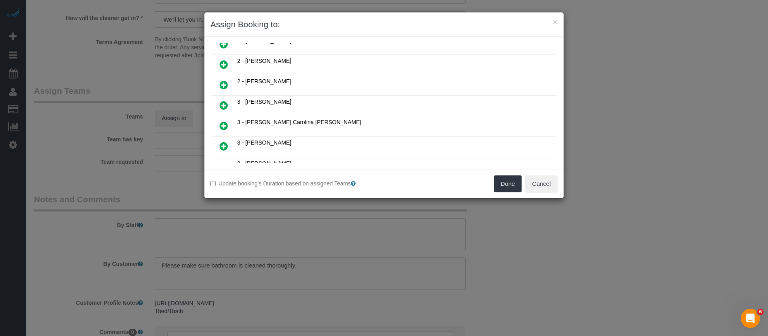
scroll to position [660, 0]
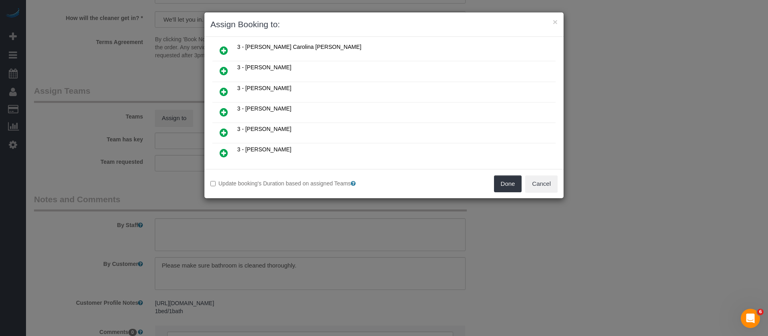
click at [223, 154] on icon at bounding box center [224, 153] width 8 height 10
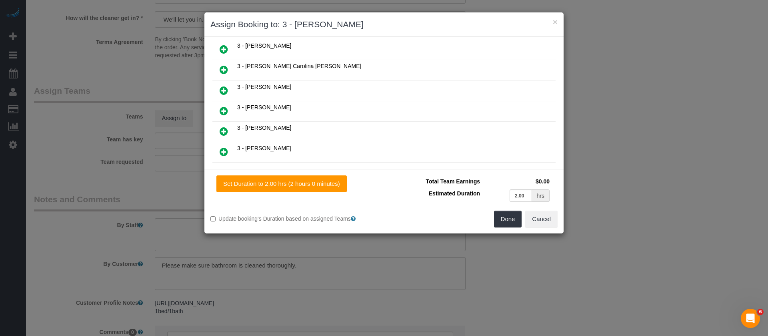
scroll to position [679, 0]
drag, startPoint x: 512, startPoint y: 220, endPoint x: 503, endPoint y: 206, distance: 17.0
click at [513, 220] on button "Done" at bounding box center [508, 218] width 28 height 17
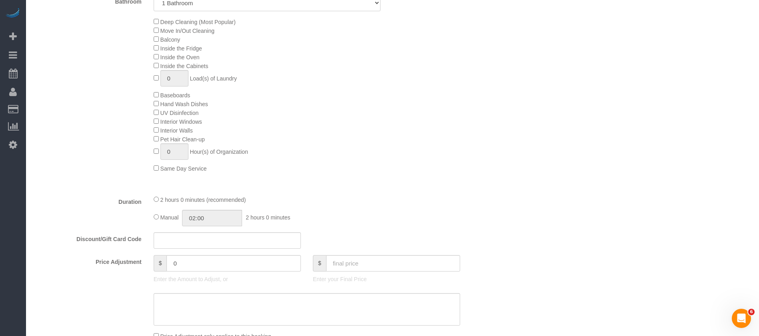
scroll to position [180, 0]
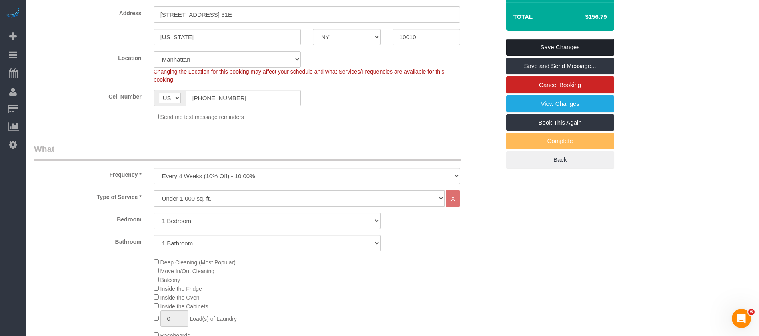
click at [581, 46] on link "Save Changes" at bounding box center [560, 47] width 108 height 17
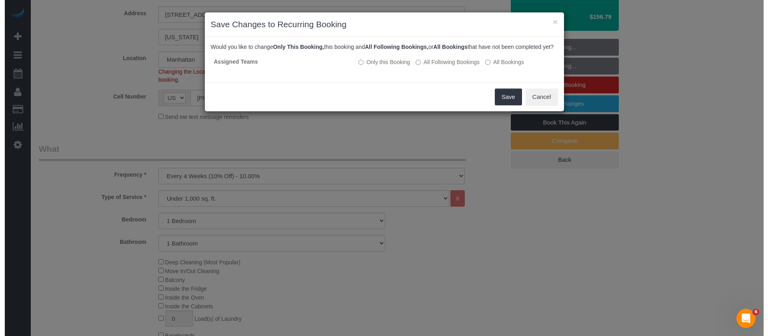
scroll to position [169, 0]
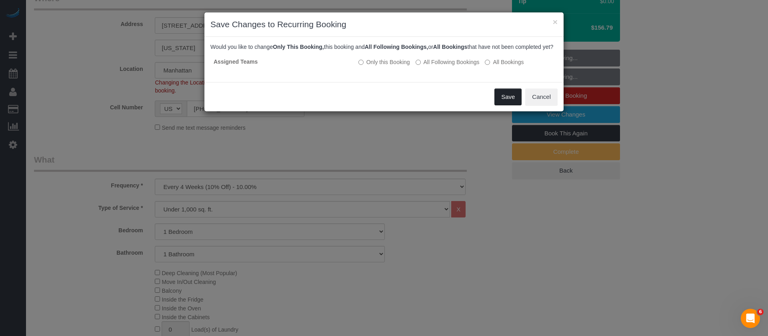
click at [504, 105] on button "Save" at bounding box center [507, 96] width 27 height 17
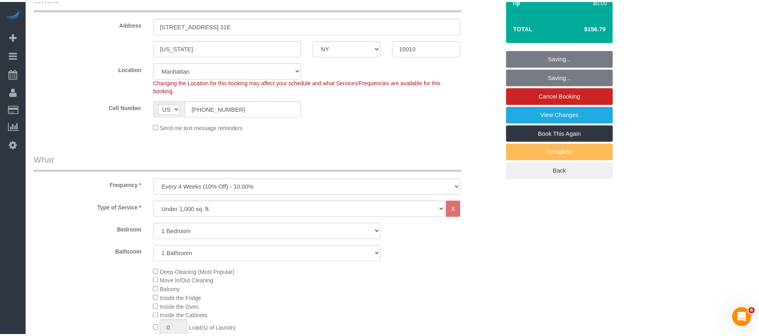
scroll to position [180, 0]
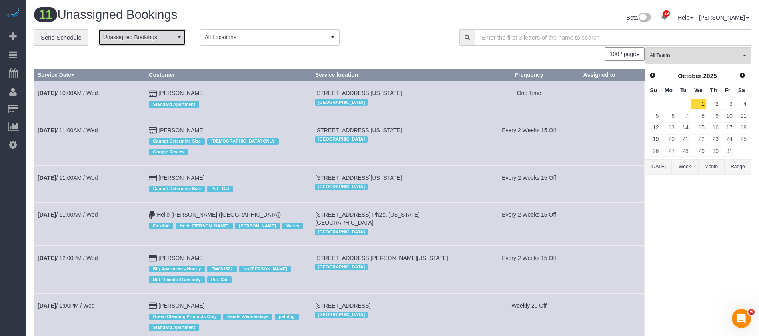
click at [180, 36] on span "button" at bounding box center [179, 37] width 3 height 2
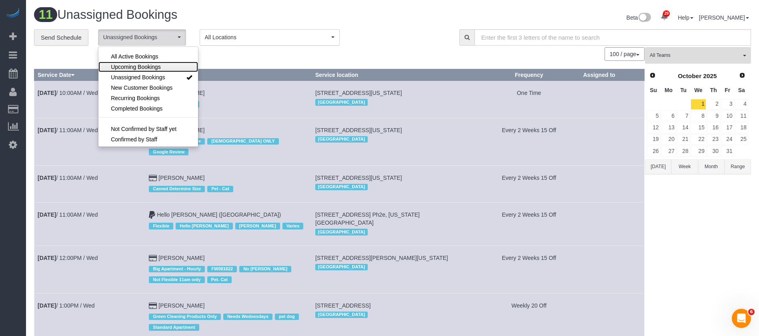
click at [176, 62] on link "Upcoming Bookings" at bounding box center [148, 67] width 100 height 10
click at [180, 56] on link "All Active Bookings" at bounding box center [148, 56] width 100 height 10
click at [272, 70] on th "Customer" at bounding box center [229, 75] width 166 height 12
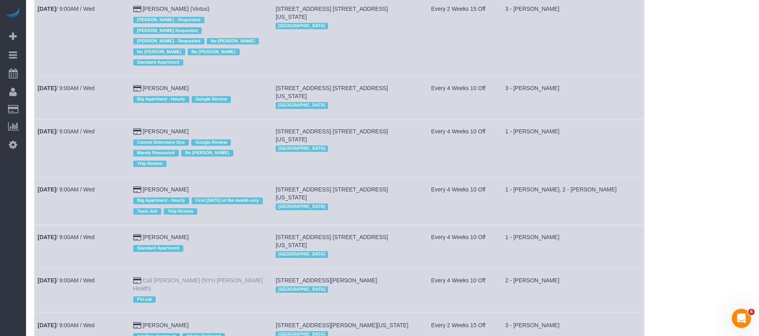
scroll to position [0, 0]
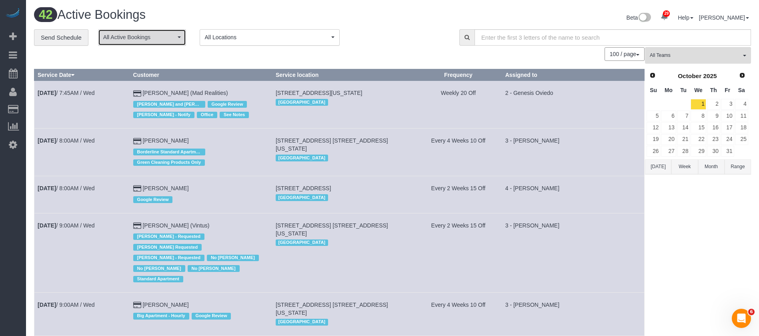
drag, startPoint x: 145, startPoint y: 33, endPoint x: 150, endPoint y: 39, distance: 8.2
click at [145, 33] on span "All Active Bookings" at bounding box center [139, 37] width 72 height 8
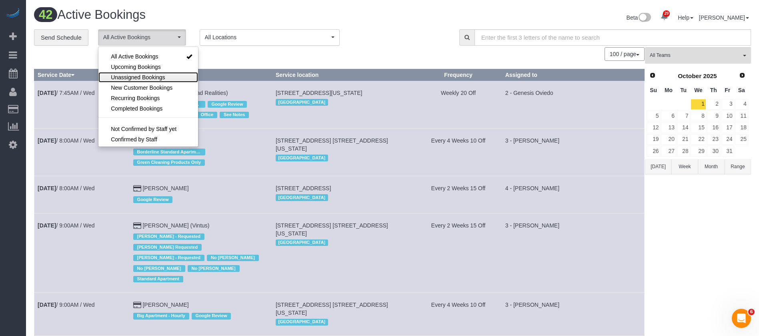
drag, startPoint x: 142, startPoint y: 75, endPoint x: 222, endPoint y: 58, distance: 81.4
click at [141, 75] on span "Unassigned Bookings" at bounding box center [138, 77] width 54 height 8
select select "**********"
click at [274, 54] on div "100 / page 10 / page 20 / page 30 / page 40 / page 50 / page 100 / page" at bounding box center [339, 54] width 610 height 14
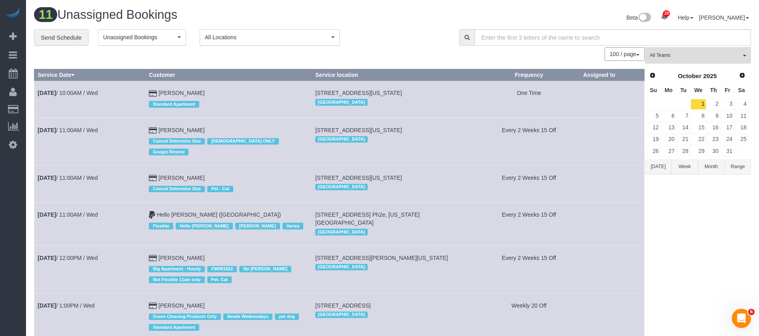
drag, startPoint x: 81, startPoint y: 162, endPoint x: 62, endPoint y: 186, distance: 30.2
click at [62, 186] on td "Oct 1st / 11:00AM / Wed" at bounding box center [89, 183] width 111 height 37
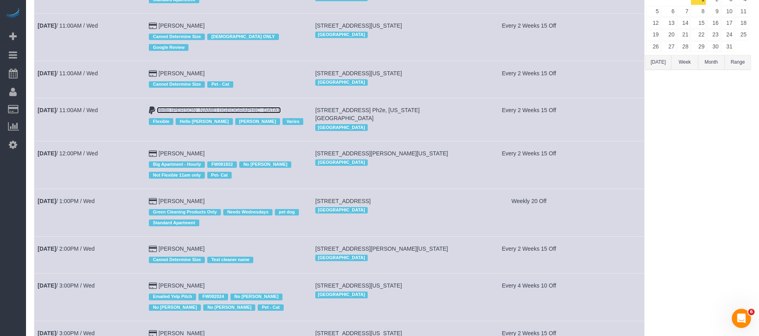
scroll to position [180, 0]
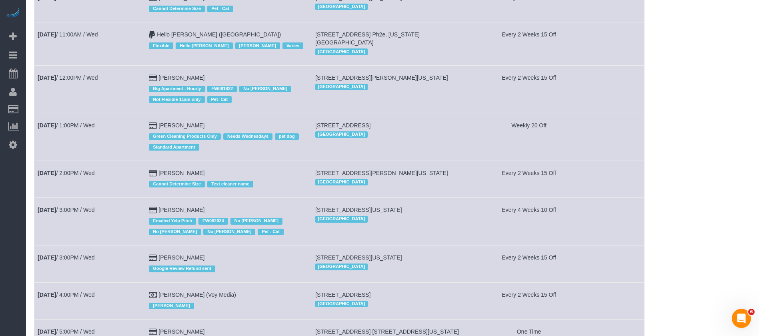
drag, startPoint x: 176, startPoint y: 102, endPoint x: 194, endPoint y: 116, distance: 22.6
click at [119, 120] on td "Oct 1st / 1:00PM / Wed" at bounding box center [89, 137] width 111 height 48
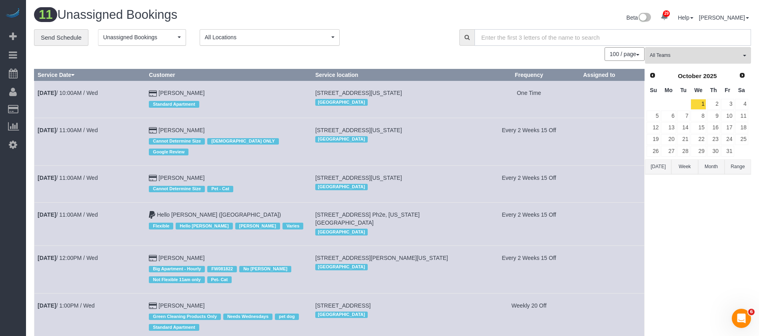
click at [509, 36] on input "text" at bounding box center [612, 37] width 276 height 16
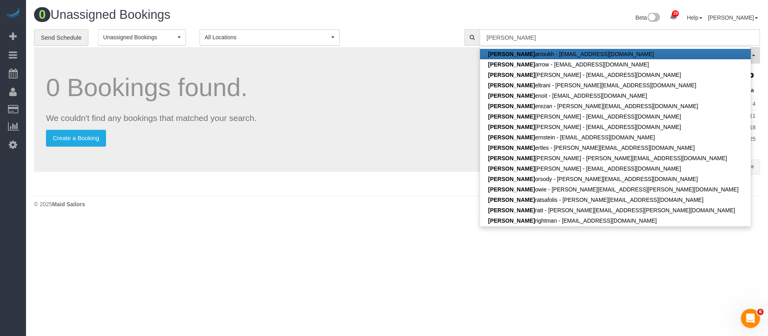
click at [512, 36] on input "alex b" at bounding box center [620, 37] width 280 height 16
type input "a"
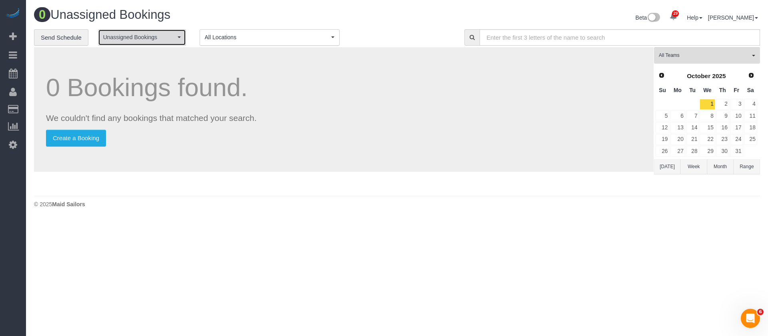
click at [174, 34] on span "Unassigned Bookings" at bounding box center [139, 37] width 72 height 8
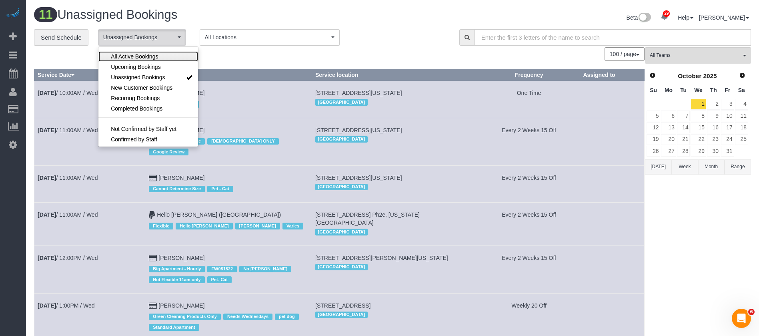
click at [170, 58] on link "All Active Bookings" at bounding box center [148, 56] width 100 height 10
select select "***"
click at [422, 47] on div "100 / page 10 / page 20 / page 30 / page 40 / page 50 / page 100 / page" at bounding box center [339, 54] width 610 height 14
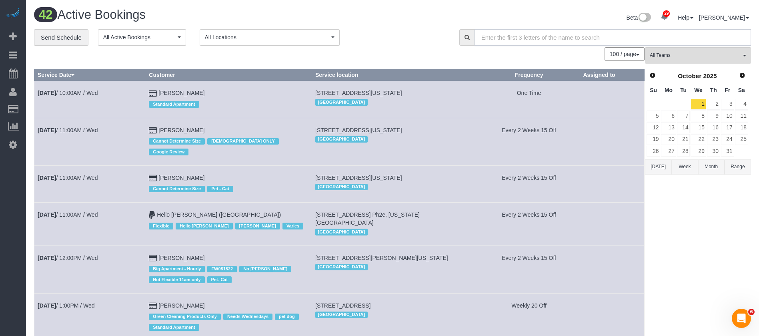
click at [498, 35] on input "text" at bounding box center [612, 37] width 276 height 16
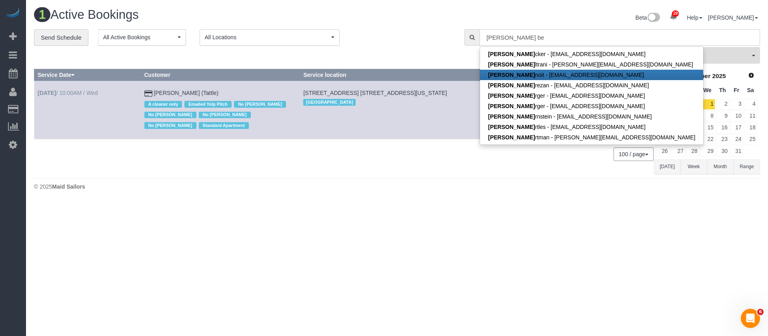
type input "alex be"
click at [95, 94] on link "Oct 1st / 10:00AM / Wed" at bounding box center [68, 93] width 60 height 6
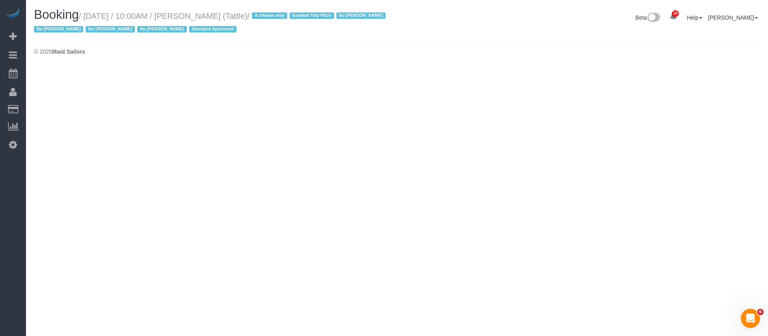
select select "NY"
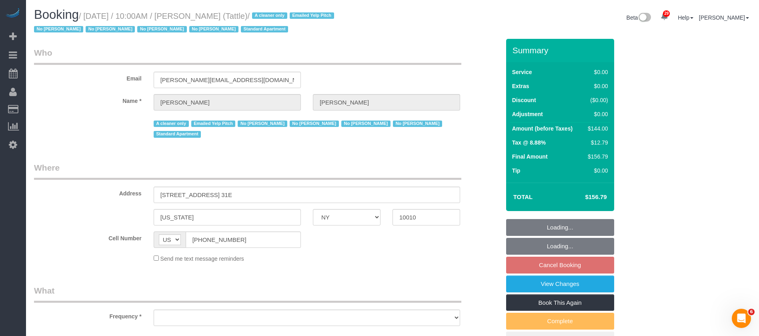
select select "number:89"
select select "number:90"
select select "number:15"
select select "number:5"
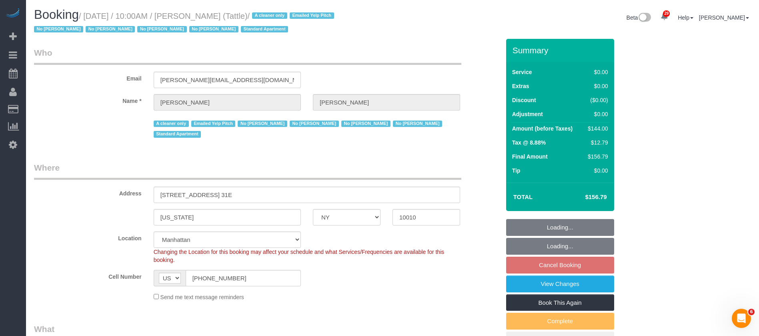
select select "object:8233"
select select "string:stripe-pm_1O4X7d4VGloSiKo7HnVTQqtc"
select select "1"
select select "spot61"
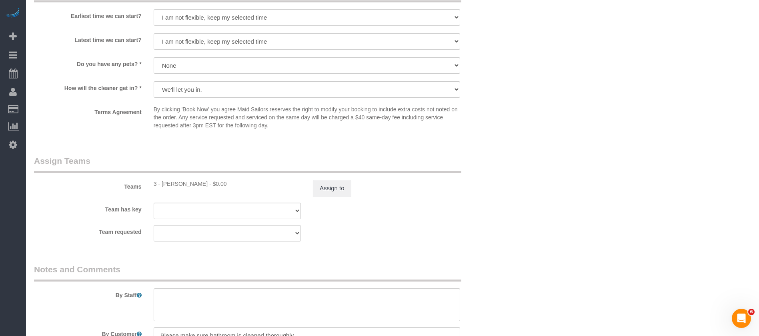
scroll to position [1094, 0]
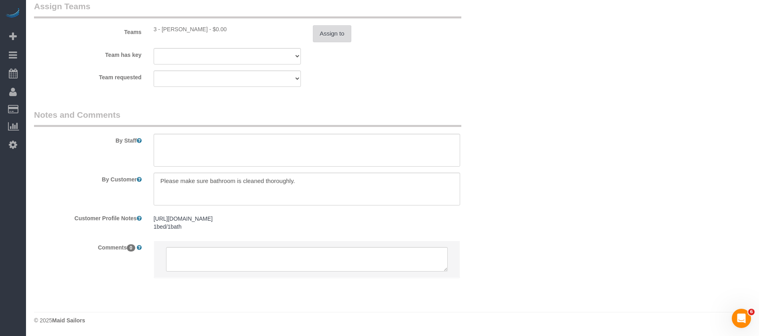
click at [322, 27] on button "Assign to" at bounding box center [332, 33] width 38 height 17
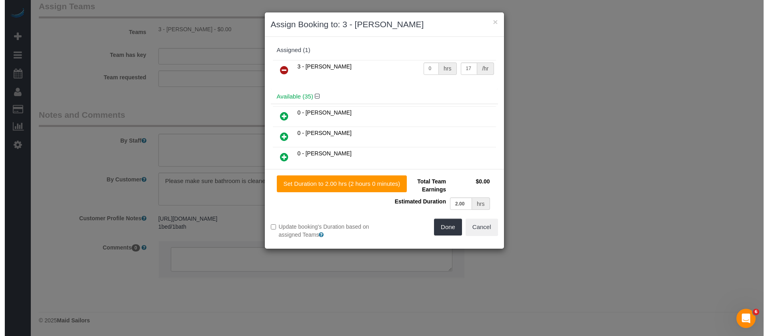
scroll to position [1083, 0]
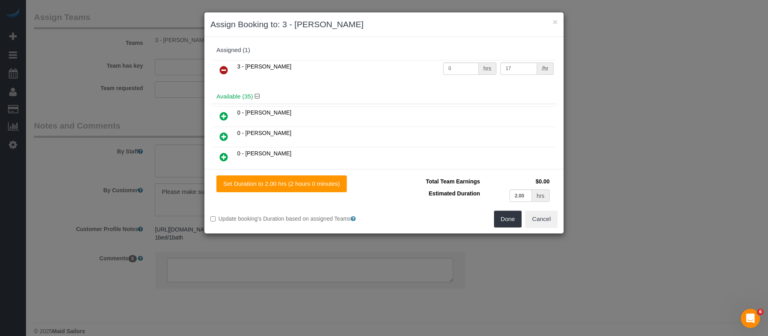
click at [224, 68] on icon at bounding box center [224, 70] width 8 height 10
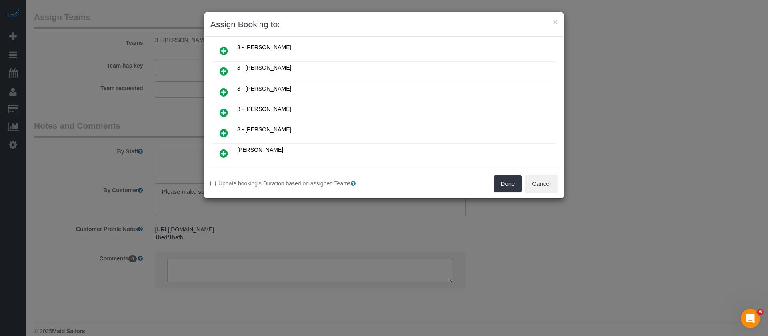
scroll to position [660, 0]
click at [222, 90] on icon at bounding box center [224, 92] width 8 height 10
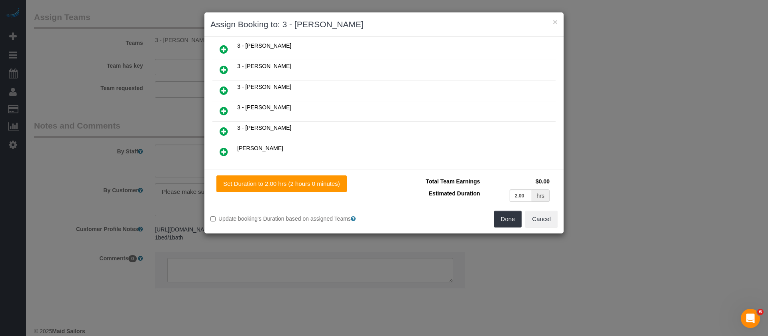
scroll to position [679, 0]
click at [511, 215] on button "Done" at bounding box center [508, 218] width 28 height 17
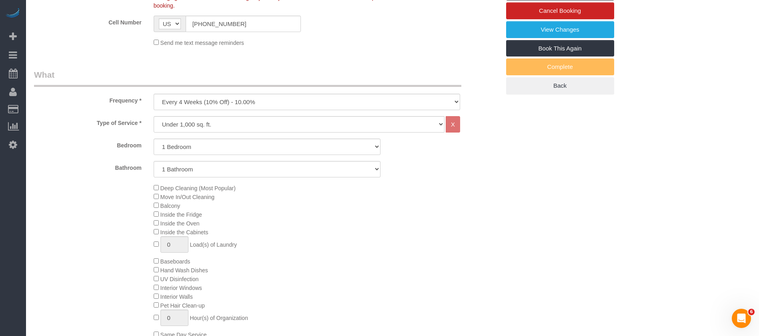
scroll to position [0, 0]
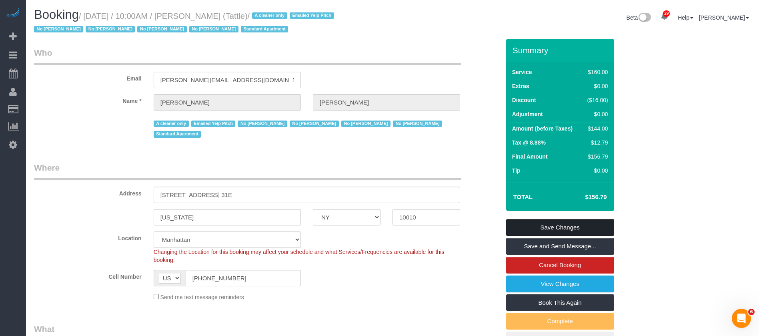
drag, startPoint x: 571, startPoint y: 223, endPoint x: 546, endPoint y: 223, distance: 24.8
click at [571, 223] on link "Save Changes" at bounding box center [560, 227] width 108 height 17
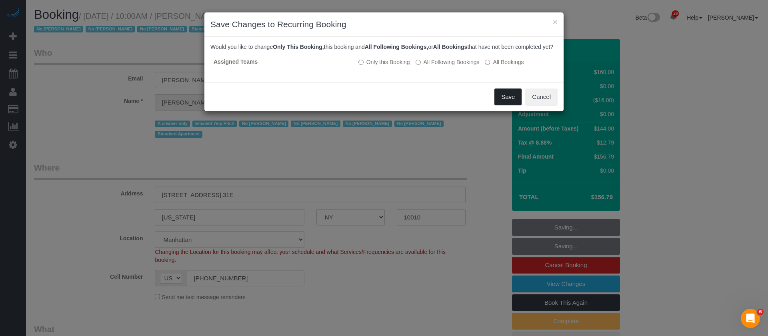
click at [506, 105] on button "Save" at bounding box center [507, 96] width 27 height 17
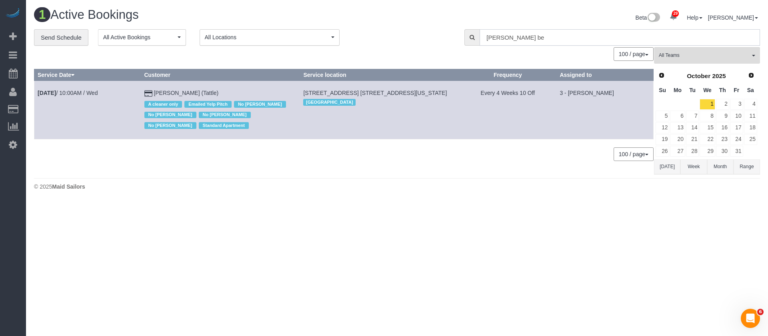
click at [515, 39] on input "alex be" at bounding box center [620, 37] width 280 height 16
type input "a"
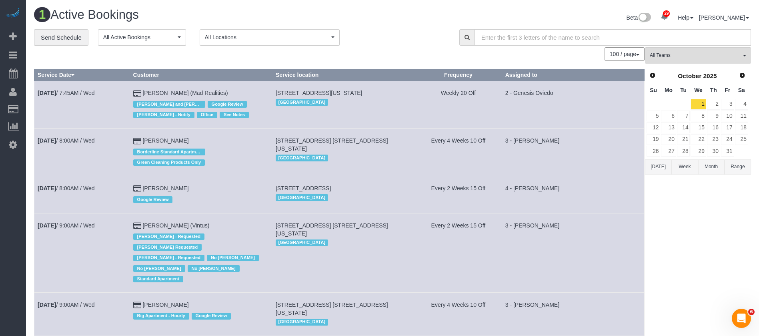
click at [409, 53] on div "100 / page 10 / page 20 / page 30 / page 40 / page 50 / page 100 / page" at bounding box center [339, 54] width 610 height 14
click at [711, 103] on link "2" at bounding box center [713, 104] width 13 height 11
click at [701, 103] on link "1" at bounding box center [697, 104] width 15 height 11
drag, startPoint x: 184, startPoint y: 35, endPoint x: 181, endPoint y: 40, distance: 5.7
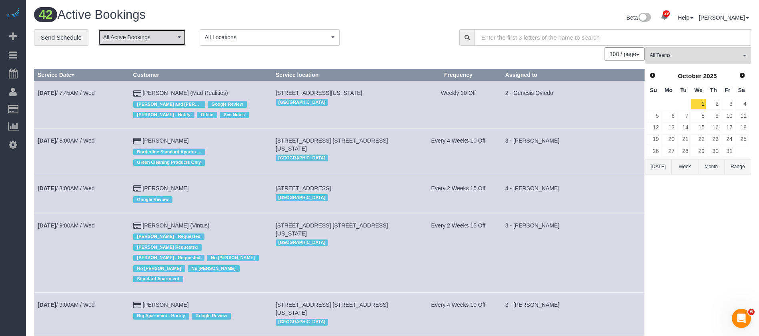
click at [185, 35] on button "All Active Bookings" at bounding box center [142, 37] width 88 height 16
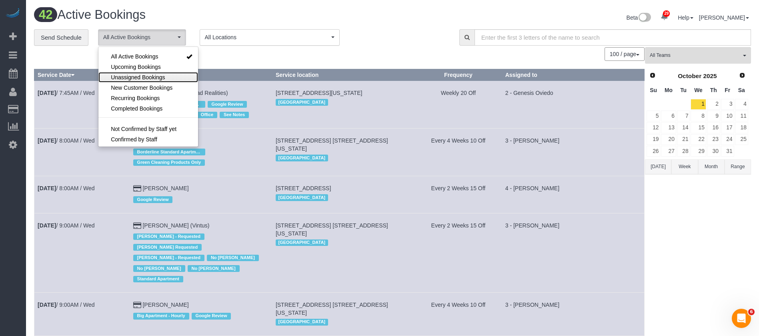
drag, startPoint x: 152, startPoint y: 77, endPoint x: 248, endPoint y: 66, distance: 96.7
click at [152, 77] on span "Unassigned Bookings" at bounding box center [138, 77] width 54 height 8
select select "**********"
click at [292, 57] on div "100 / page 10 / page 20 / page 30 / page 40 / page 50 / page 100 / page" at bounding box center [339, 54] width 610 height 14
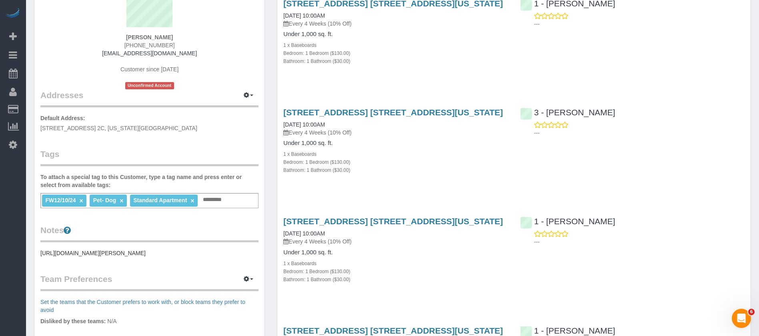
scroll to position [60, 0]
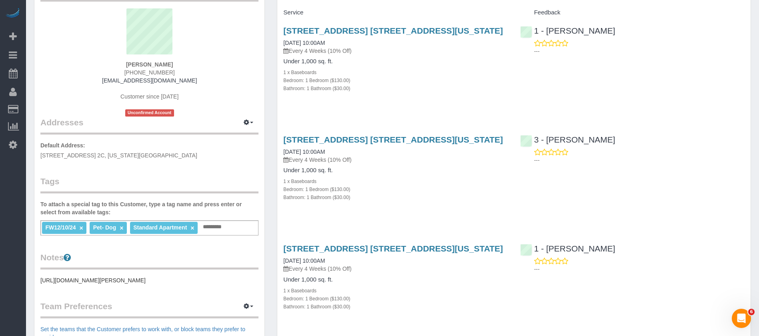
click at [532, 178] on div "[STREET_ADDRESS] [STREET_ADDRESS][US_STATE] [DATE] 10:00AM Every 4 Weeks (10% O…" at bounding box center [513, 172] width 473 height 89
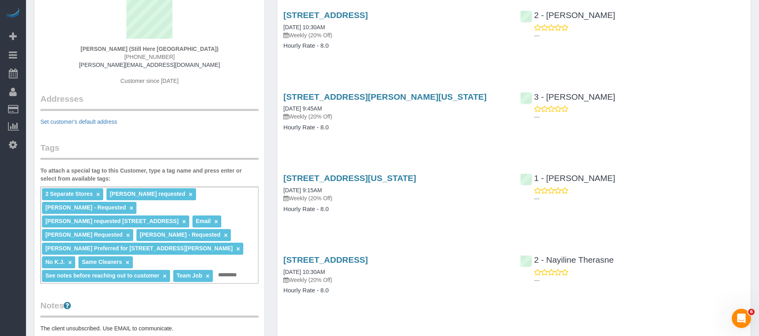
scroll to position [4, 0]
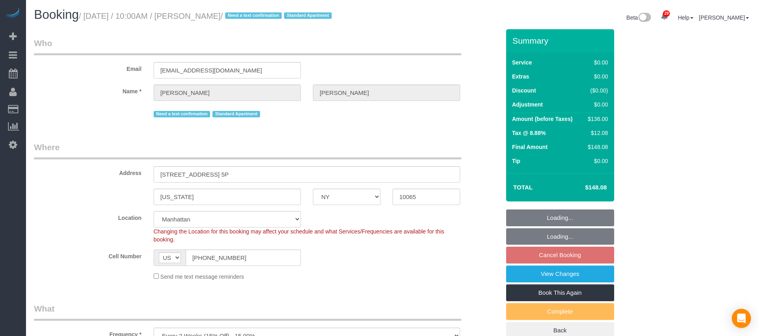
select select "NY"
select select "1"
select select "spot3"
select select "number:57"
select select "number:75"
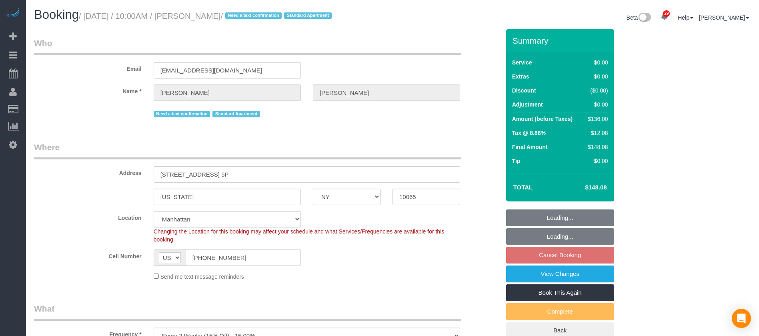
select select "number:15"
select select "number:6"
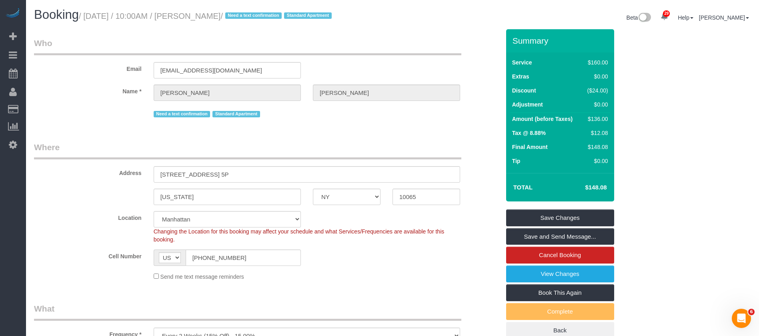
drag, startPoint x: 88, startPoint y: 15, endPoint x: 249, endPoint y: 18, distance: 161.2
click at [249, 18] on small "/ [DATE] / 10:00AM / [PERSON_NAME] / Need a text confirmation Standard Apartment" at bounding box center [206, 16] width 255 height 9
copy small "[DATE] / 10:00AM / [PERSON_NAME]"
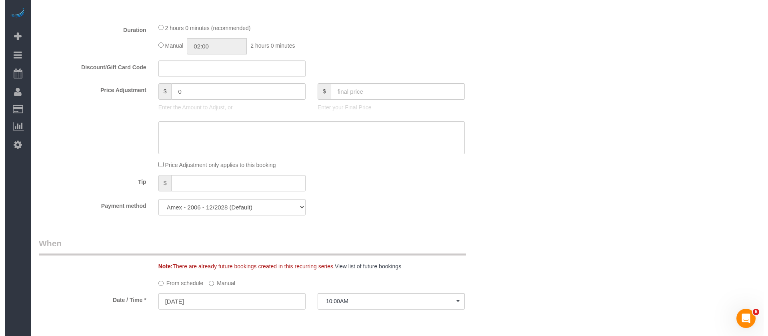
scroll to position [840, 0]
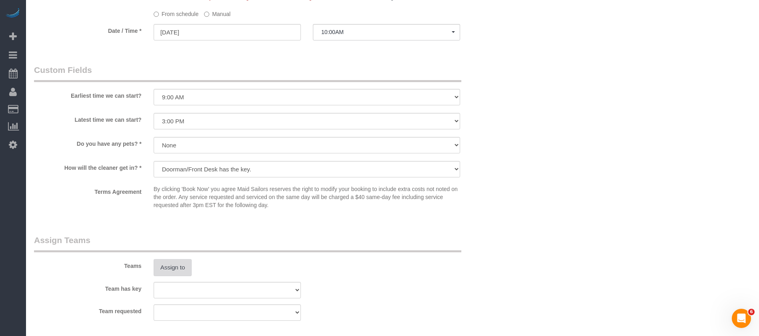
click at [155, 272] on button "Assign to" at bounding box center [173, 267] width 38 height 17
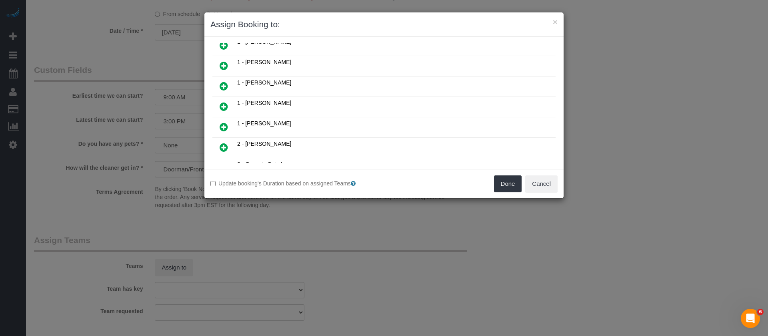
scroll to position [600, 0]
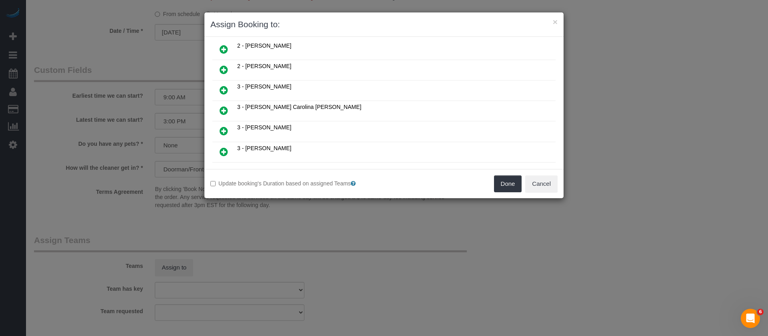
click at [224, 108] on icon at bounding box center [224, 111] width 8 height 10
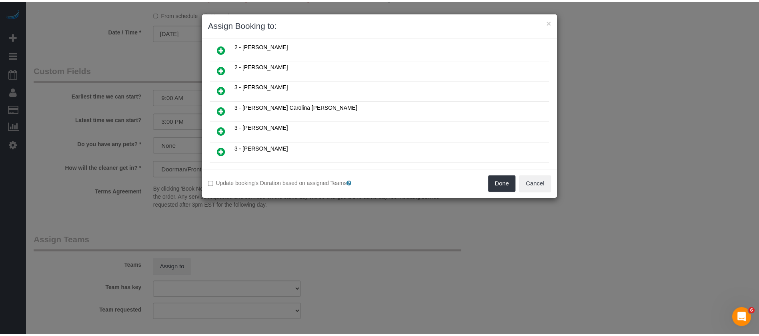
scroll to position [619, 0]
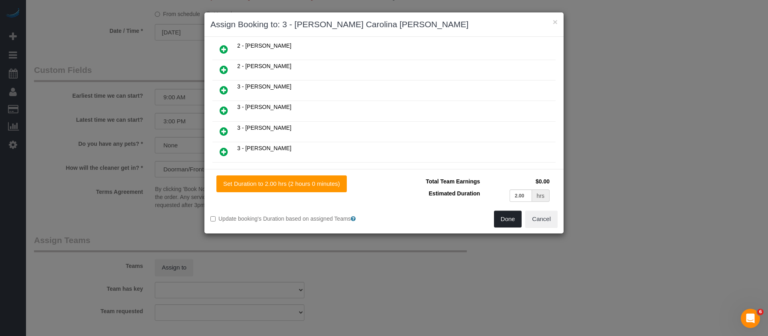
click at [509, 224] on button "Done" at bounding box center [508, 218] width 28 height 17
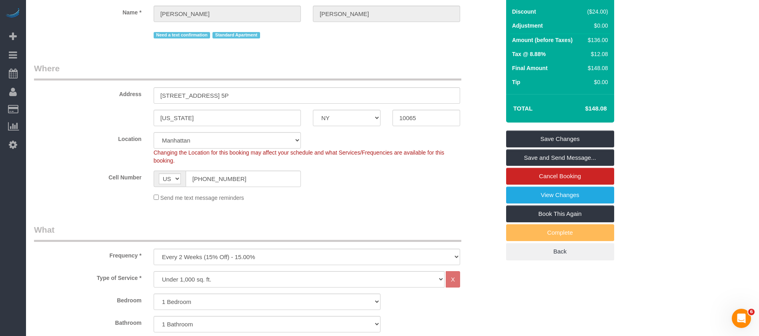
scroll to position [60, 0]
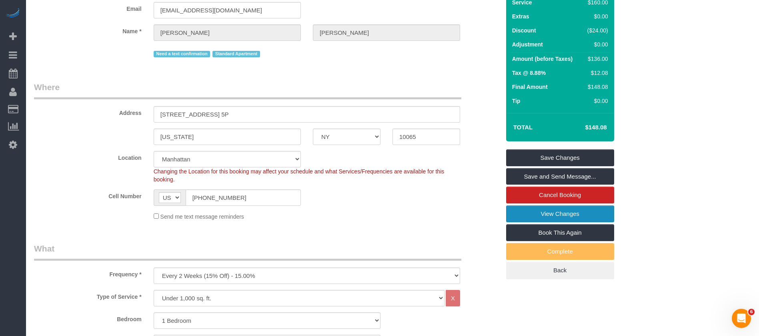
click at [561, 213] on link "View Changes" at bounding box center [560, 213] width 108 height 17
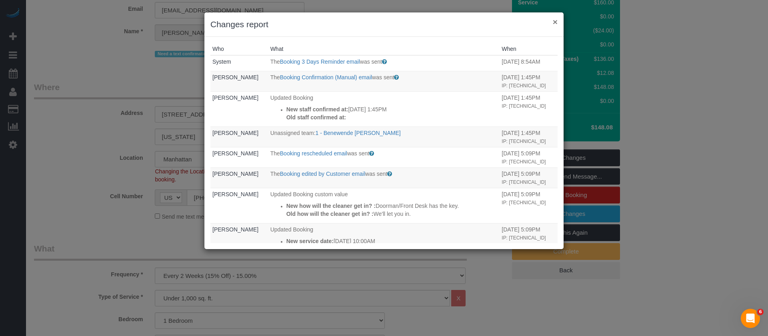
click at [555, 22] on button "×" at bounding box center [555, 22] width 5 height 8
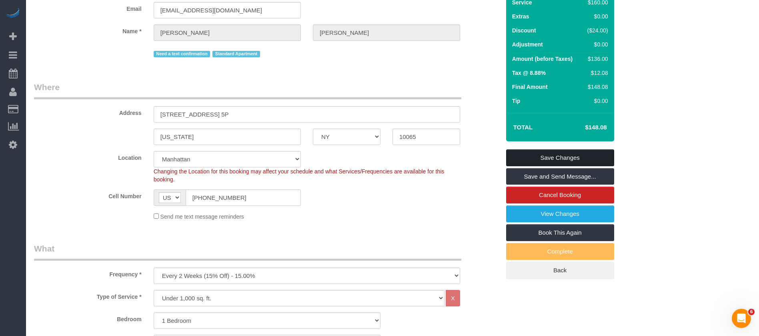
click at [564, 149] on link "Save Changes" at bounding box center [560, 157] width 108 height 17
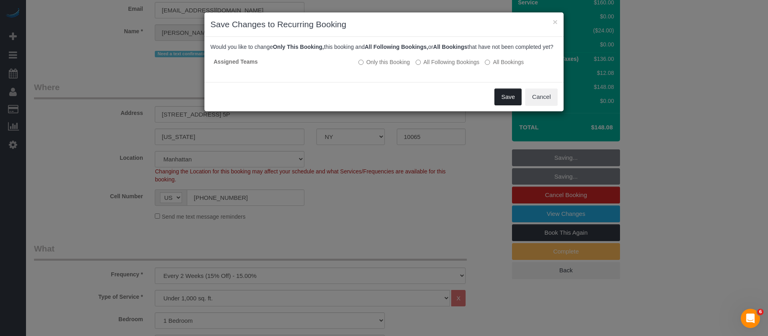
click at [505, 105] on button "Save" at bounding box center [507, 96] width 27 height 17
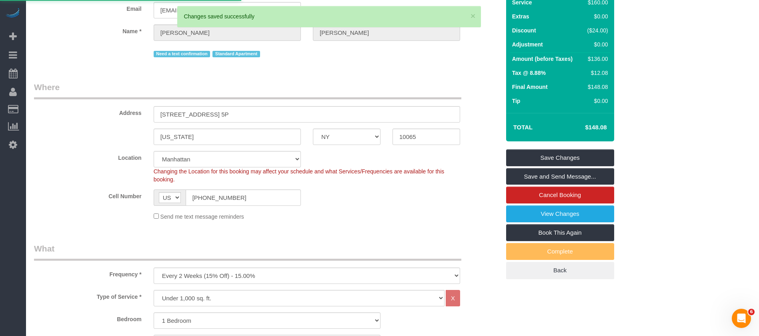
select select "**********"
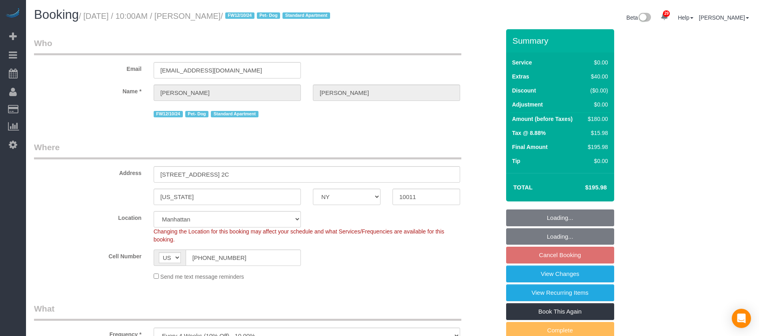
select select "NY"
select select "1"
select select "spot3"
select select "number:89"
select select "number:90"
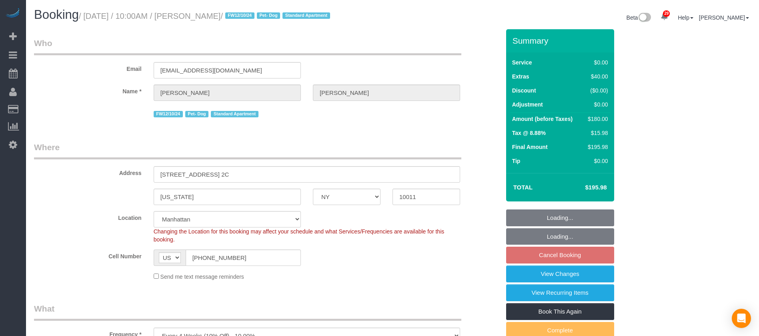
select select "number:13"
select select "number:5"
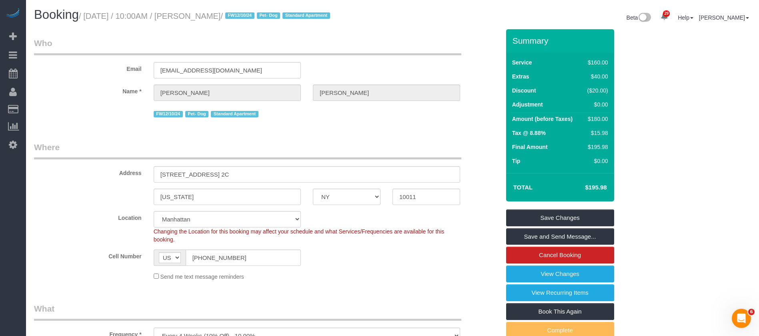
drag, startPoint x: 162, startPoint y: 17, endPoint x: 259, endPoint y: 33, distance: 98.2
click at [264, 15] on small "/ October 01, 2025 / 10:00AM / Amanda Silverstein / FW12/10/24 Pet- Dog Standar…" at bounding box center [206, 16] width 254 height 9
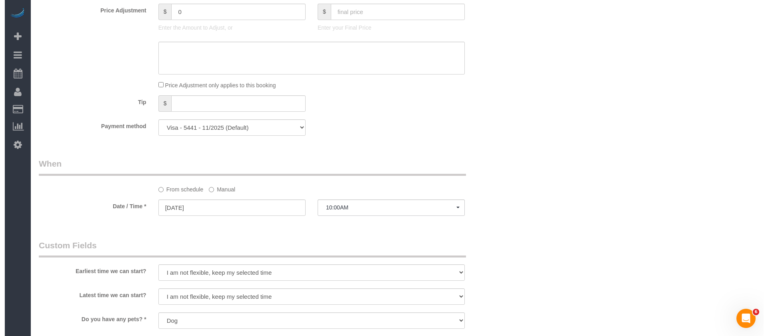
scroll to position [900, 0]
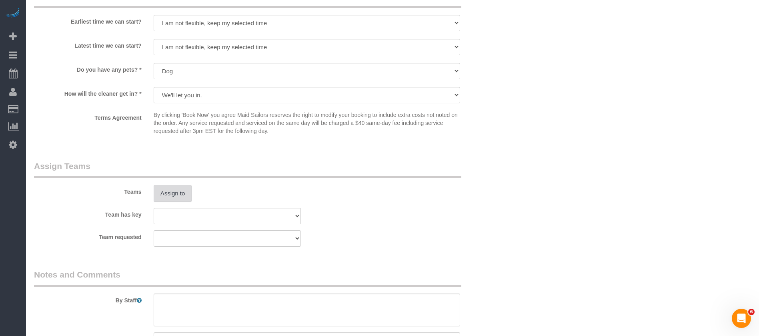
click at [172, 186] on button "Assign to" at bounding box center [173, 193] width 38 height 17
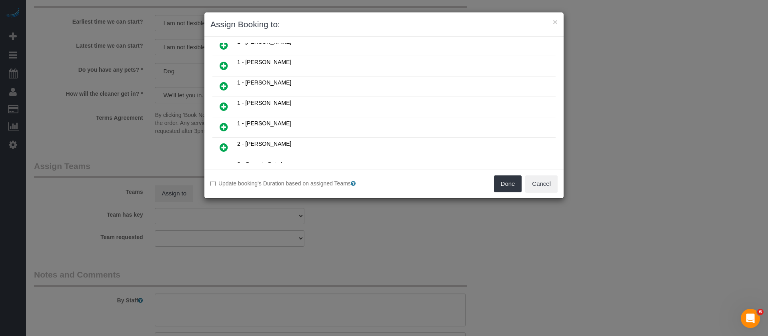
scroll to position [360, 0]
click at [224, 102] on icon at bounding box center [224, 105] width 8 height 10
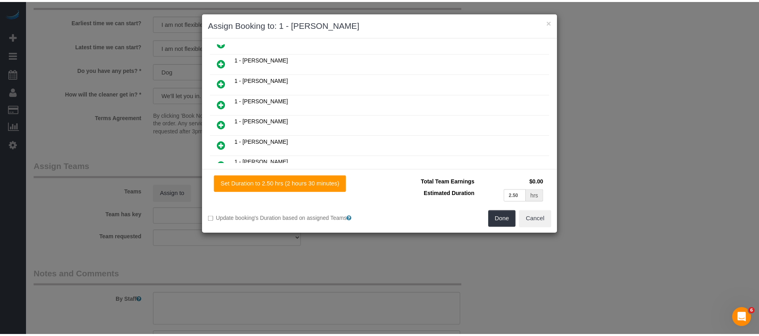
scroll to position [379, 0]
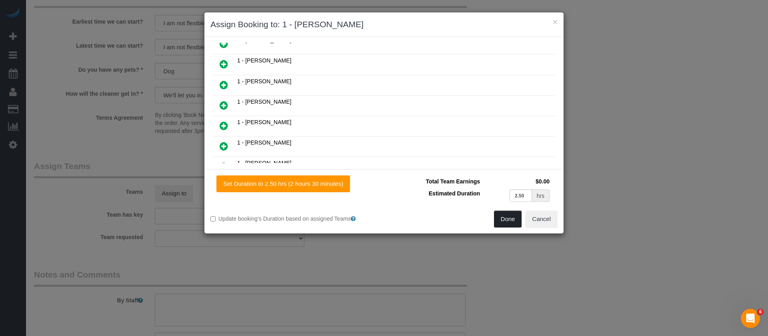
drag, startPoint x: 507, startPoint y: 220, endPoint x: 507, endPoint y: 213, distance: 6.8
click at [507, 220] on button "Done" at bounding box center [508, 218] width 28 height 17
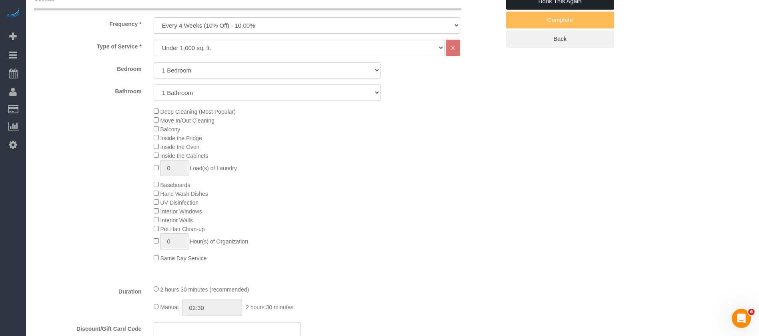
scroll to position [120, 0]
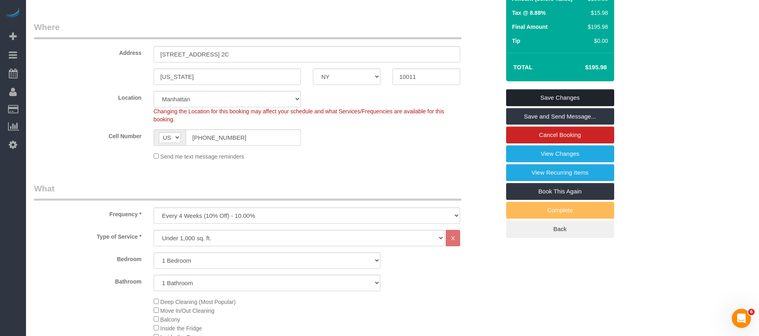
drag, startPoint x: 556, startPoint y: 96, endPoint x: 418, endPoint y: 9, distance: 162.8
click at [556, 95] on link "Save Changes" at bounding box center [560, 97] width 108 height 17
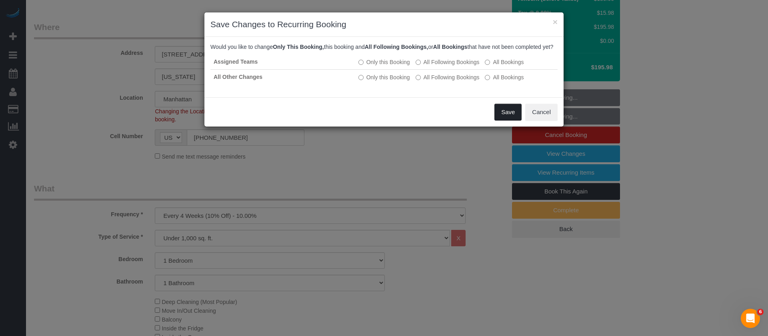
drag, startPoint x: 511, startPoint y: 117, endPoint x: 503, endPoint y: 122, distance: 8.8
click at [511, 118] on button "Save" at bounding box center [507, 112] width 27 height 17
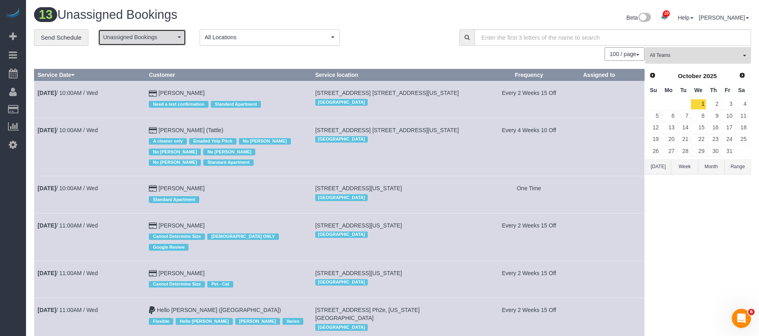
click at [174, 42] on button "Unassigned Bookings" at bounding box center [142, 37] width 88 height 16
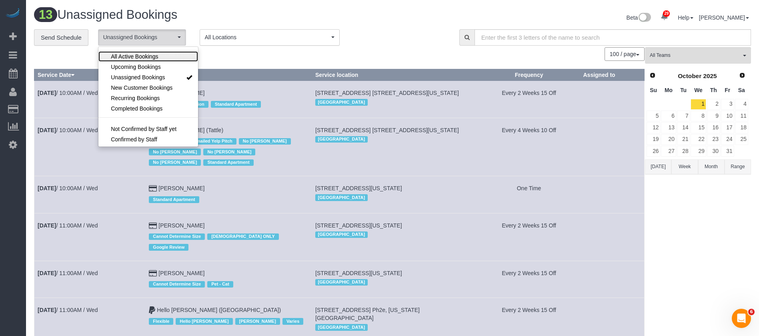
click at [164, 55] on link "All Active Bookings" at bounding box center [148, 56] width 100 height 10
select select "***"
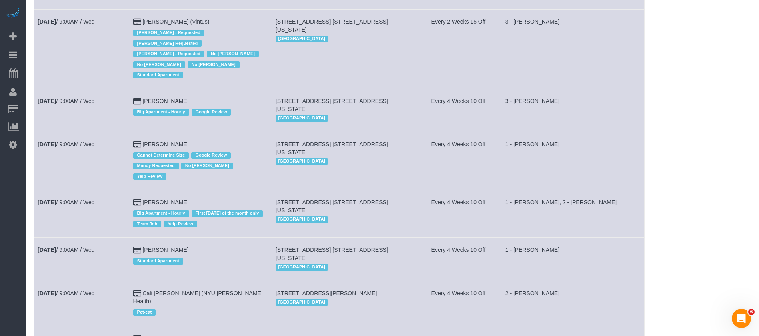
scroll to position [240, 0]
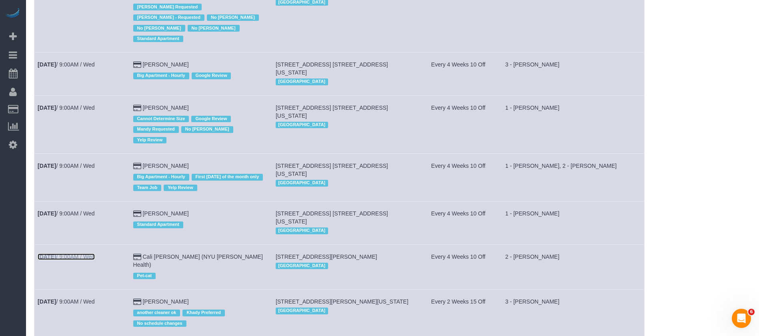
click at [86, 253] on link "Oct 1st / 9:00AM / Wed" at bounding box center [66, 256] width 57 height 6
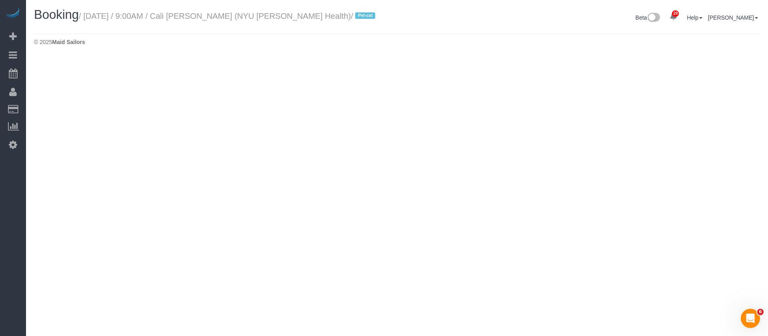
select select "NY"
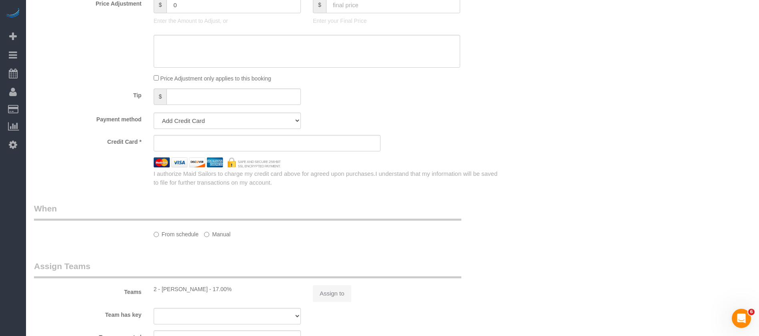
select select "object:5193"
select select "string:stripe-pm_1S2wQC4VGloSiKo71sbBOz8w"
select select "spot60"
select select "number:56"
select select "number:71"
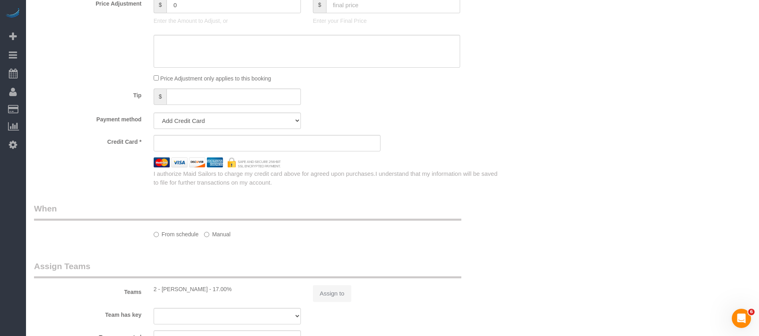
select select "number:14"
select select "number:5"
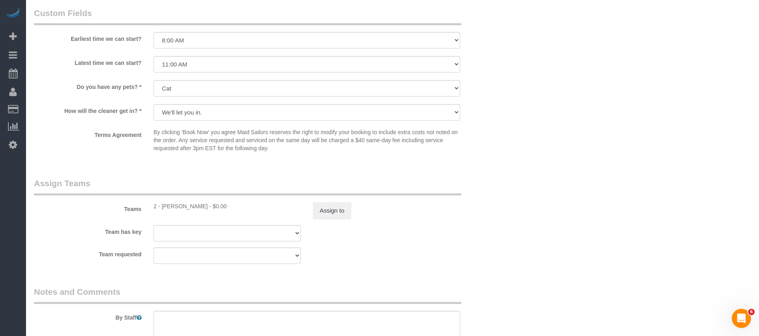
select select "object:5688"
select select "1"
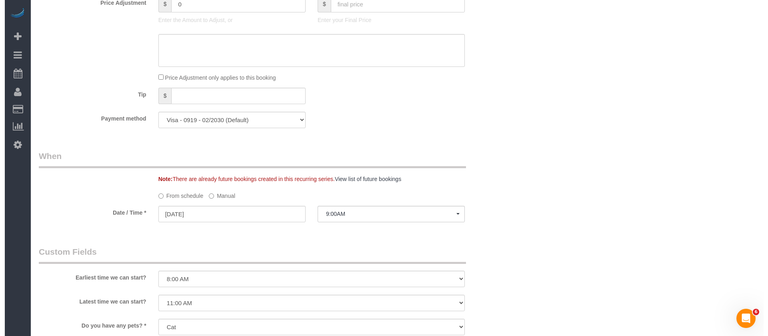
scroll to position [1066, 0]
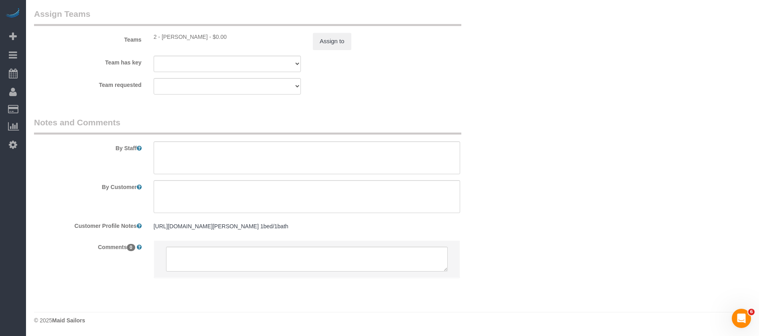
select select "1"
click at [348, 42] on button "Assign to" at bounding box center [332, 41] width 38 height 17
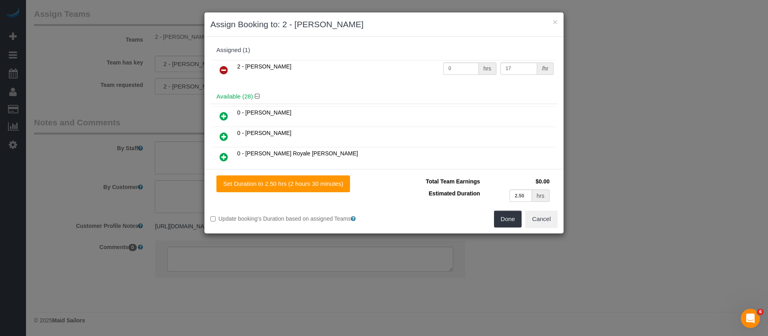
click at [225, 72] on icon at bounding box center [224, 70] width 8 height 10
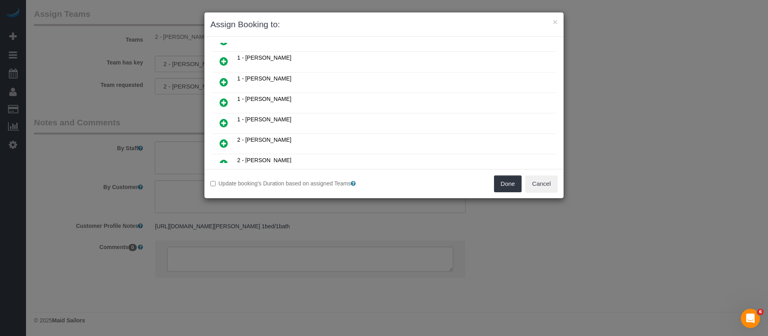
scroll to position [360, 0]
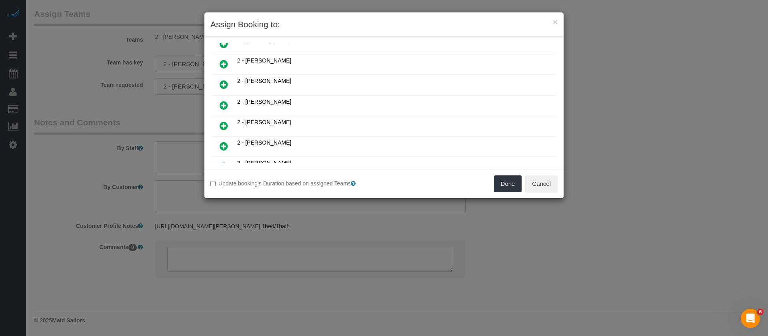
drag, startPoint x: 226, startPoint y: 125, endPoint x: 404, endPoint y: 131, distance: 178.1
click at [225, 126] on icon at bounding box center [224, 126] width 8 height 10
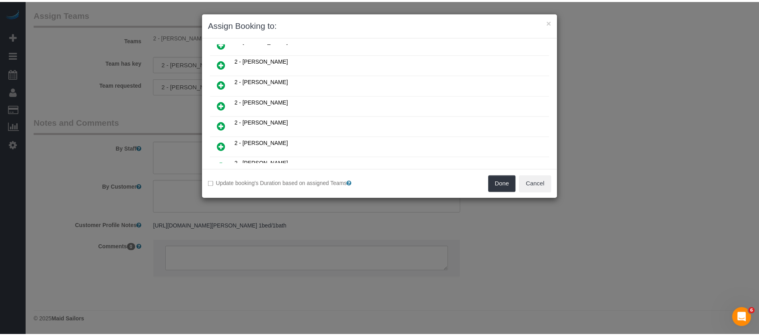
scroll to position [379, 0]
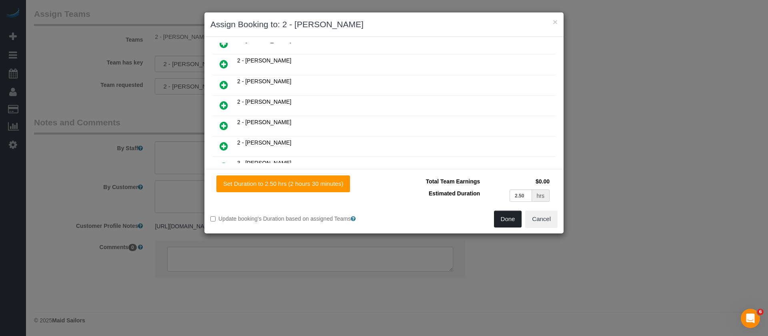
click at [505, 218] on button "Done" at bounding box center [508, 218] width 28 height 17
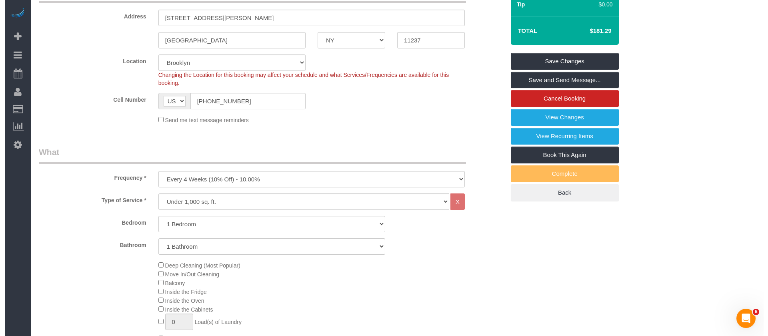
scroll to position [0, 0]
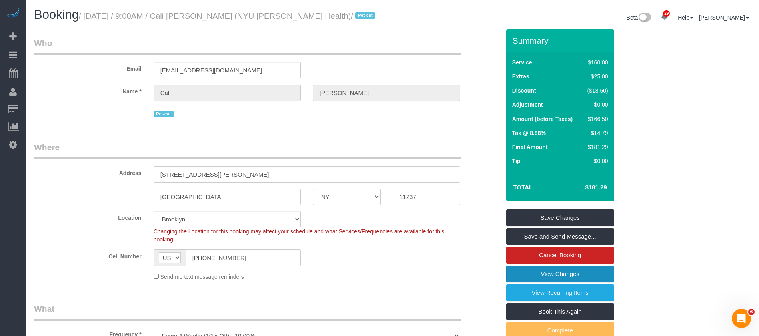
click at [573, 272] on link "View Changes" at bounding box center [560, 273] width 108 height 17
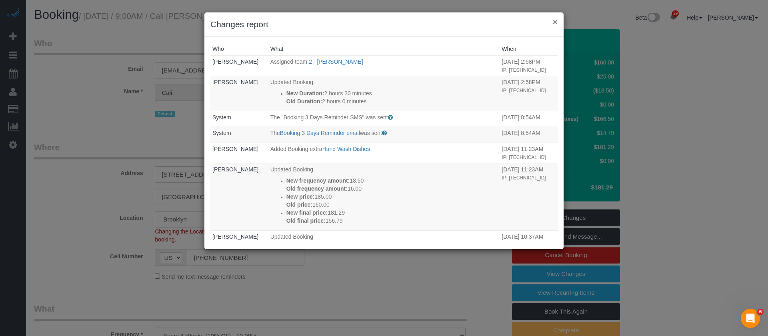
click at [554, 22] on button "×" at bounding box center [555, 22] width 5 height 8
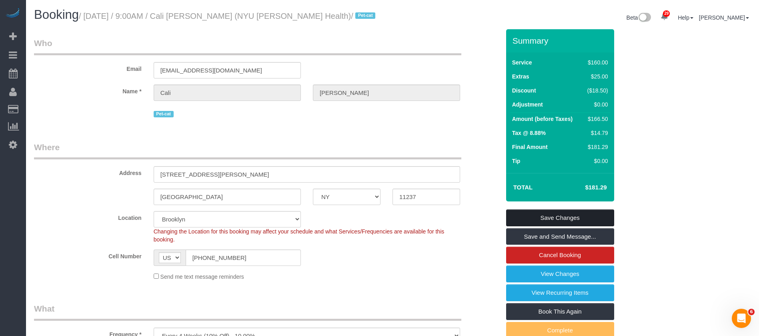
click at [539, 216] on link "Save Changes" at bounding box center [560, 217] width 108 height 17
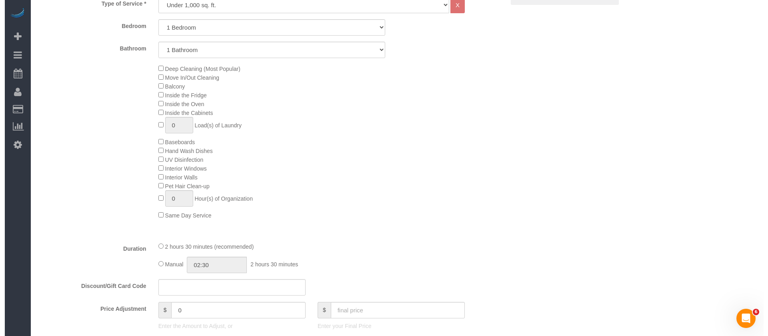
scroll to position [360, 0]
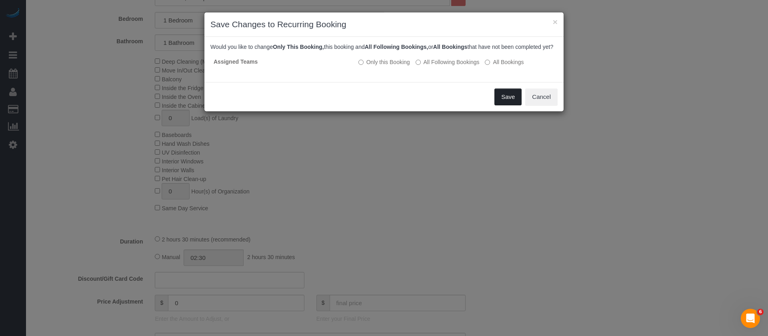
click at [512, 100] on button "Save" at bounding box center [507, 96] width 27 height 17
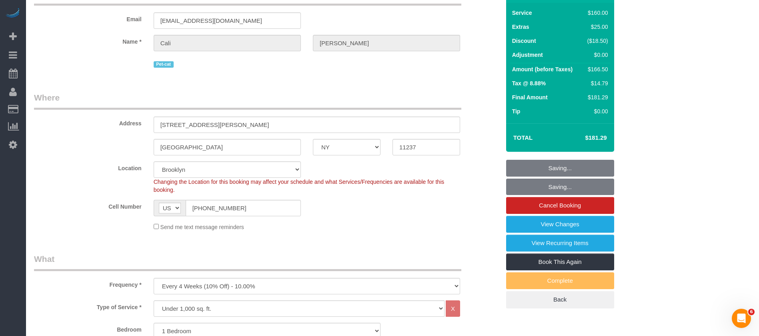
scroll to position [0, 0]
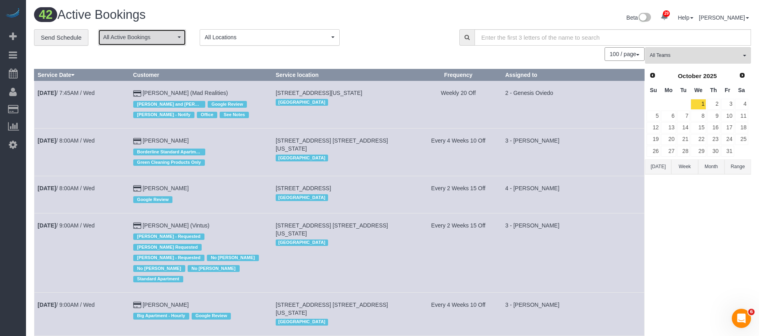
click at [178, 42] on button "All Active Bookings" at bounding box center [142, 37] width 88 height 16
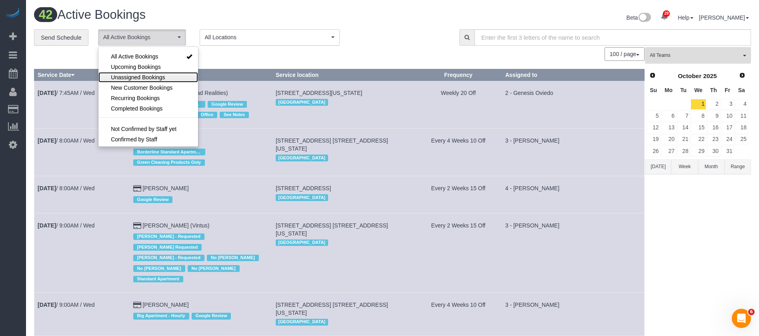
click at [158, 78] on span "Unassigned Bookings" at bounding box center [138, 77] width 54 height 8
select select "**********"
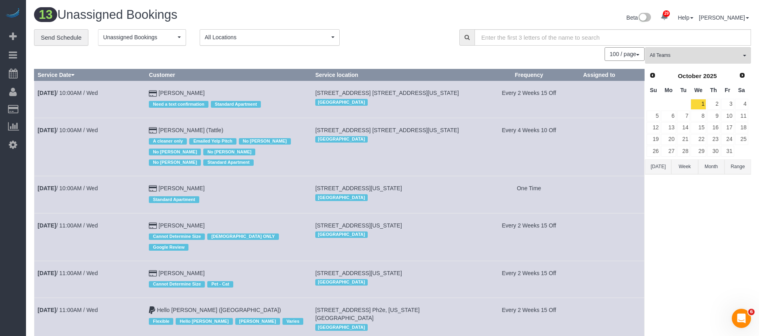
click at [371, 51] on div "100 / page 10 / page 20 / page 30 / page 40 / page 50 / page 100 / page" at bounding box center [339, 54] width 610 height 14
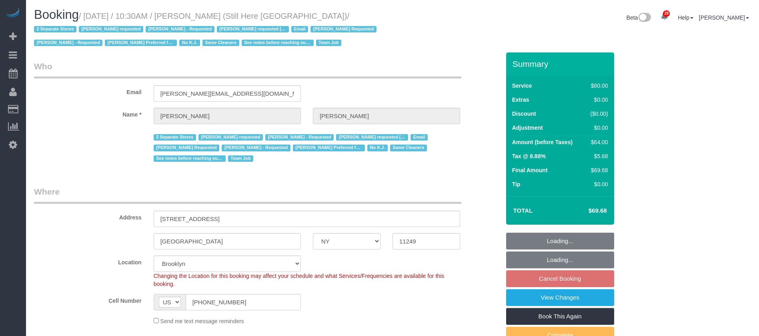
select select "NY"
select select "string:stripe-pm_1Oyz8t4VGloSiKo71skqOF54"
select select "number:89"
select select "number:90"
select select "number:15"
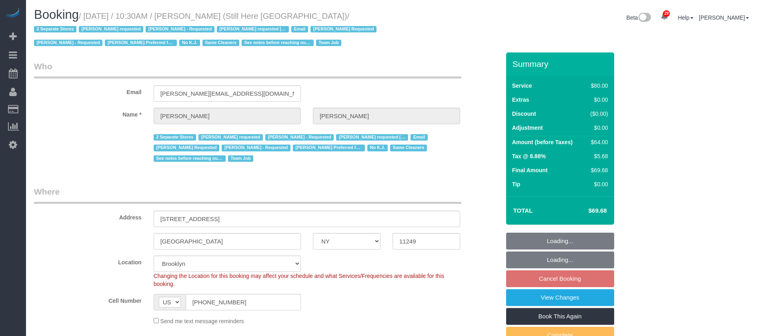
select select "number:5"
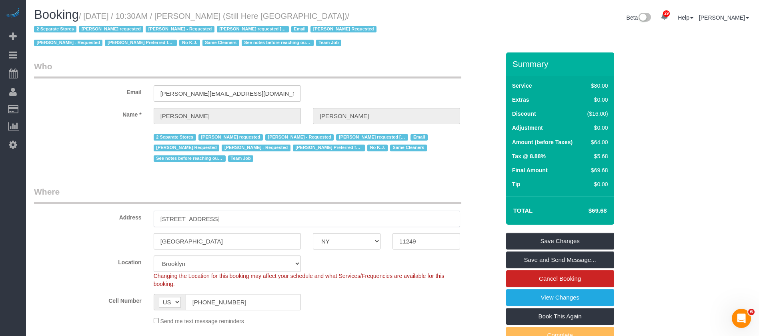
drag, startPoint x: 159, startPoint y: 218, endPoint x: 244, endPoint y: 211, distance: 85.1
click at [240, 213] on input "[STREET_ADDRESS]" at bounding box center [307, 218] width 306 height 16
click at [87, 12] on small "/ October 01, 2025 / 10:30AM / Francesca Racanelli (Still Here NYC) / 2 Separat…" at bounding box center [206, 30] width 345 height 36
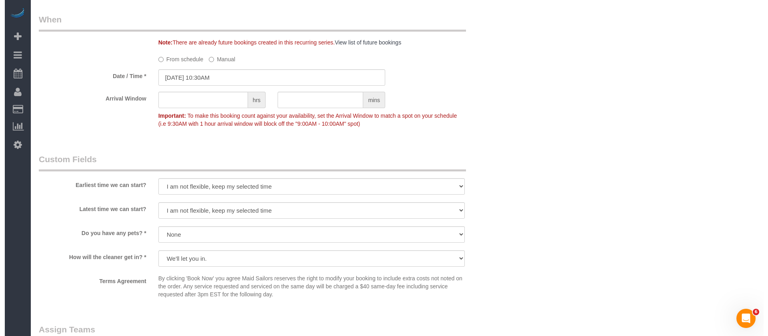
scroll to position [780, 0]
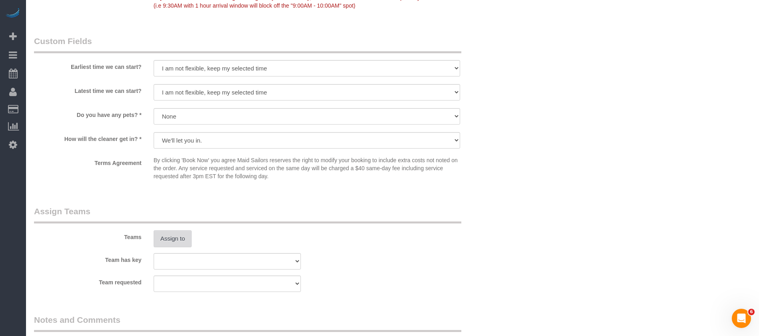
click at [177, 238] on button "Assign to" at bounding box center [173, 238] width 38 height 17
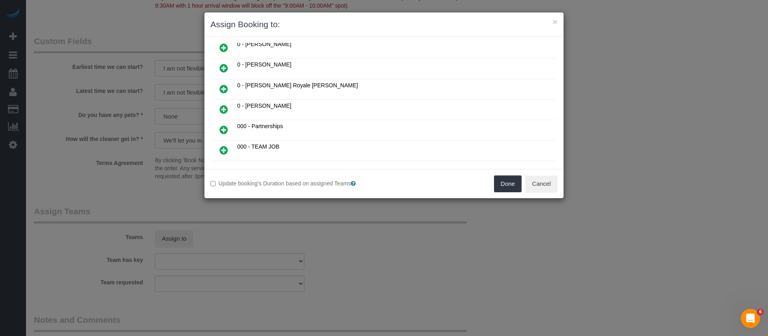
scroll to position [180, 0]
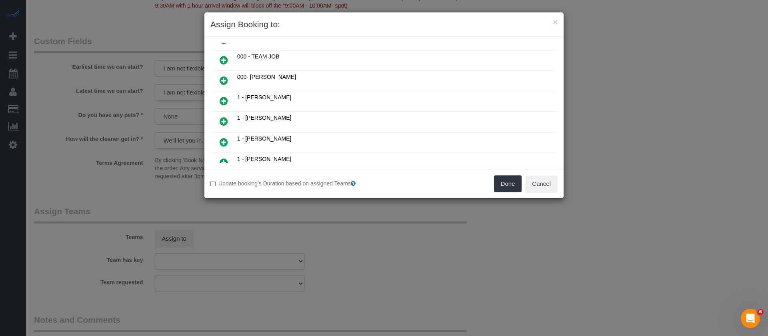
click at [218, 78] on link at bounding box center [223, 81] width 19 height 16
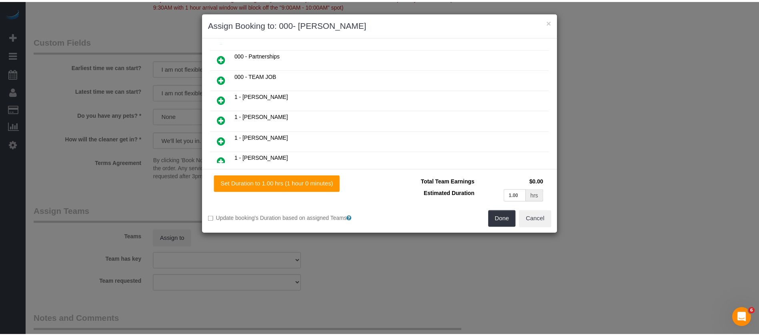
scroll to position [199, 0]
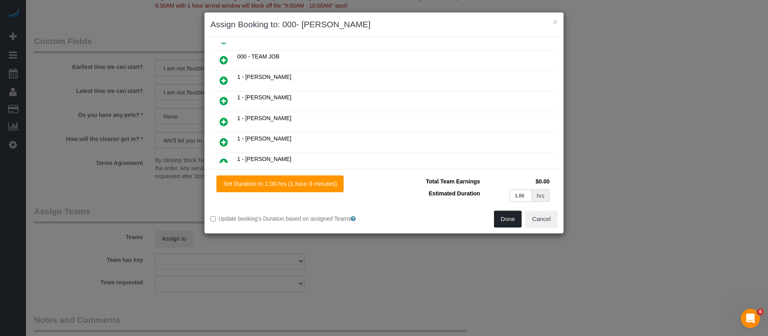
click at [510, 222] on button "Done" at bounding box center [508, 218] width 28 height 17
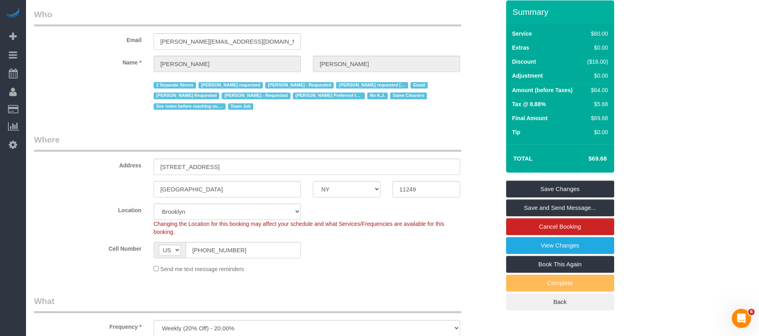
scroll to position [0, 0]
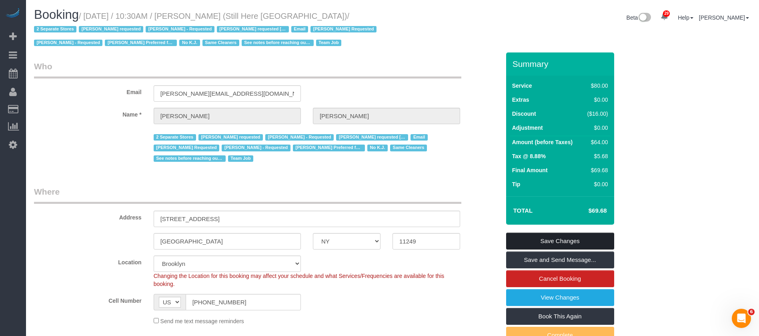
click at [570, 240] on link "Save Changes" at bounding box center [560, 240] width 108 height 17
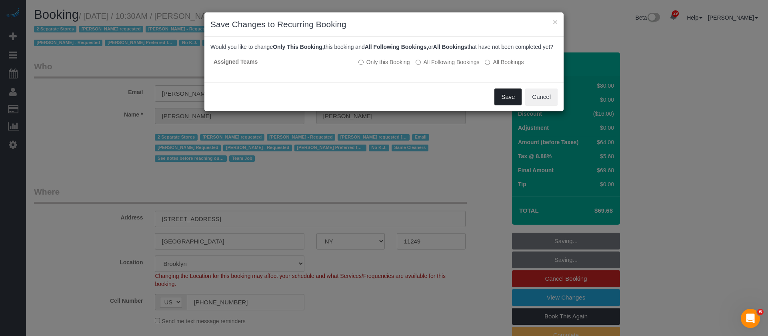
click at [505, 102] on button "Save" at bounding box center [507, 96] width 27 height 17
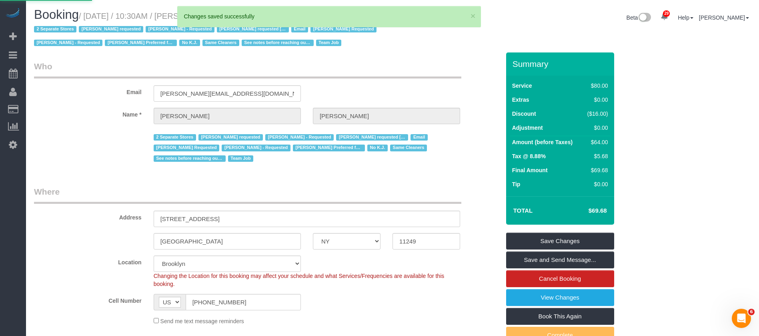
select select "**********"
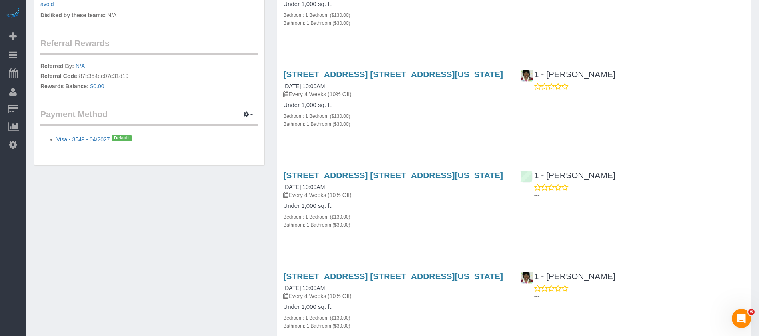
scroll to position [360, 0]
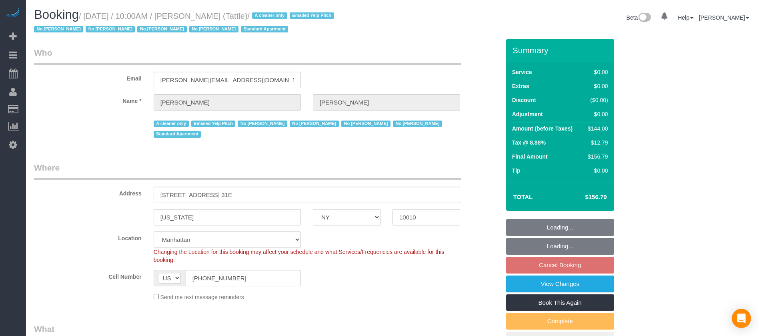
select select "NY"
select select "1"
select select "spot3"
select select "number:89"
select select "number:90"
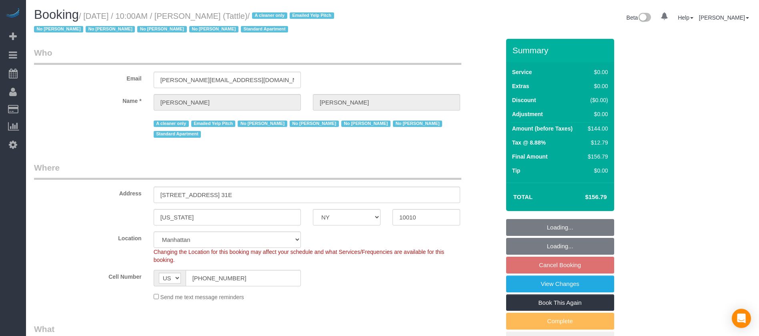
select select "number:15"
select select "number:5"
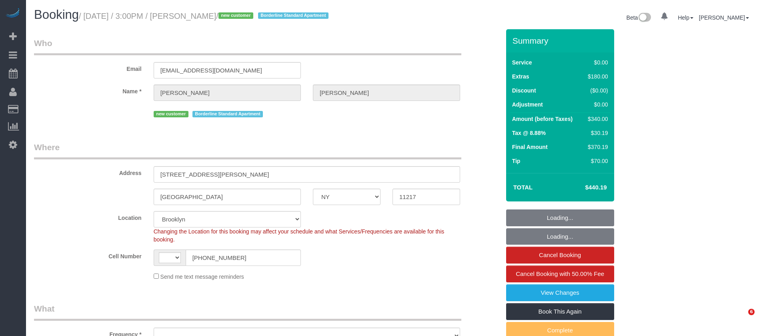
select select "NY"
select select "number:89"
select select "number:79"
select select "number:15"
select select "number:6"
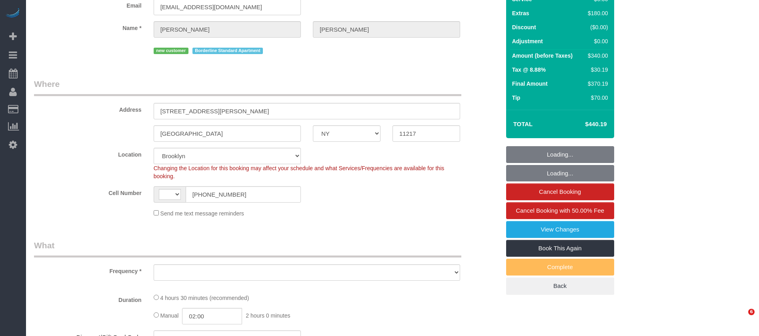
select select "string:[GEOGRAPHIC_DATA]"
select select "string:stripe-pm_1S56cq4VGloSiKo7mTPCRTxw"
select select "spot1"
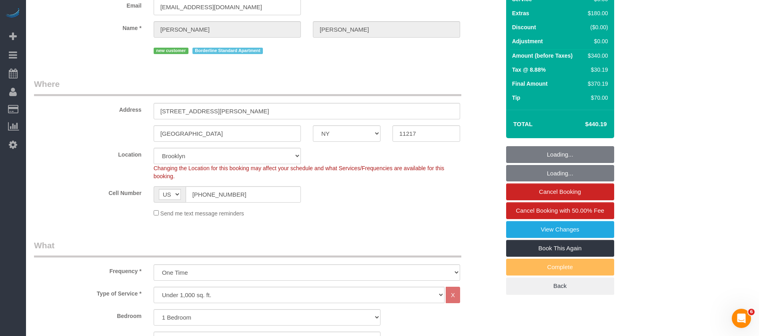
select select "object:1082"
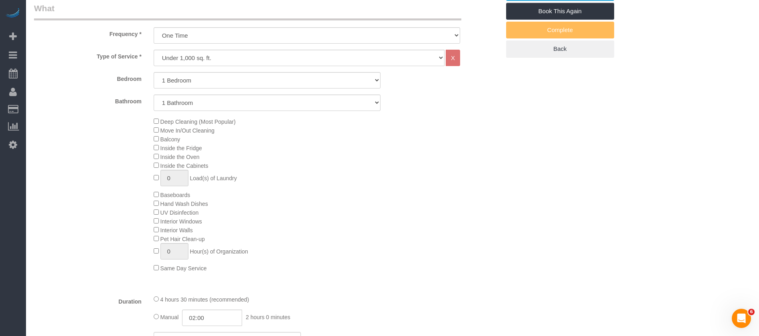
select select "1"
select select "object:1507"
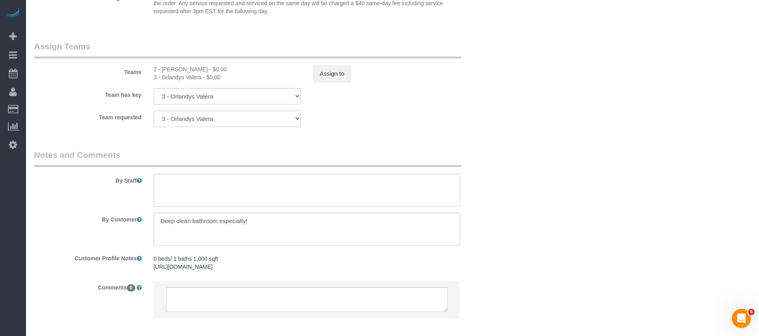
scroll to position [1020, 0]
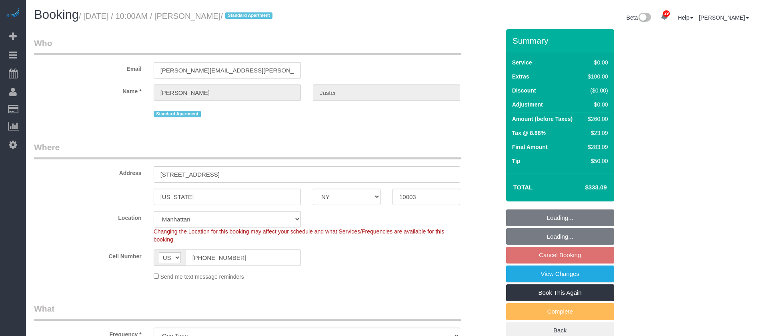
select select "NY"
select select "1"
select select "spot3"
select select "number:58"
select select "number:73"
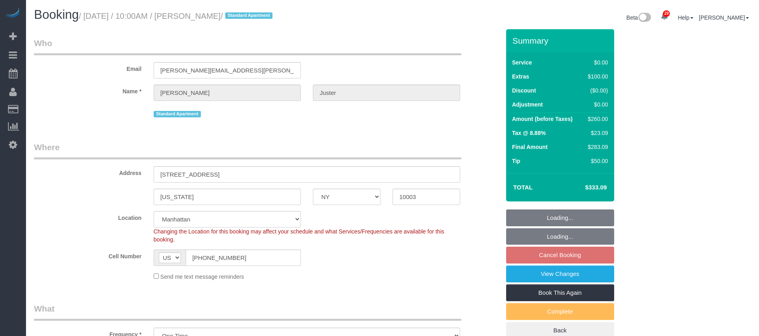
select select "number:15"
select select "number:7"
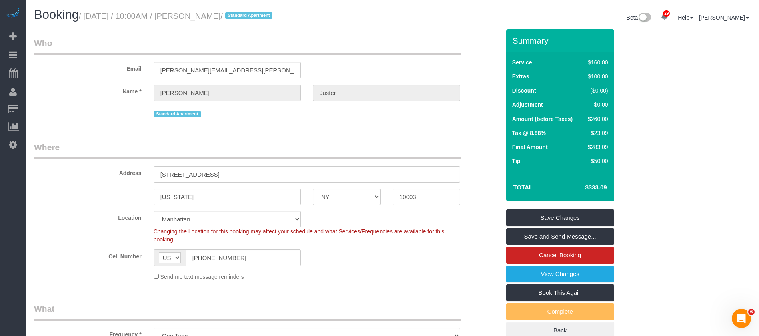
drag, startPoint x: 86, startPoint y: 16, endPoint x: 227, endPoint y: 25, distance: 141.9
click at [236, 12] on small "/ October 01, 2025 / 10:00AM / Matt Juster / Standard Apartment" at bounding box center [177, 16] width 196 height 9
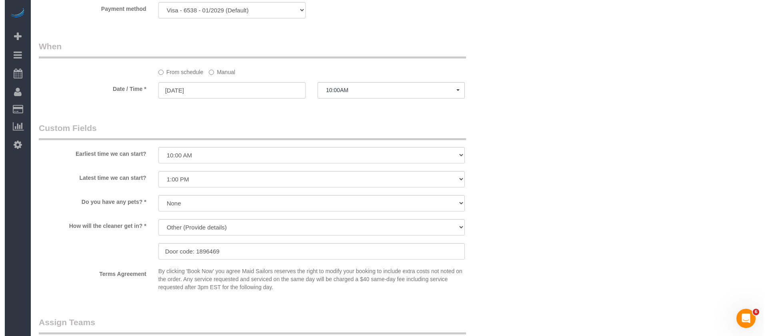
scroll to position [900, 0]
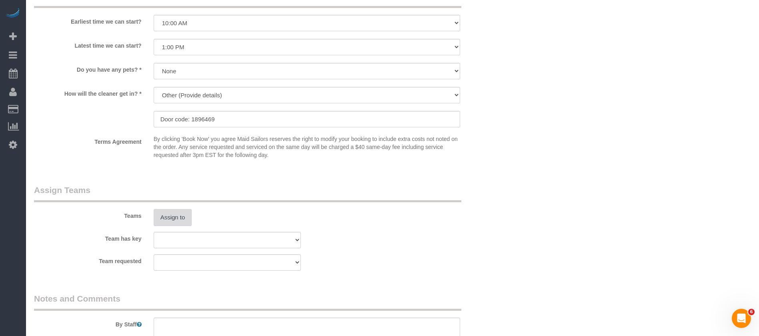
click at [168, 215] on button "Assign to" at bounding box center [173, 217] width 38 height 17
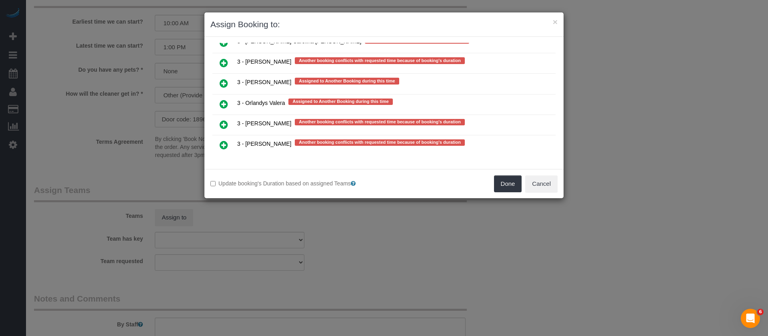
scroll to position [1667, 0]
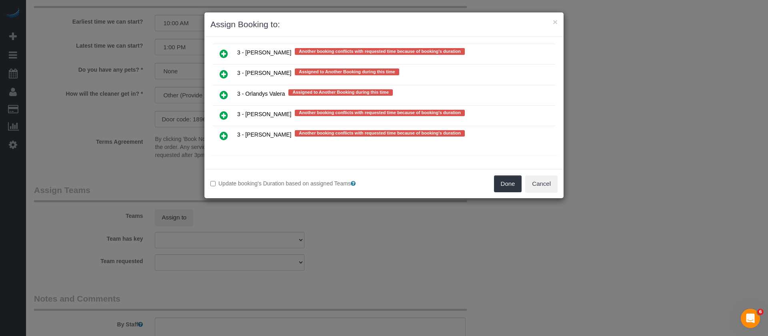
click at [224, 74] on icon at bounding box center [224, 74] width 8 height 10
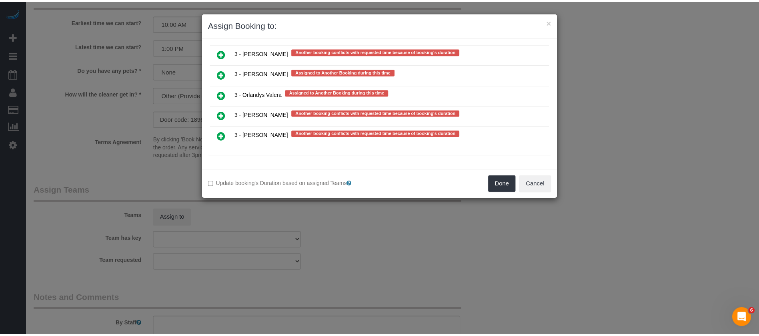
scroll to position [1666, 0]
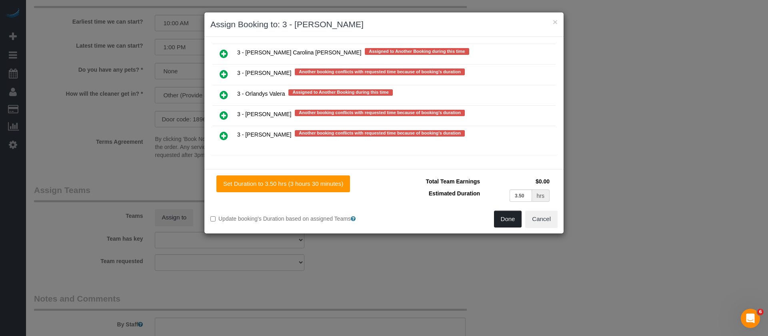
click at [505, 216] on button "Done" at bounding box center [508, 218] width 28 height 17
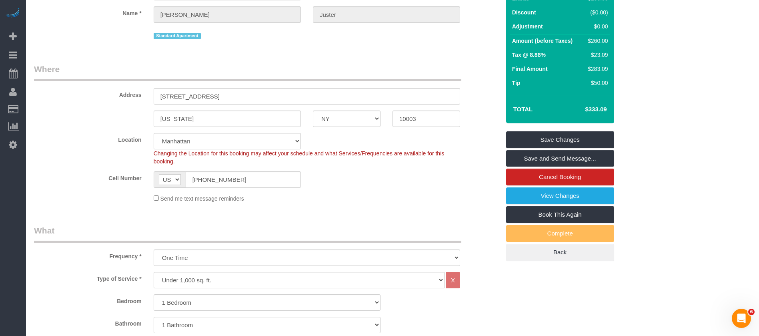
scroll to position [0, 0]
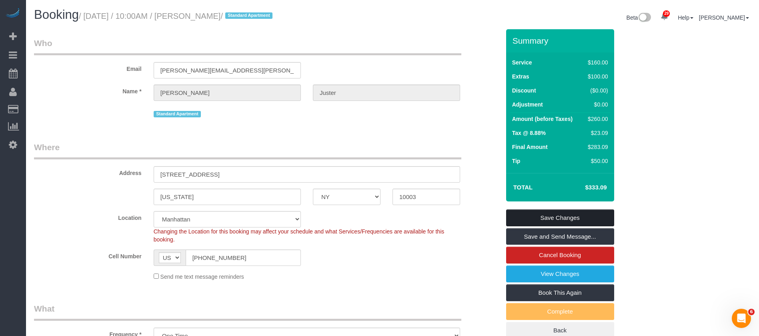
click at [579, 215] on link "Save Changes" at bounding box center [560, 217] width 108 height 17
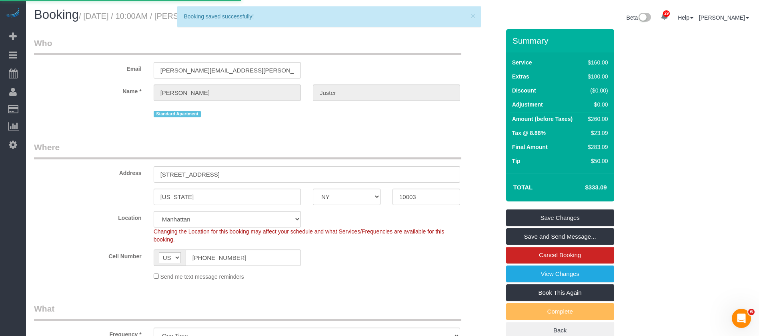
select select "**********"
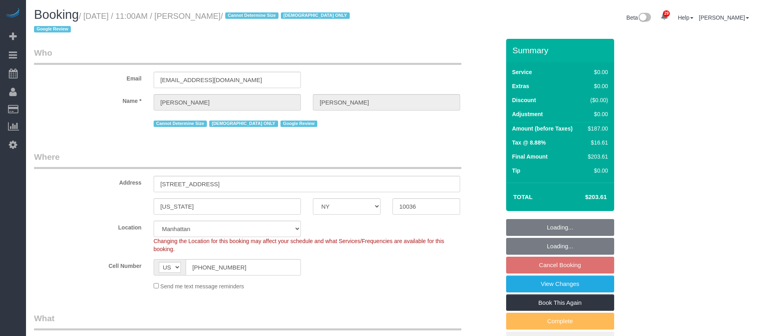
select select "NY"
select select "2"
select select "number:58"
select select "number:73"
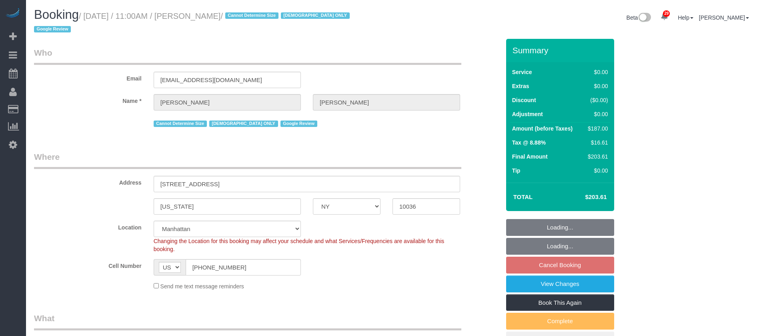
select select "number:15"
select select "number:6"
select select "spot62"
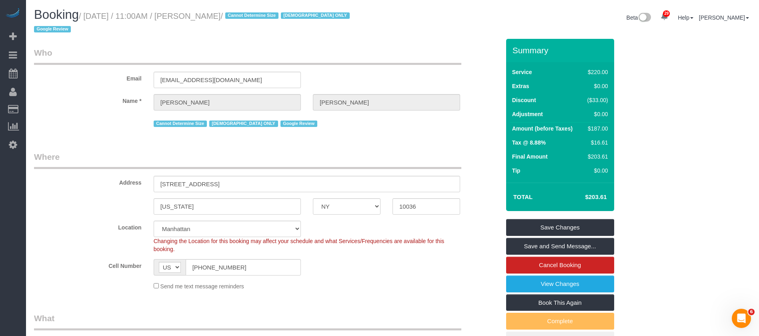
drag, startPoint x: 87, startPoint y: 17, endPoint x: 244, endPoint y: 15, distance: 156.4
click at [244, 15] on small "/ [DATE] / 11:00AM / [PERSON_NAME] / Cannot Determine Size [DEMOGRAPHIC_DATA] O…" at bounding box center [193, 23] width 318 height 22
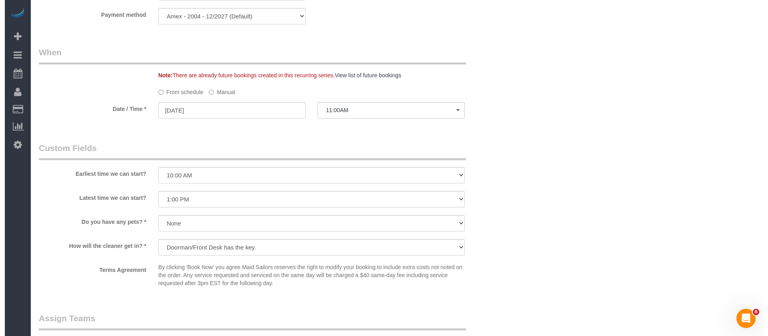
scroll to position [840, 0]
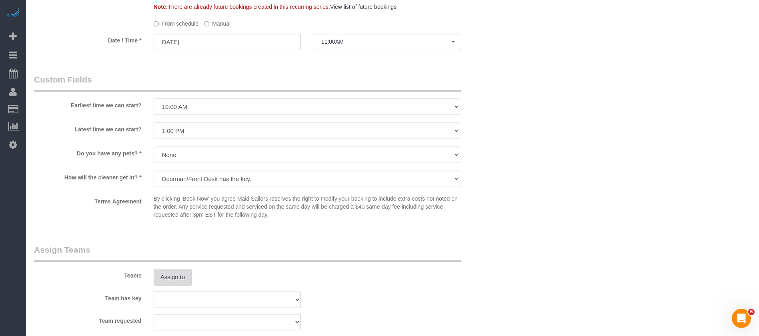
click at [162, 270] on button "Assign to" at bounding box center [173, 276] width 38 height 17
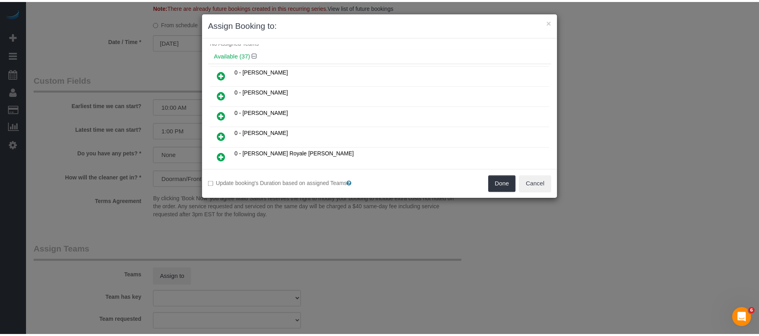
scroll to position [0, 0]
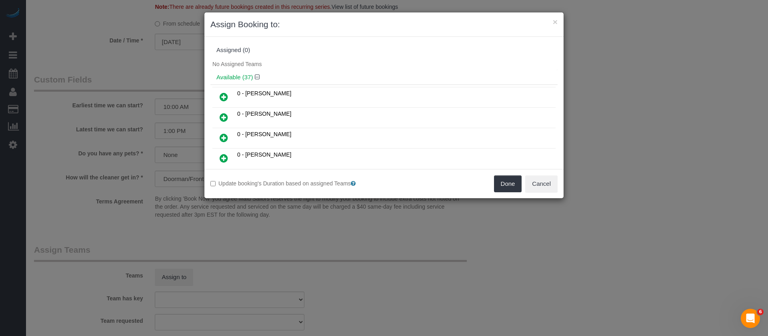
drag, startPoint x: 222, startPoint y: 116, endPoint x: 286, endPoint y: 123, distance: 64.4
click at [222, 116] on icon at bounding box center [224, 117] width 8 height 10
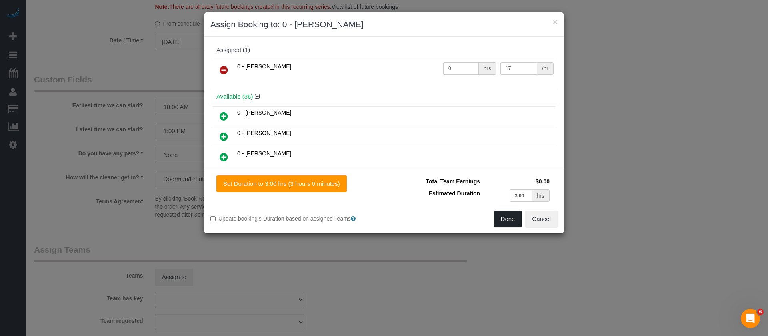
click at [510, 220] on button "Done" at bounding box center [508, 218] width 28 height 17
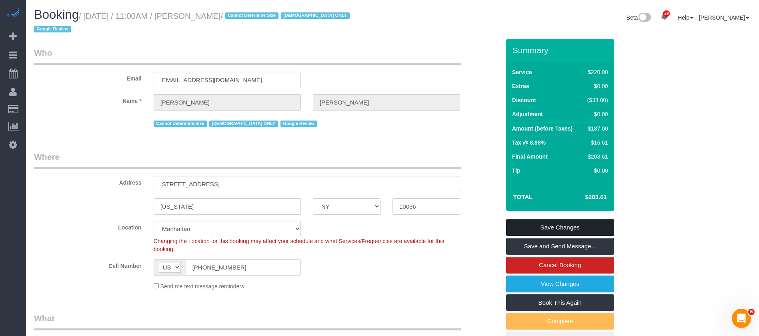
click at [560, 219] on link "Save Changes" at bounding box center [560, 227] width 108 height 17
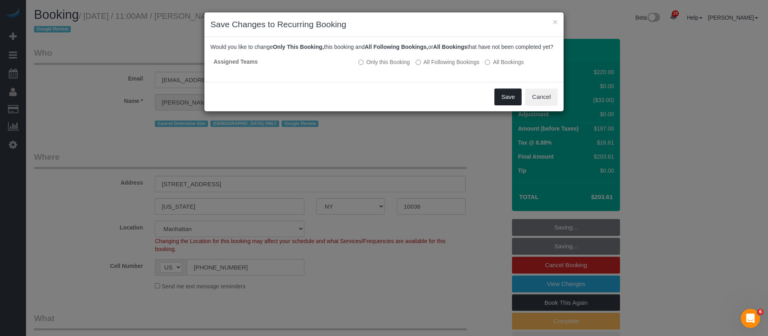
drag, startPoint x: 512, startPoint y: 112, endPoint x: 511, endPoint y: 102, distance: 10.1
click at [512, 105] on button "Save" at bounding box center [507, 96] width 27 height 17
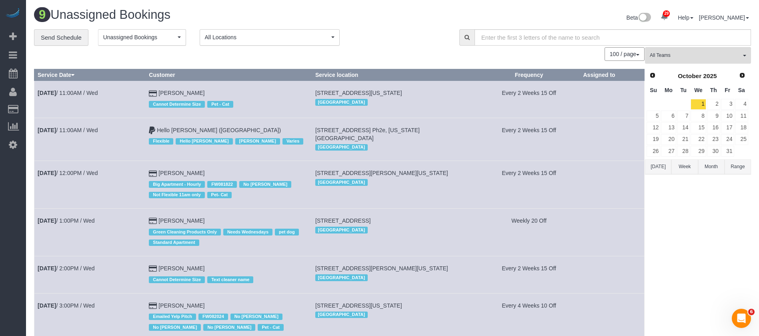
drag, startPoint x: 382, startPoint y: 126, endPoint x: 468, endPoint y: 127, distance: 85.6
click at [468, 127] on td "1 Union Square South, Apt. Ph2e, New York, NY 10003 Manhattan" at bounding box center [395, 139] width 166 height 43
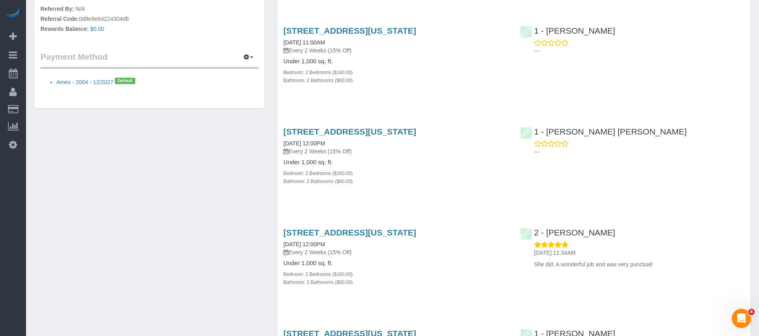
scroll to position [593, 0]
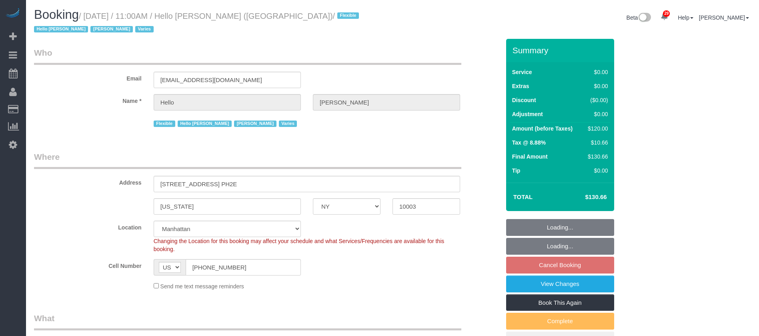
select select "NY"
select select "spot4"
select select "object:1518"
select select "1"
select select "number:89"
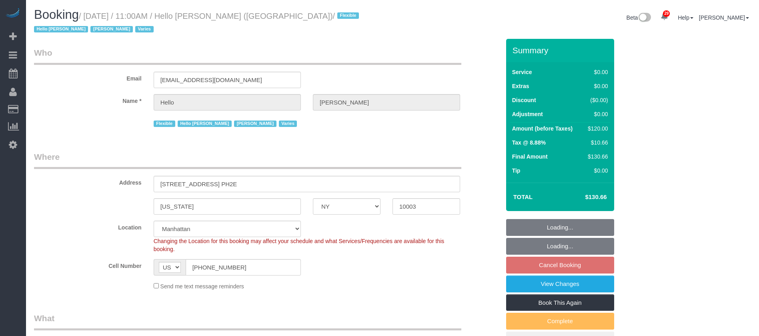
select select "number:90"
select select "number:15"
select select "number:6"
select select "number:21"
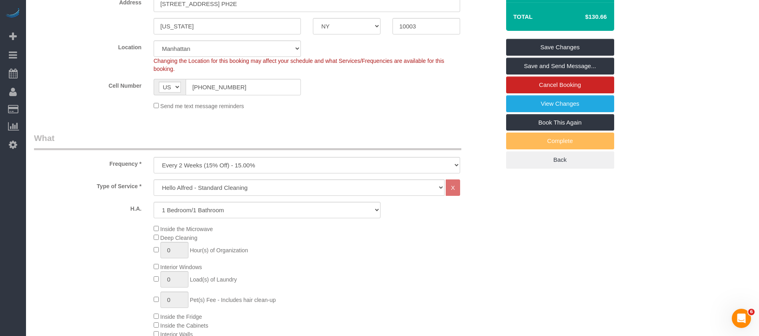
scroll to position [60, 0]
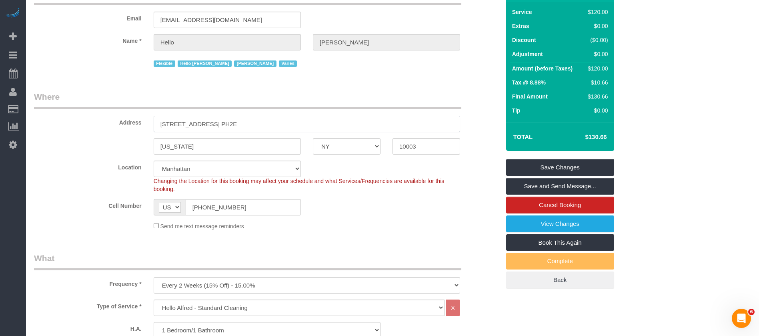
drag, startPoint x: 175, startPoint y: 114, endPoint x: 265, endPoint y: 112, distance: 90.4
click at [265, 116] on input "1 Union Square South, Apt. PH2E" at bounding box center [307, 124] width 306 height 16
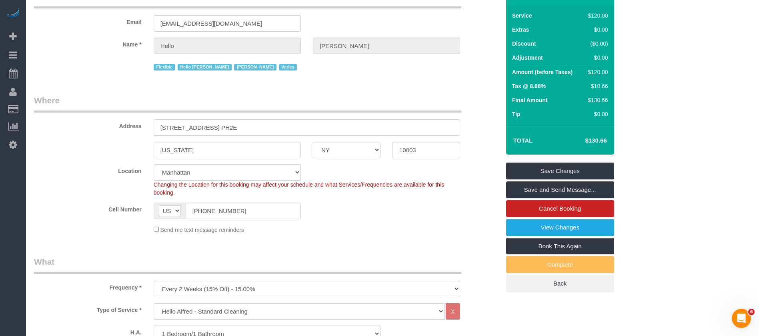
scroll to position [0, 0]
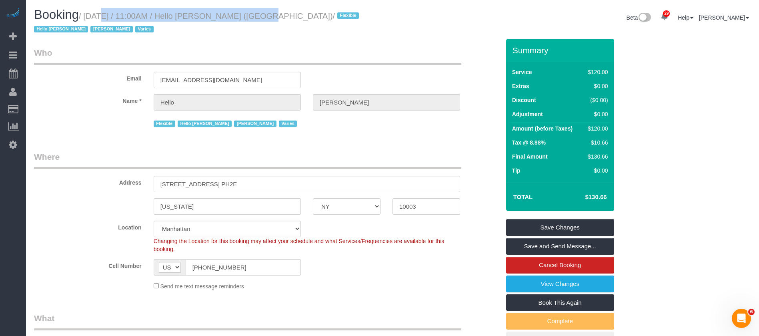
drag, startPoint x: 94, startPoint y: 14, endPoint x: 239, endPoint y: 13, distance: 144.4
click at [239, 13] on small "/ October 01, 2025 / 11:00AM / Hello Alfred (NYC) / Flexible Hello Alfred Jacky…" at bounding box center [197, 23] width 327 height 22
copy small "October 01, 2025 / 11:00AM / Hello Alfred"
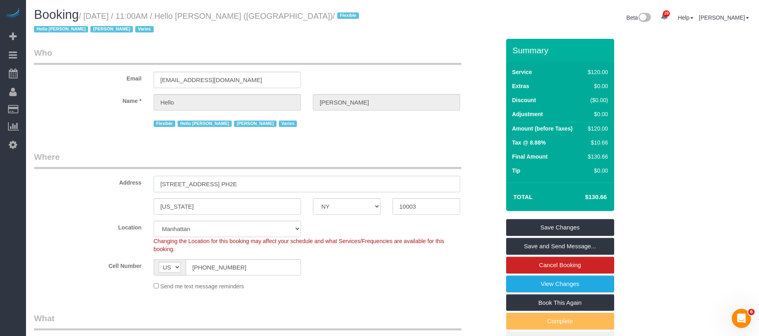
drag, startPoint x: 156, startPoint y: 174, endPoint x: 271, endPoint y: 162, distance: 115.8
click at [258, 163] on div "Address 1 Union Square South, Apt. PH2E" at bounding box center [267, 171] width 478 height 41
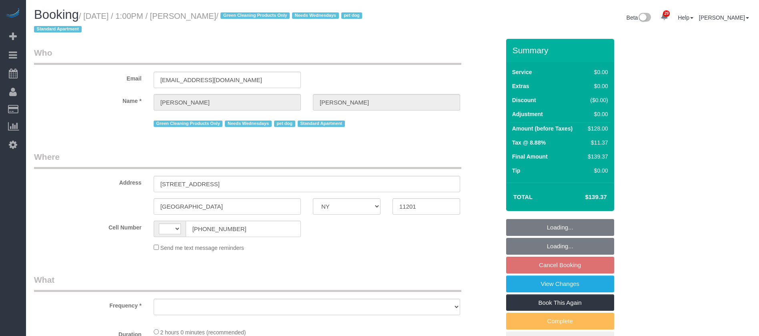
select select "NY"
select select "spot6"
select select "number:57"
select select "number:74"
select select "number:13"
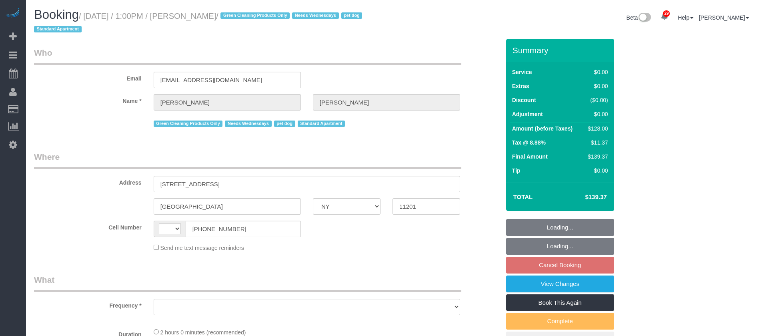
select select "number:7"
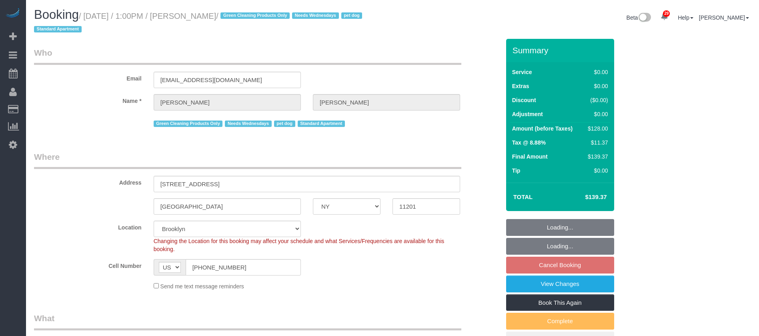
select select "string:[GEOGRAPHIC_DATA]"
select select "string:stripe-pm_1RN3sH4VGloSiKo7cD90aCm4"
select select
select select "object:1836"
select select "1"
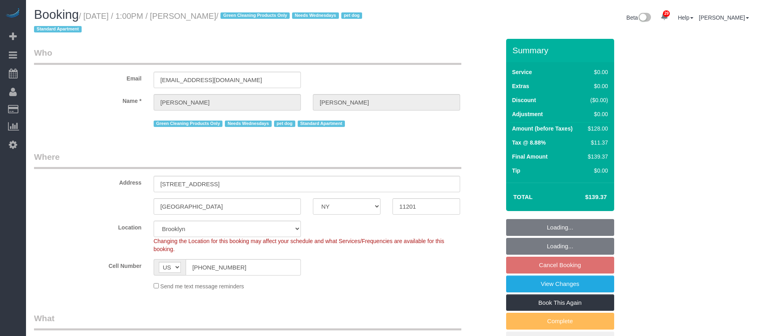
select select "spot66"
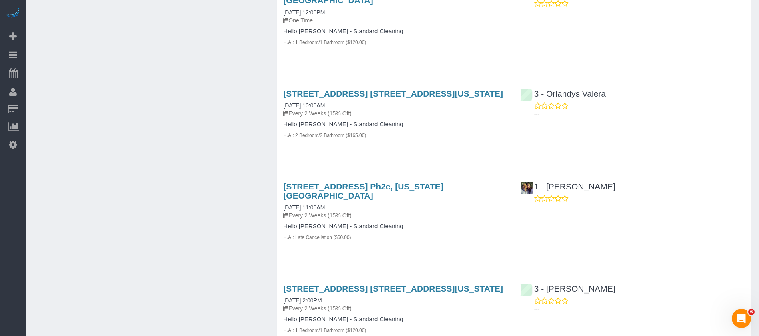
scroll to position [1703, 0]
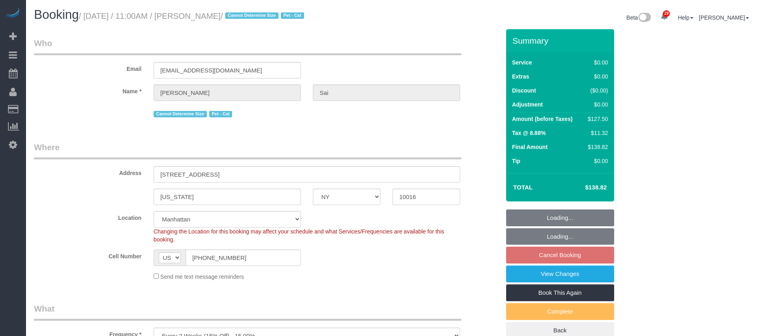
select select "NY"
select select "number:56"
select select "number:73"
select select "number:14"
select select "number:5"
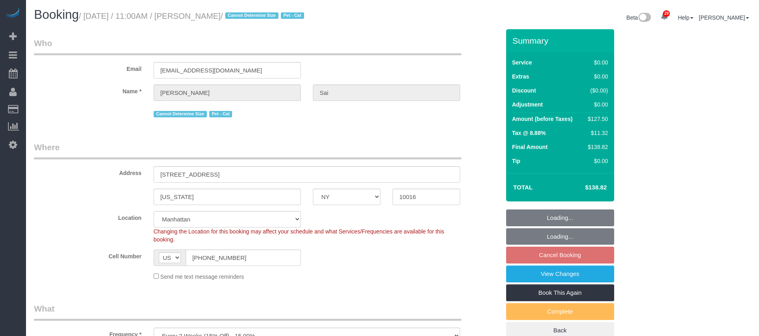
select select "spot62"
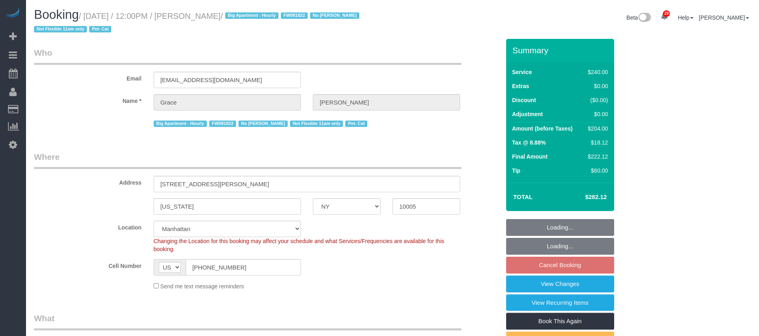
select select "NY"
select select "180"
select select "number:89"
select select "number:90"
select select "number:14"
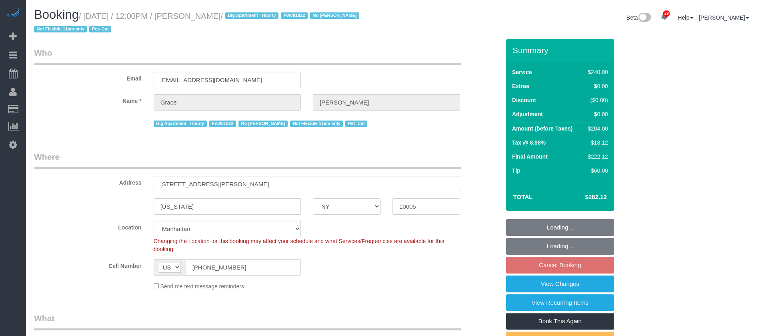
select select "number:5"
select select "spot63"
